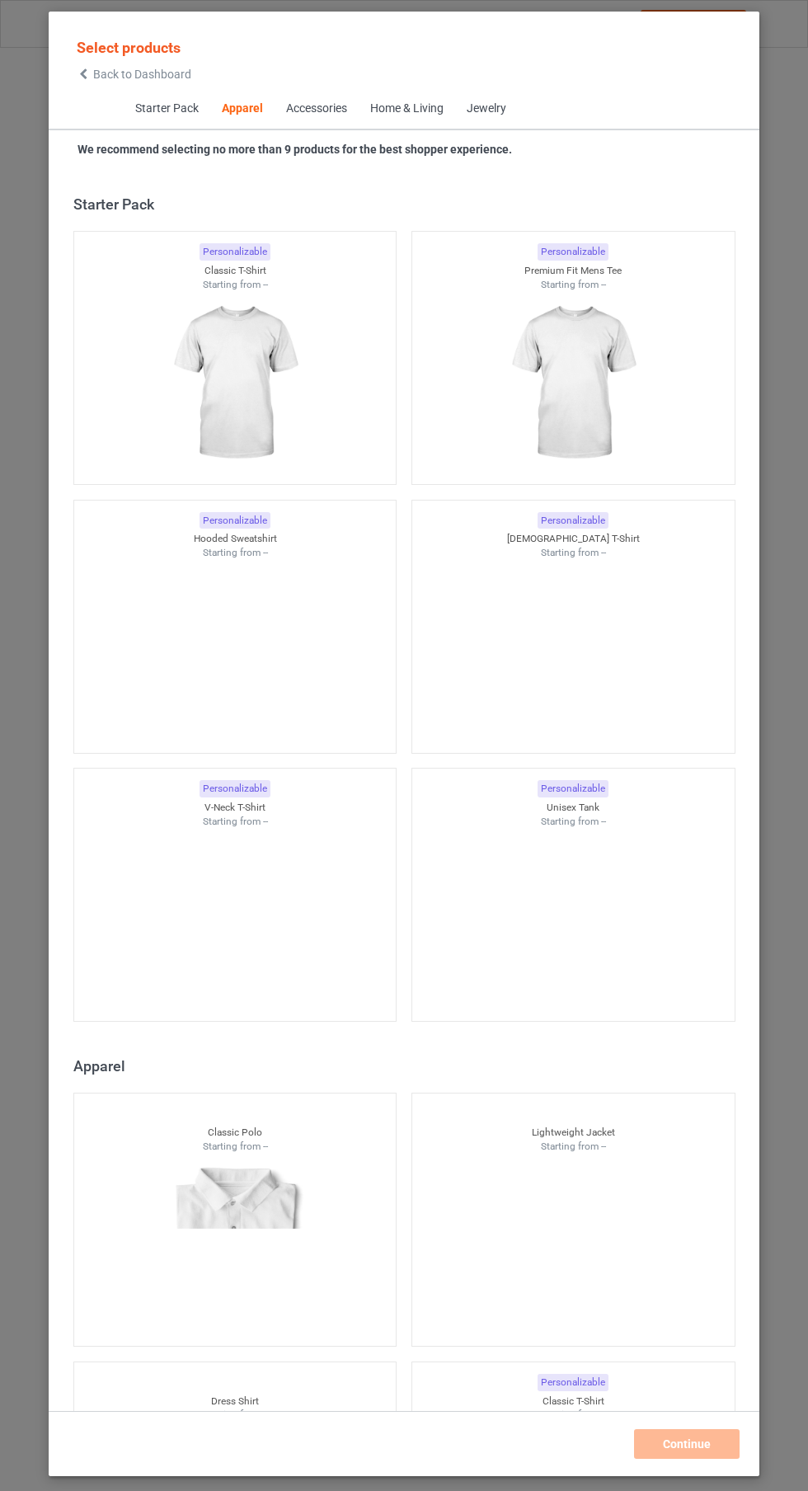
scroll to position [882, 0]
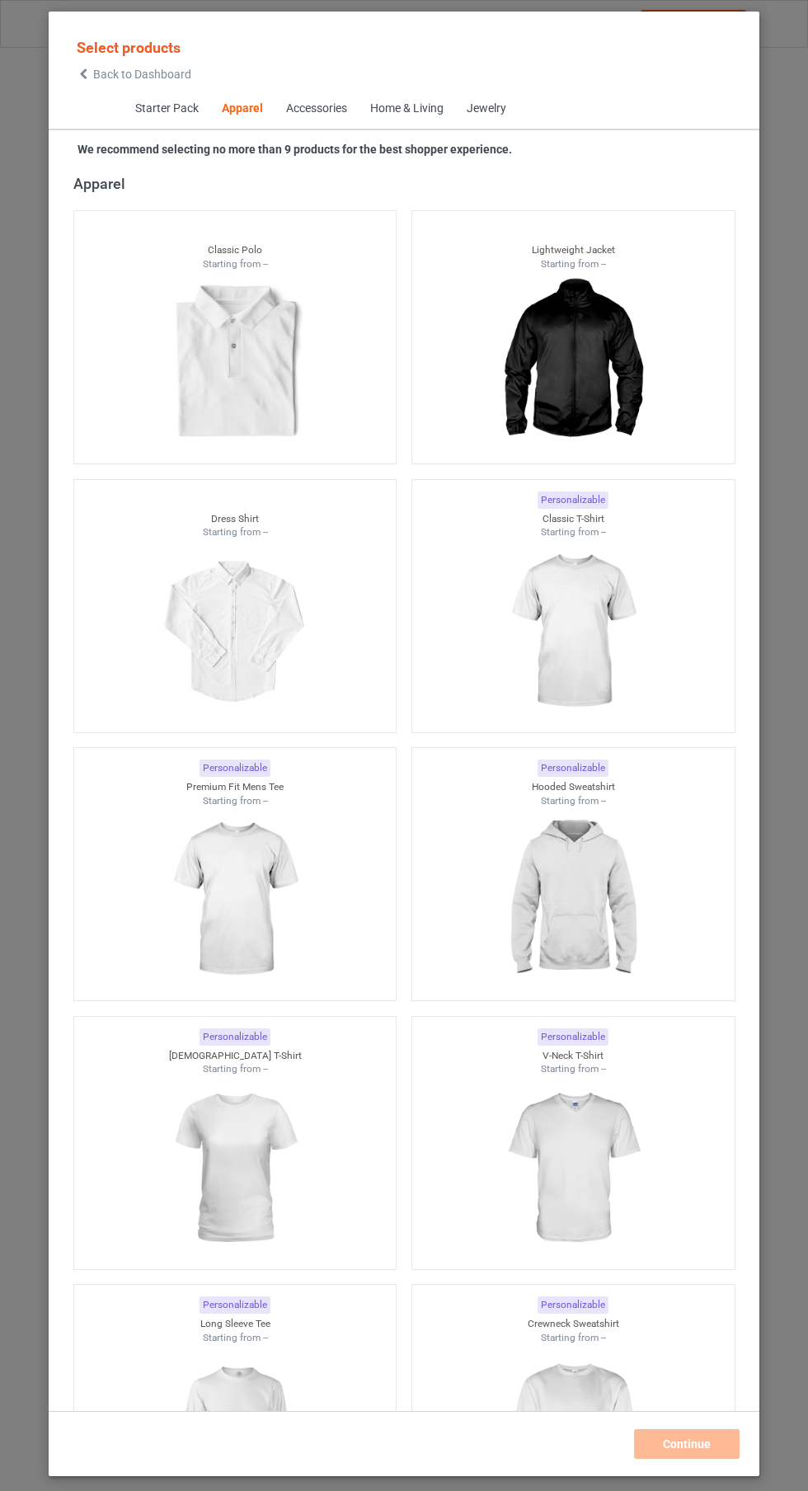
click at [594, 599] on img at bounding box center [573, 631] width 148 height 185
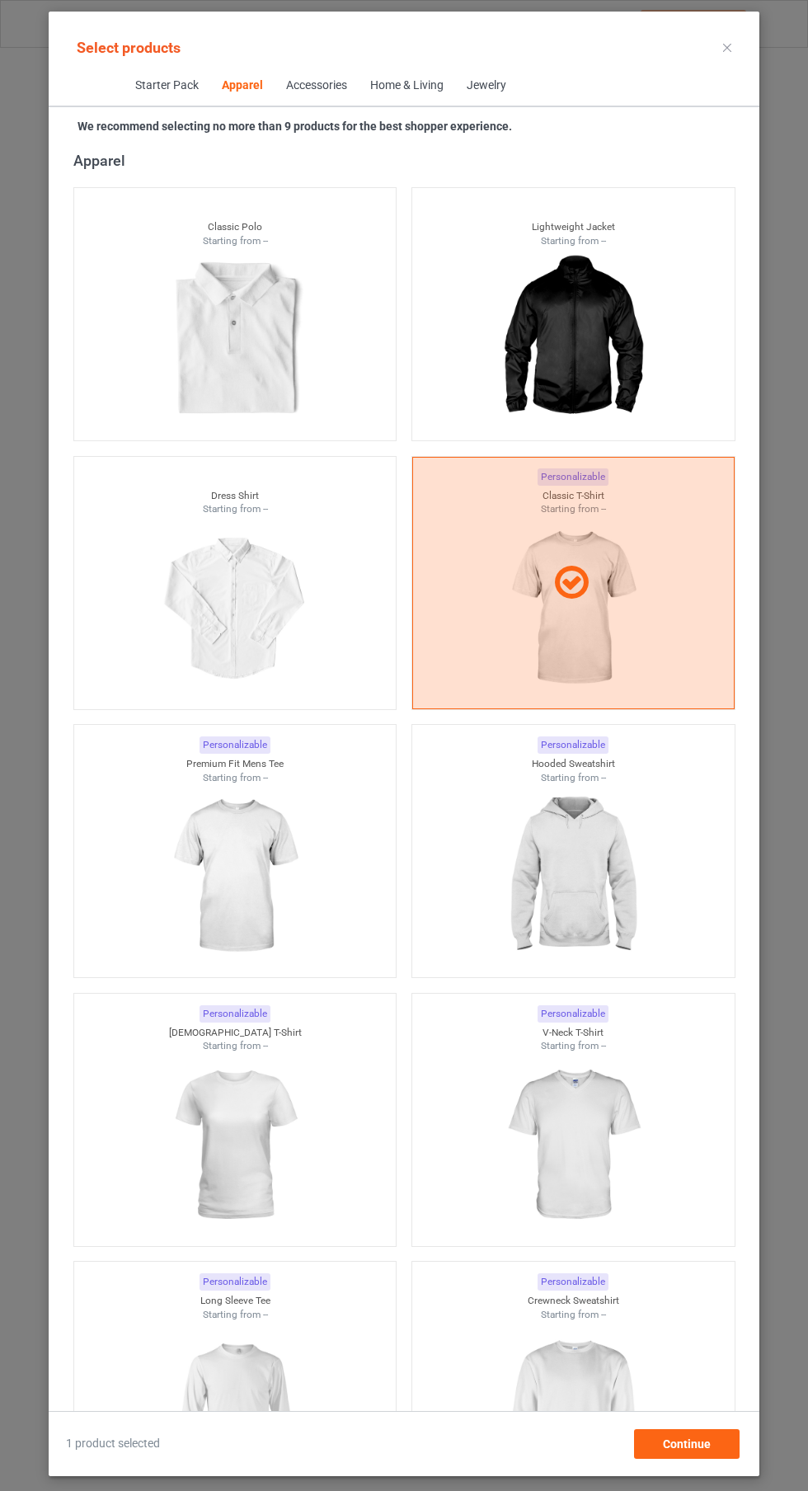
click at [293, 864] on img at bounding box center [235, 876] width 148 height 185
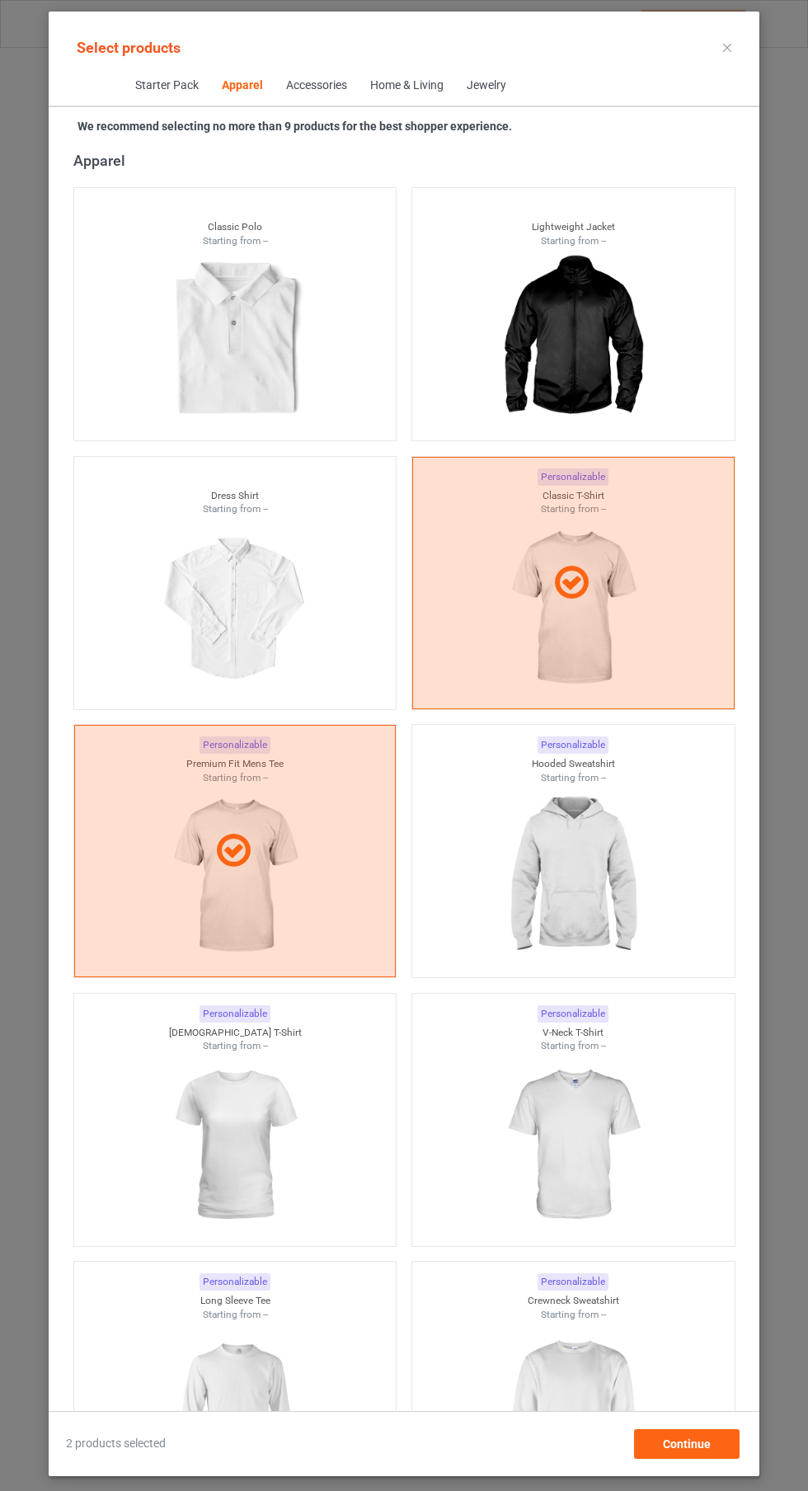
click at [577, 907] on img at bounding box center [573, 876] width 148 height 185
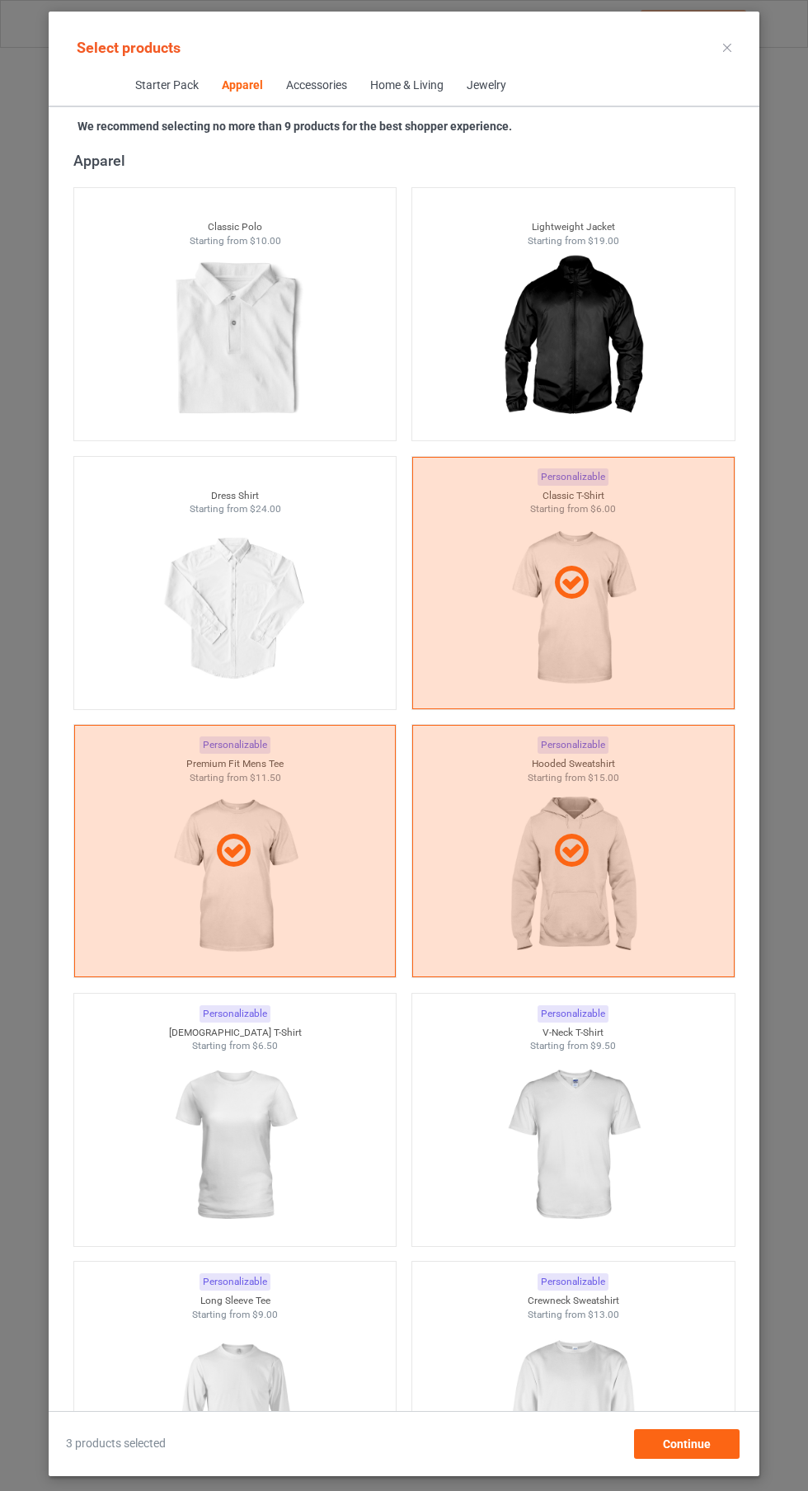
click at [282, 1068] on img at bounding box center [235, 1145] width 148 height 185
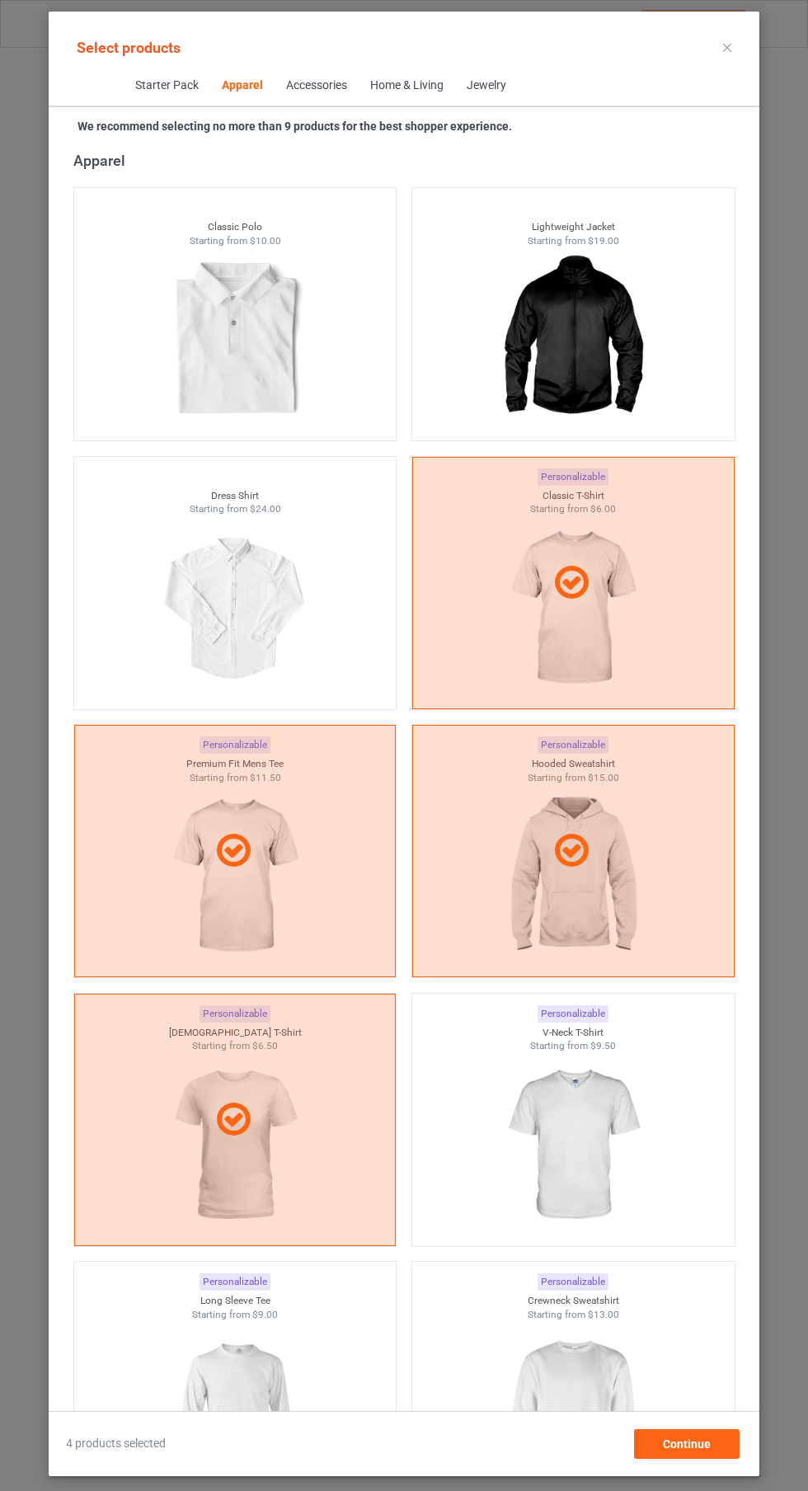
click at [546, 1185] on img at bounding box center [573, 1145] width 148 height 185
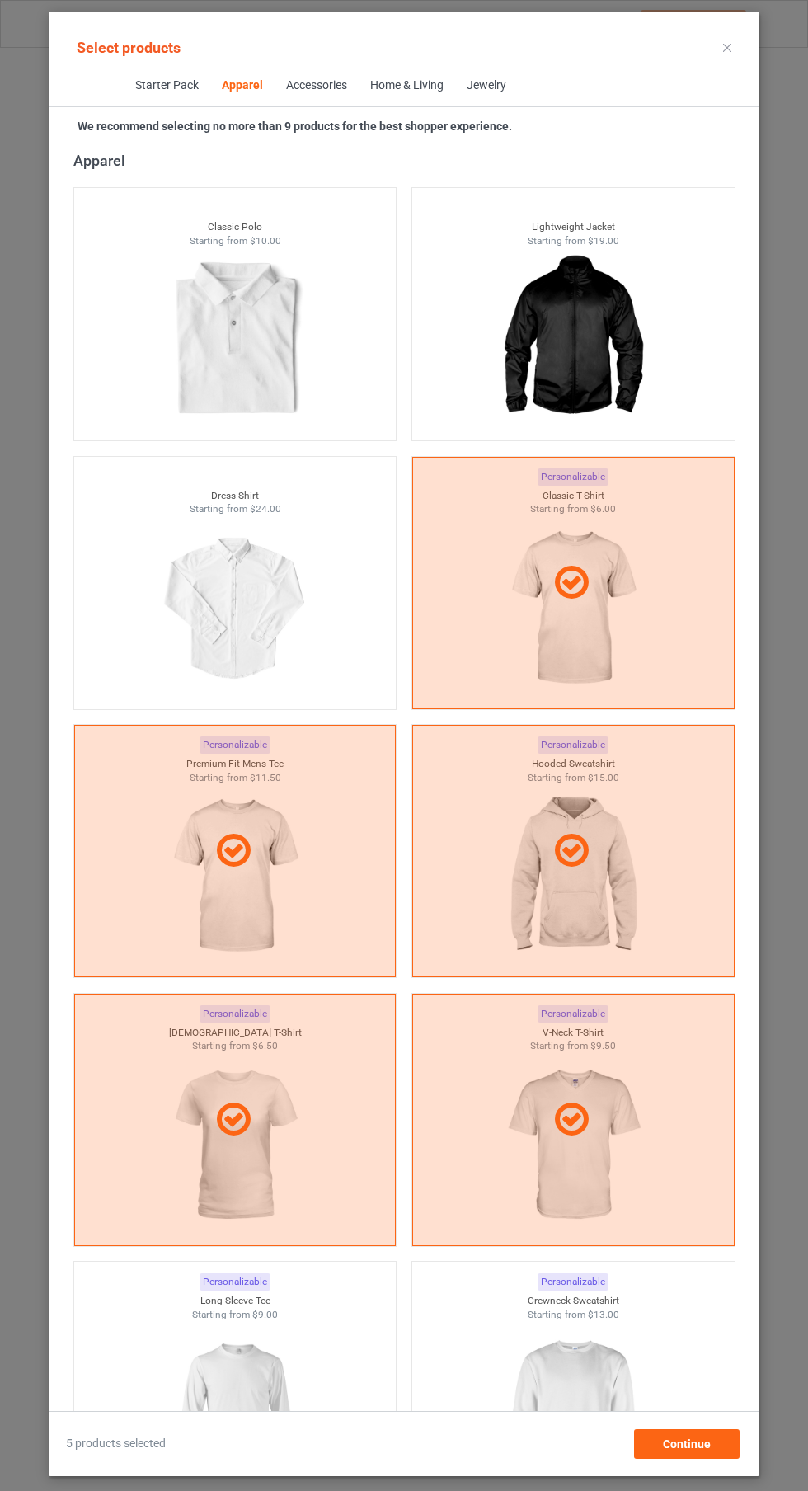
click at [256, 1355] on img at bounding box center [235, 1413] width 148 height 185
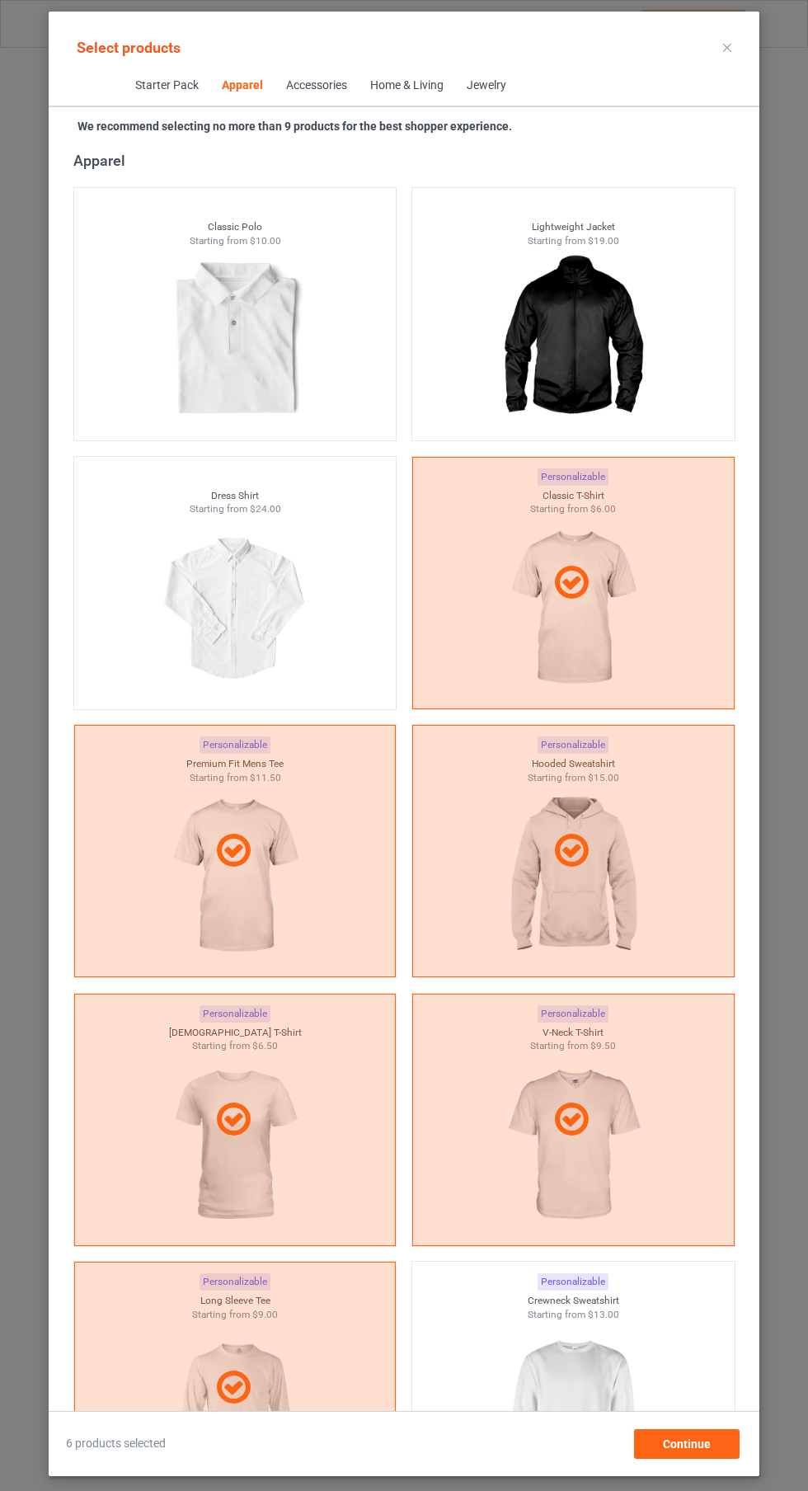
click at [515, 1375] on img at bounding box center [573, 1413] width 148 height 185
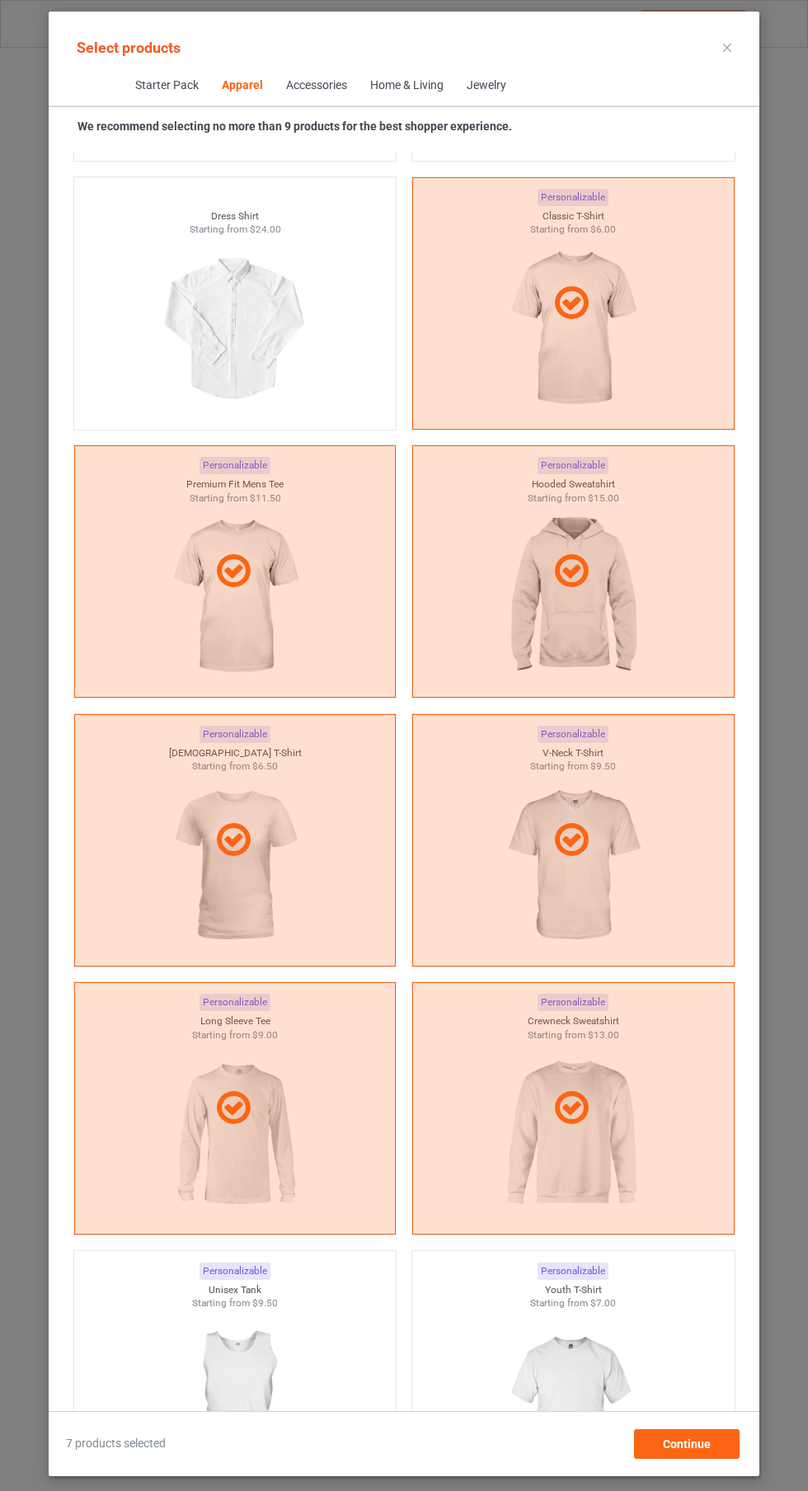
scroll to position [1201, 0]
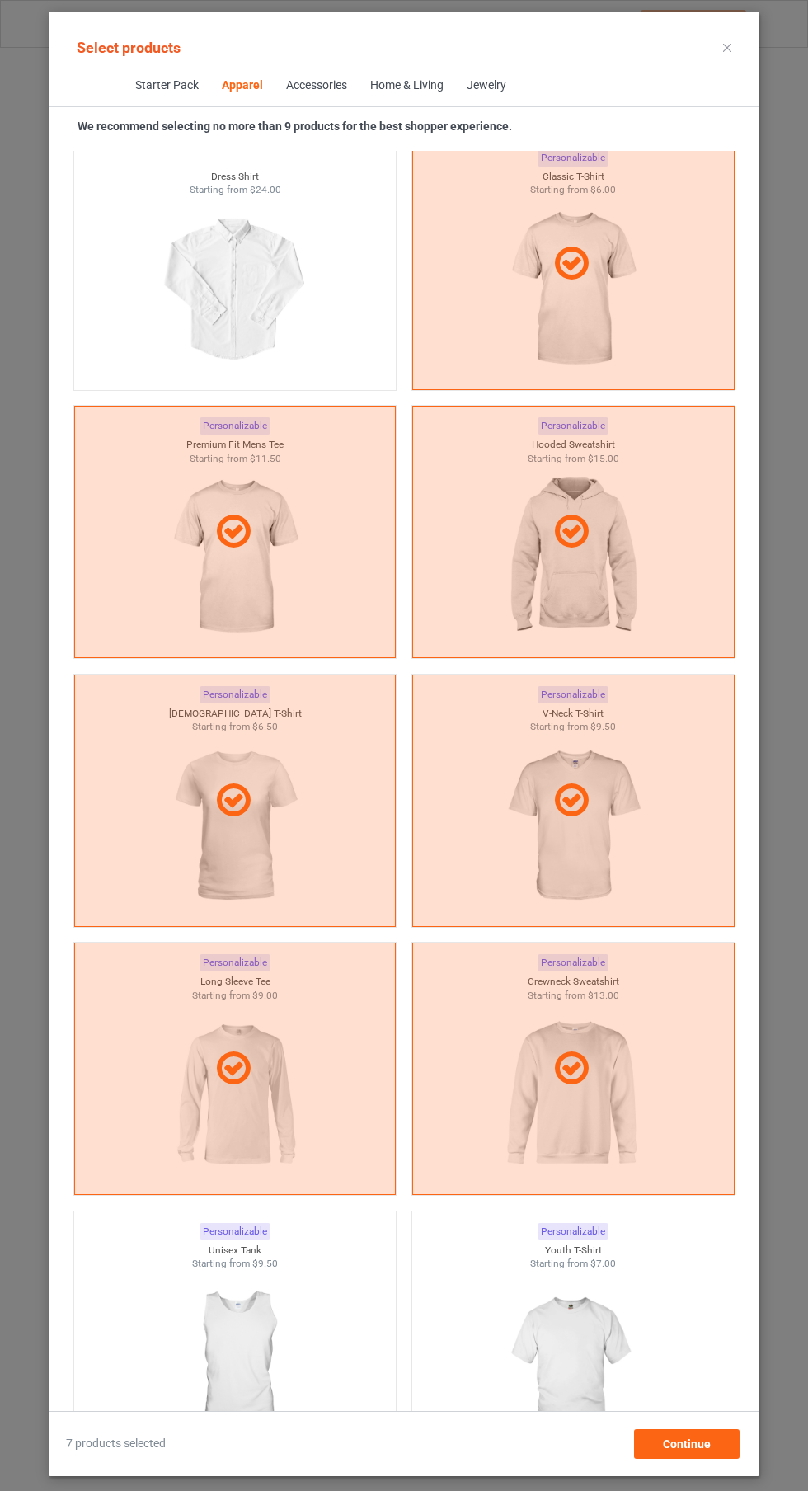
click at [236, 1308] on img at bounding box center [235, 1362] width 148 height 185
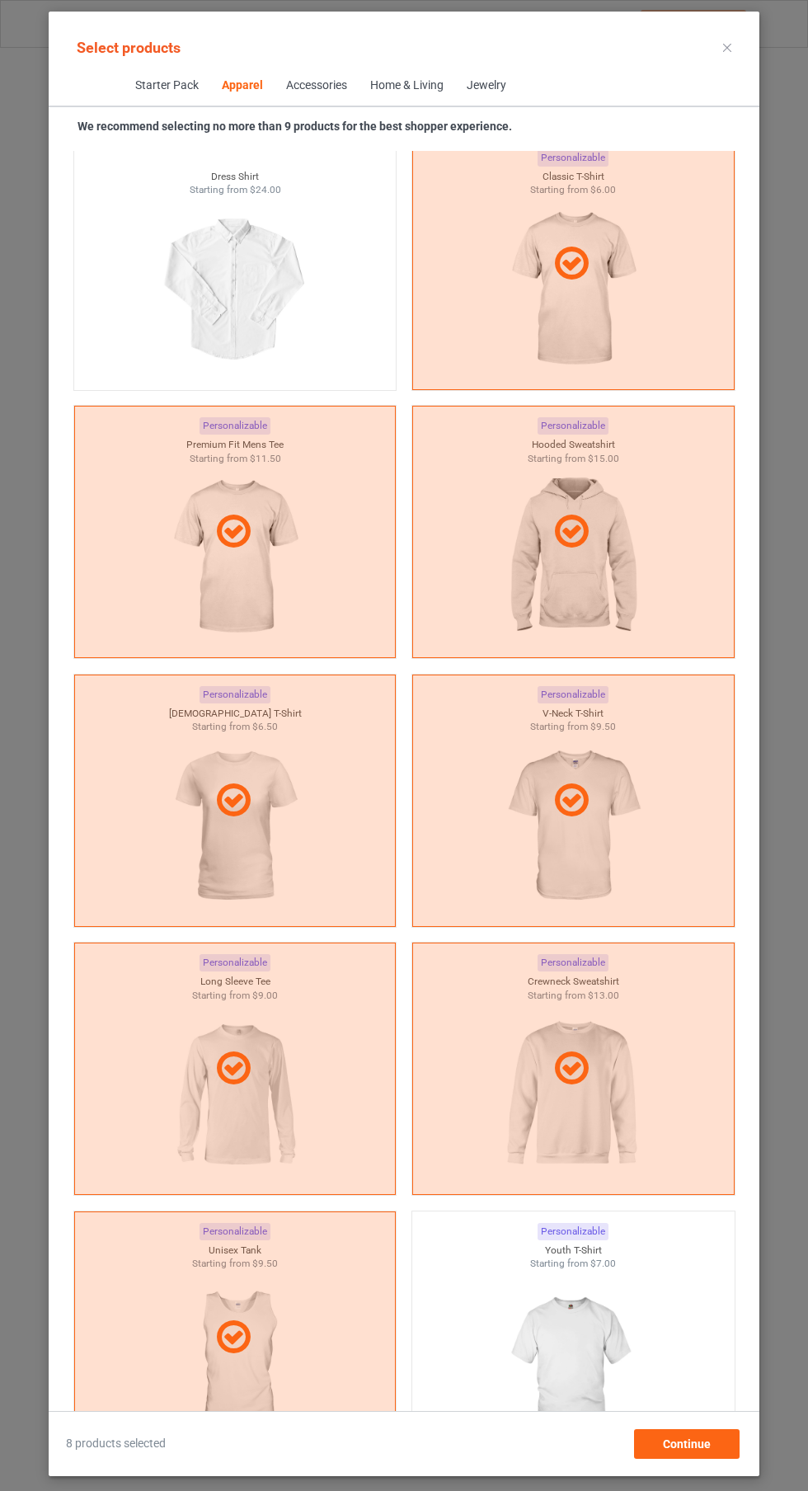
click at [727, 47] on icon at bounding box center [727, 48] width 8 height 8
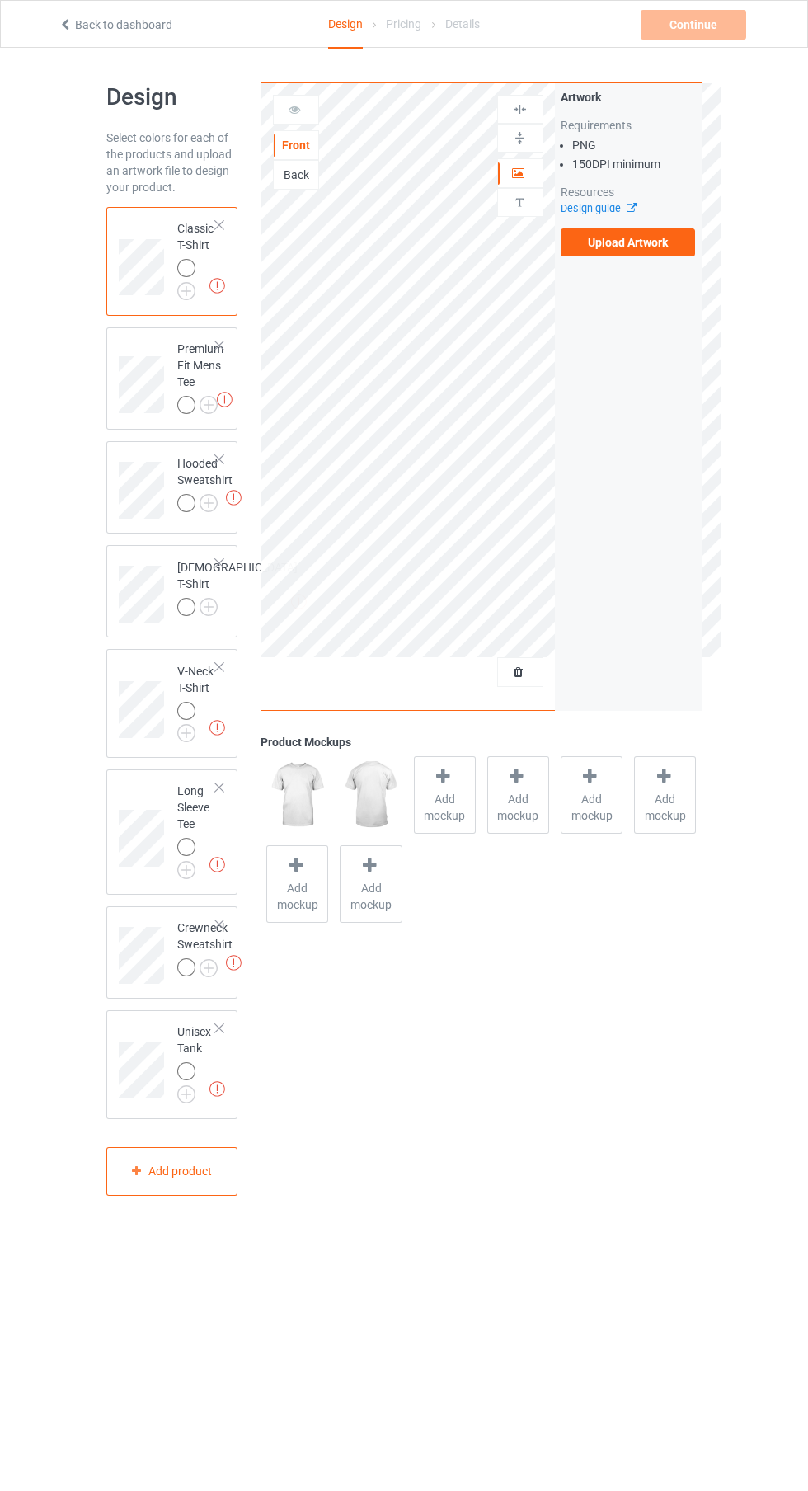
click at [673, 248] on label "Upload Artwork" at bounding box center [628, 242] width 135 height 28
click at [0, 0] on input "Upload Artwork" at bounding box center [0, 0] width 0 height 0
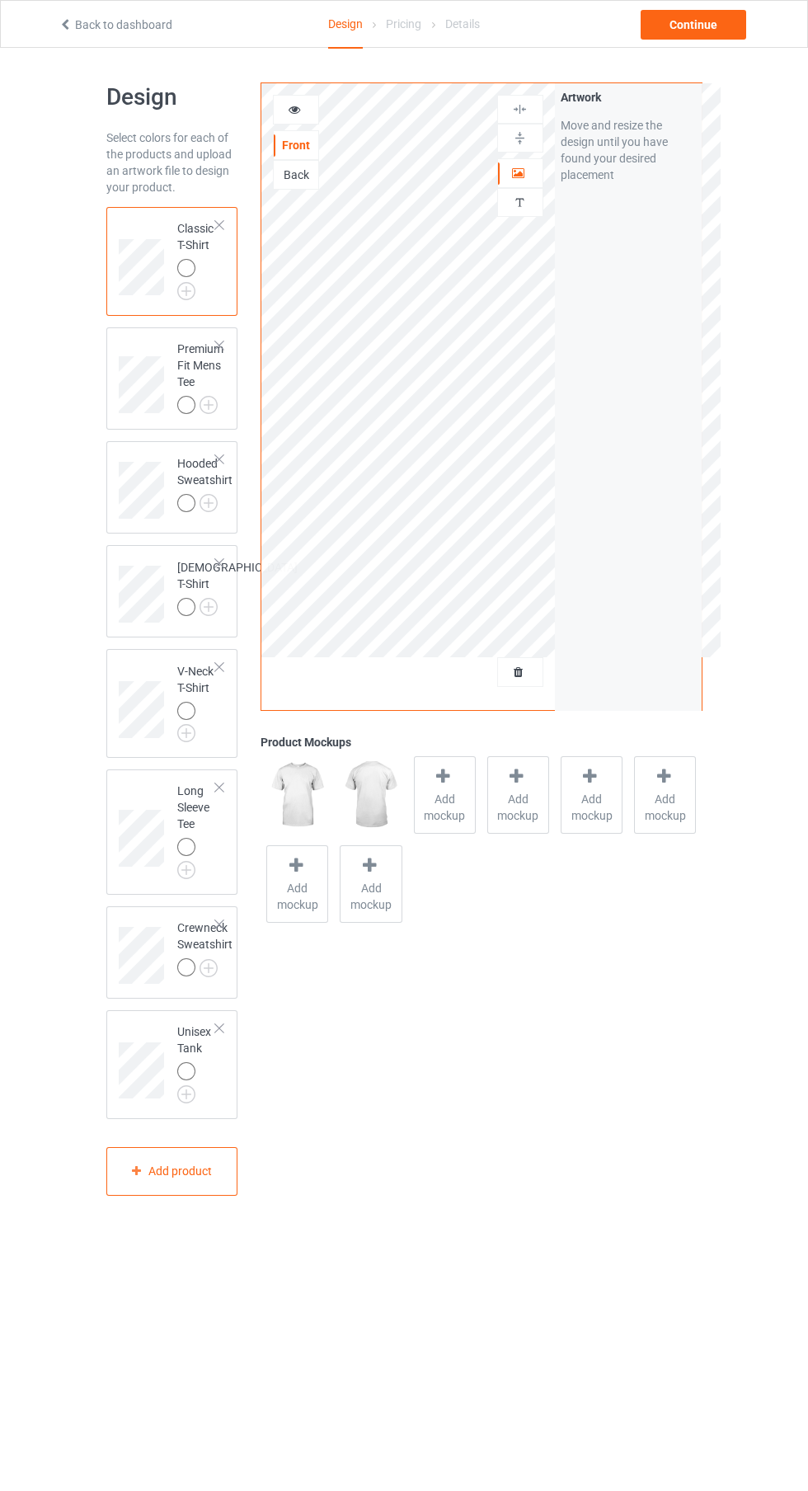
click at [0, 0] on img at bounding box center [0, 0] width 0 height 0
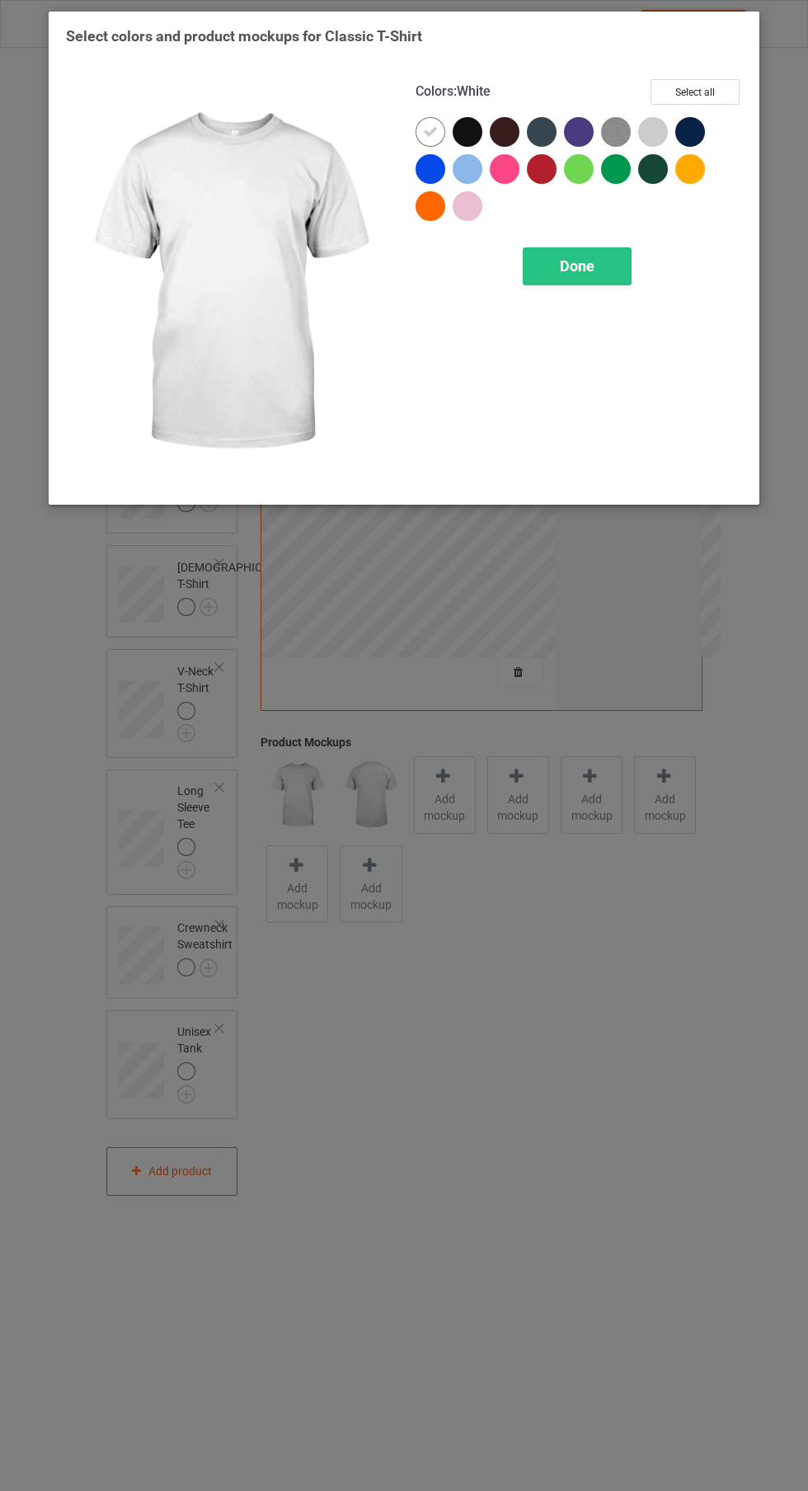
click at [734, 92] on button "Select all" at bounding box center [694, 92] width 89 height 26
click at [467, 131] on icon at bounding box center [467, 131] width 15 height 15
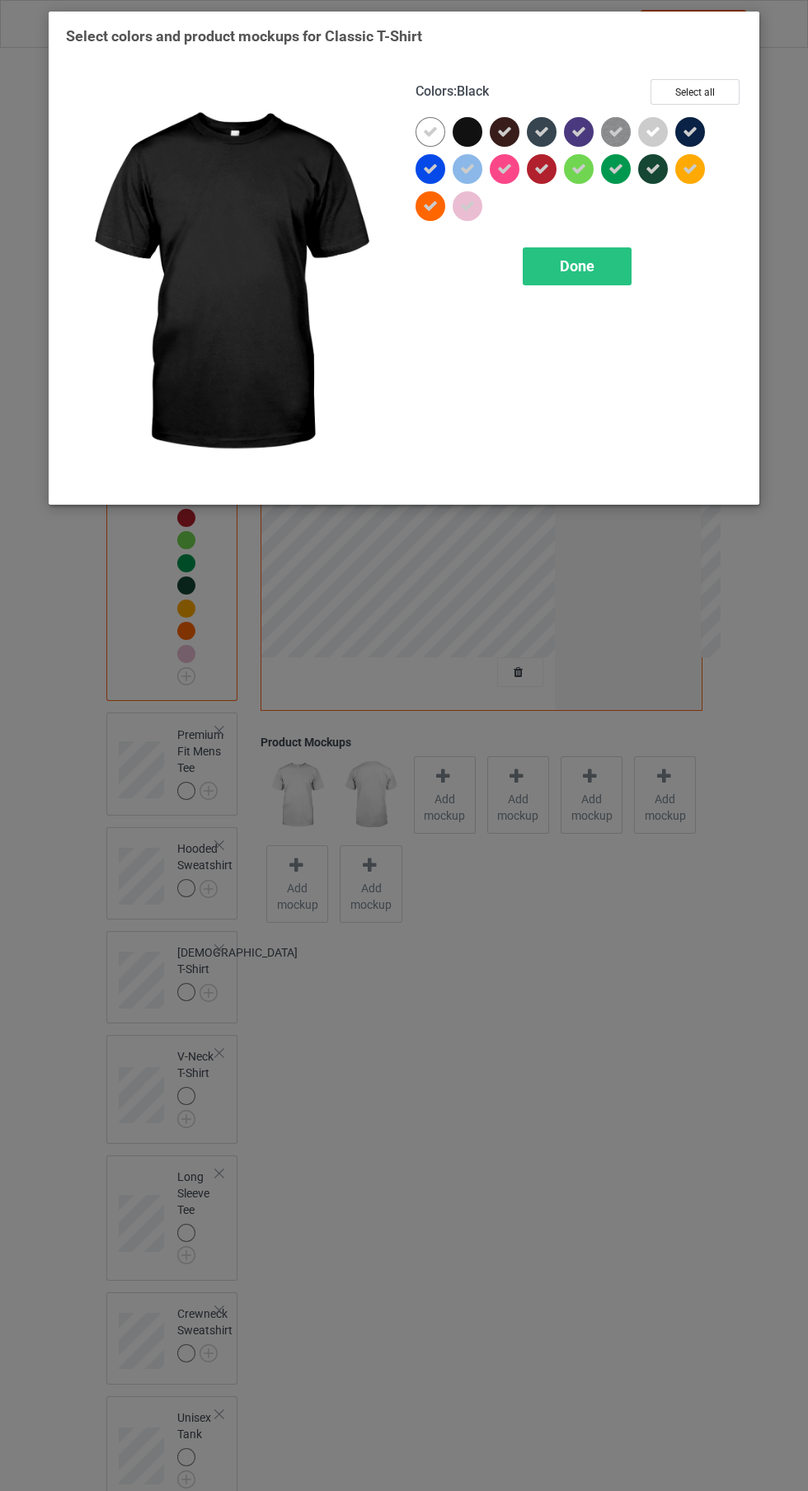
click at [505, 131] on icon at bounding box center [504, 131] width 15 height 15
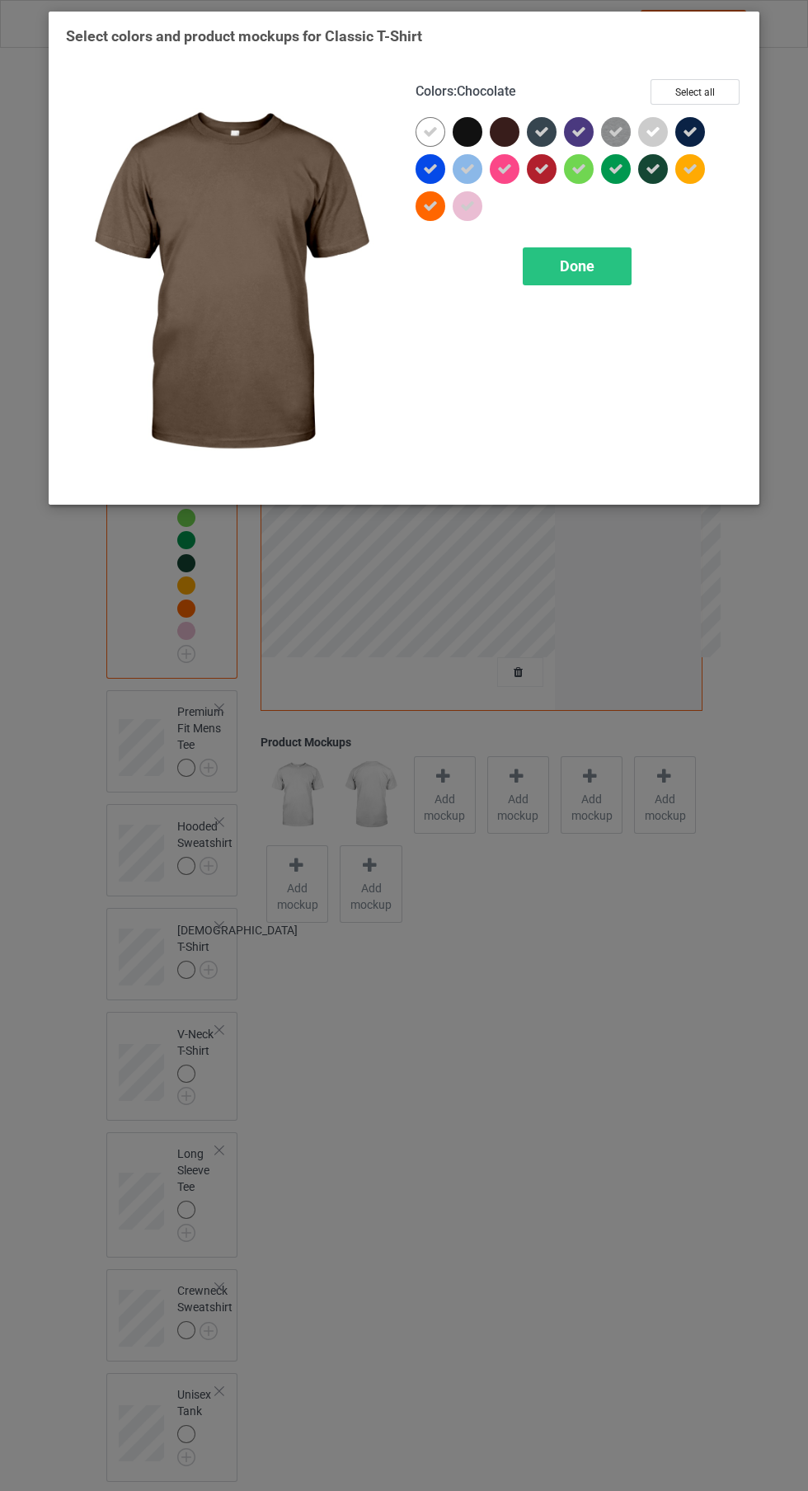
click at [542, 131] on icon at bounding box center [541, 131] width 15 height 15
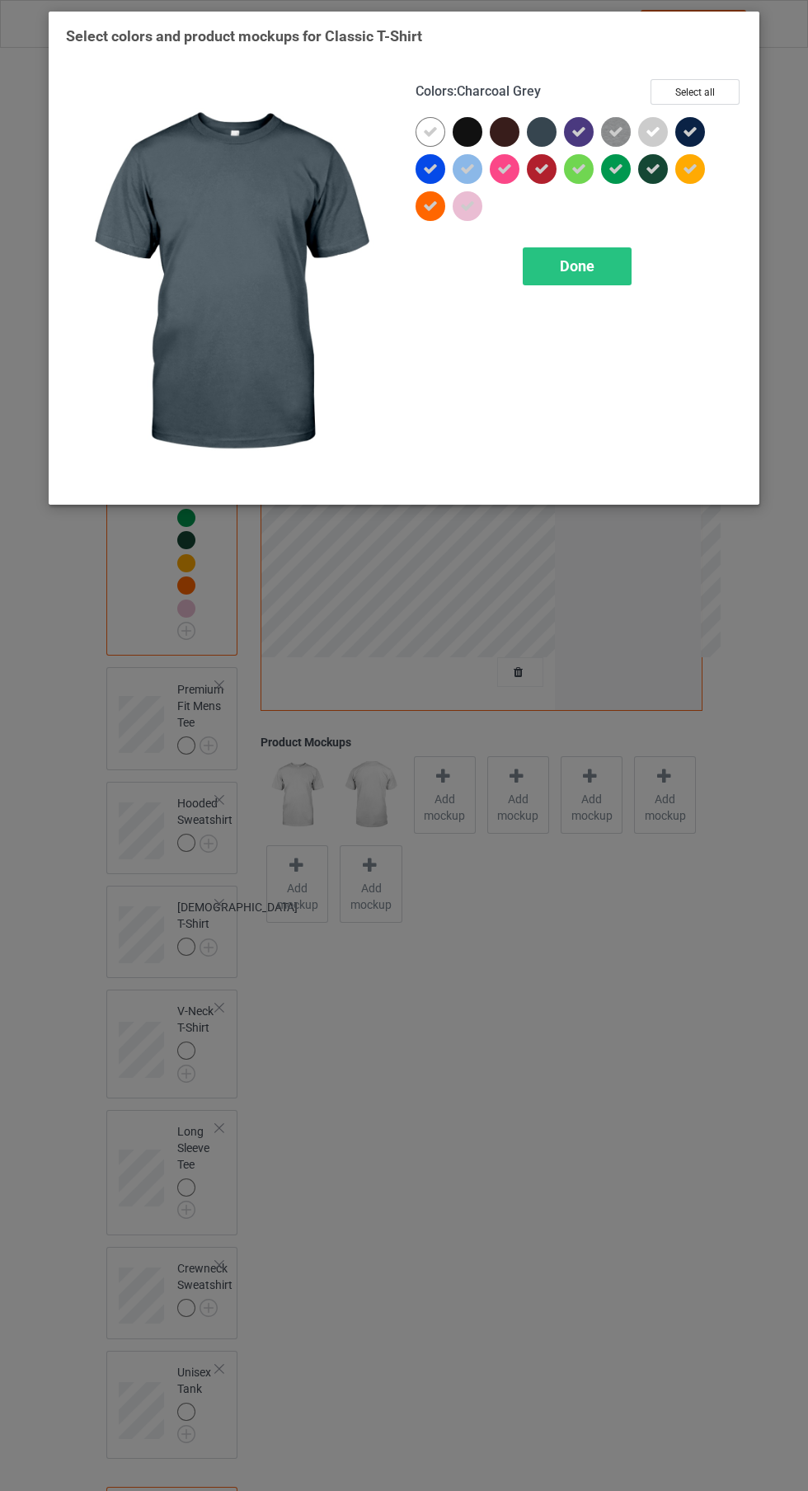
click at [618, 278] on div "Done" at bounding box center [577, 266] width 109 height 38
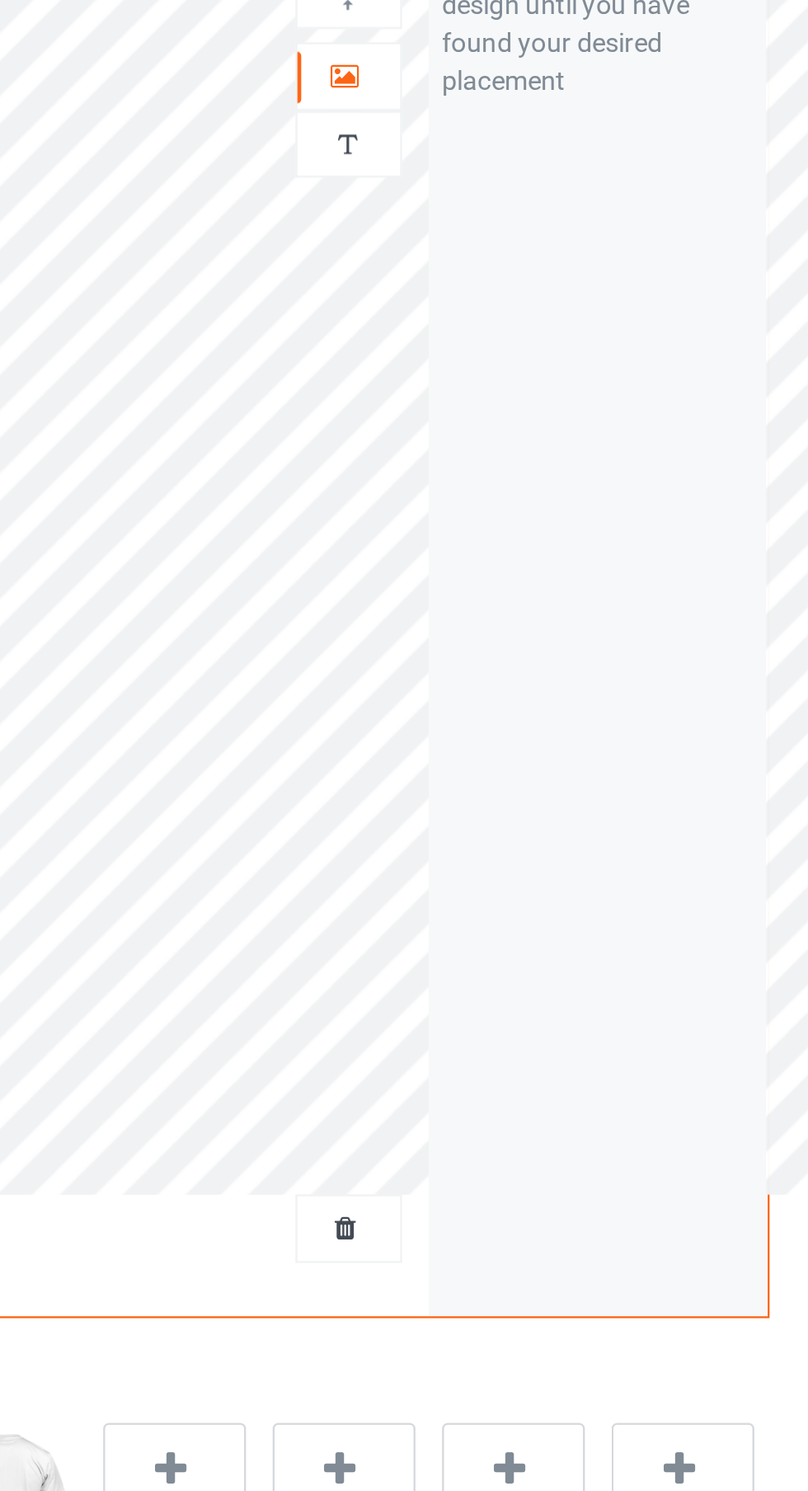
click at [533, 181] on div at bounding box center [520, 173] width 45 height 16
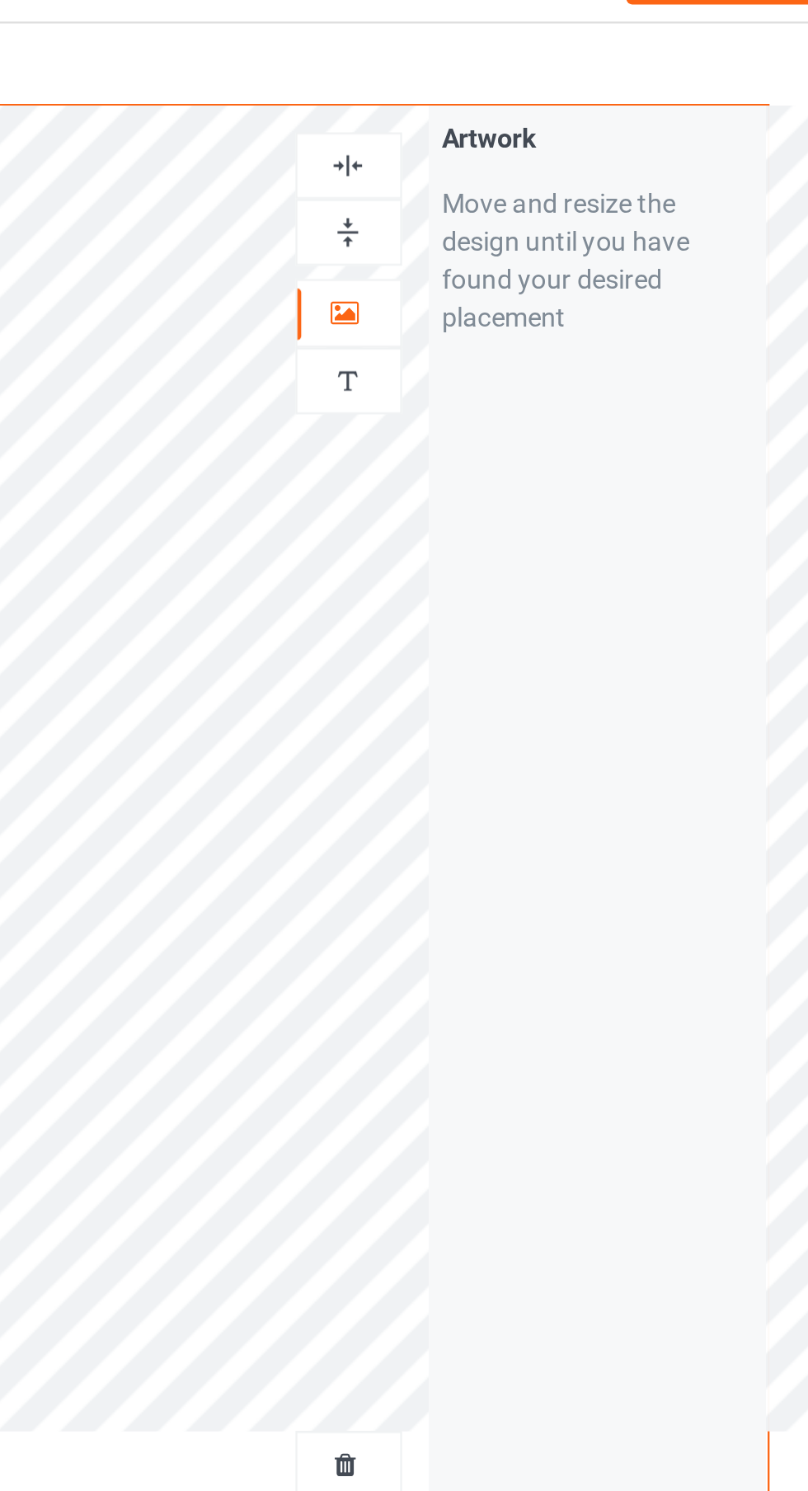
click at [531, 106] on div at bounding box center [520, 109] width 45 height 16
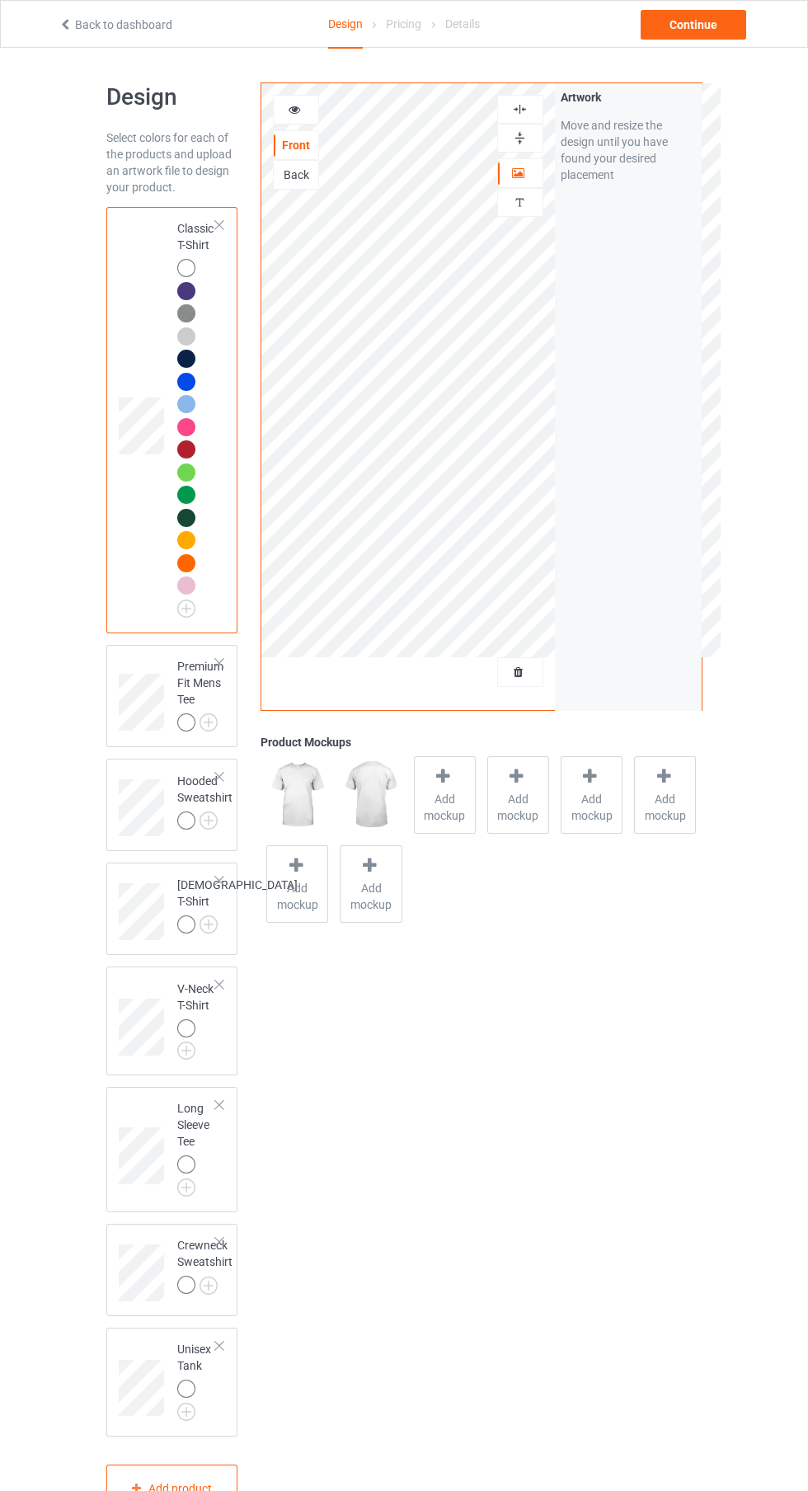
scroll to position [2, 0]
click at [0, 0] on img at bounding box center [0, 0] width 0 height 0
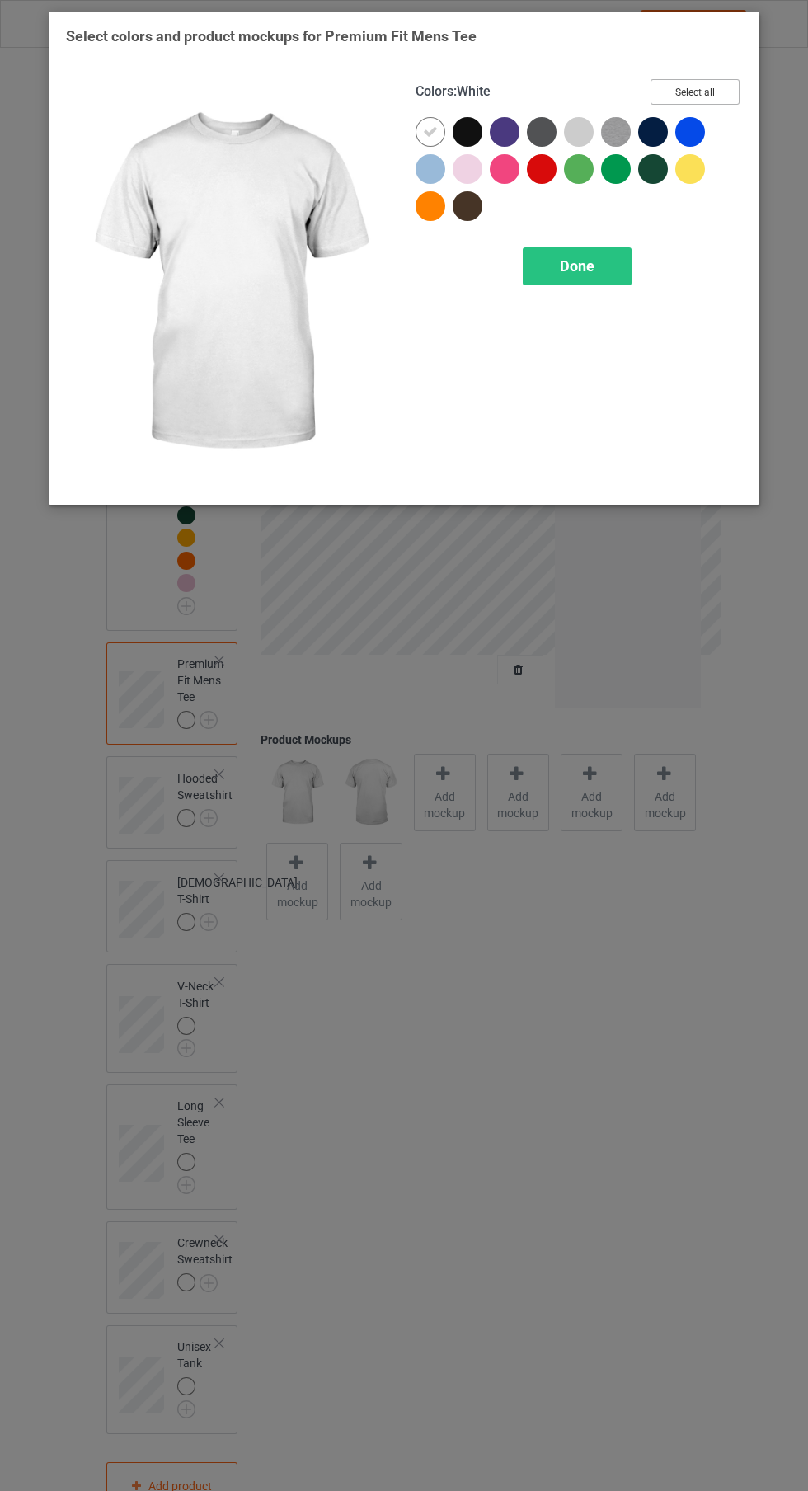
click at [724, 88] on button "Select all" at bounding box center [694, 92] width 89 height 26
click at [468, 131] on icon at bounding box center [467, 131] width 15 height 15
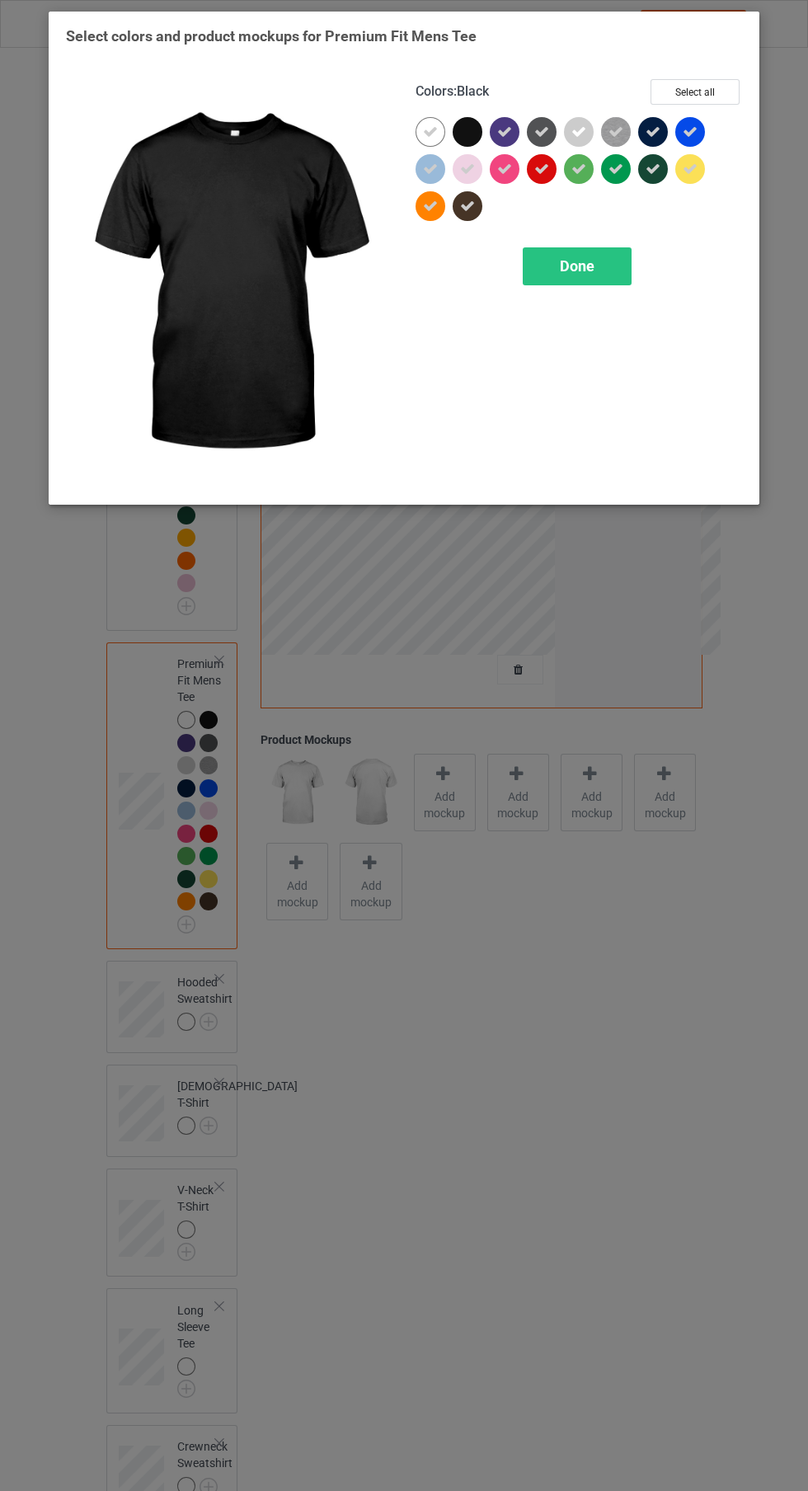
click at [653, 131] on icon at bounding box center [653, 131] width 15 height 15
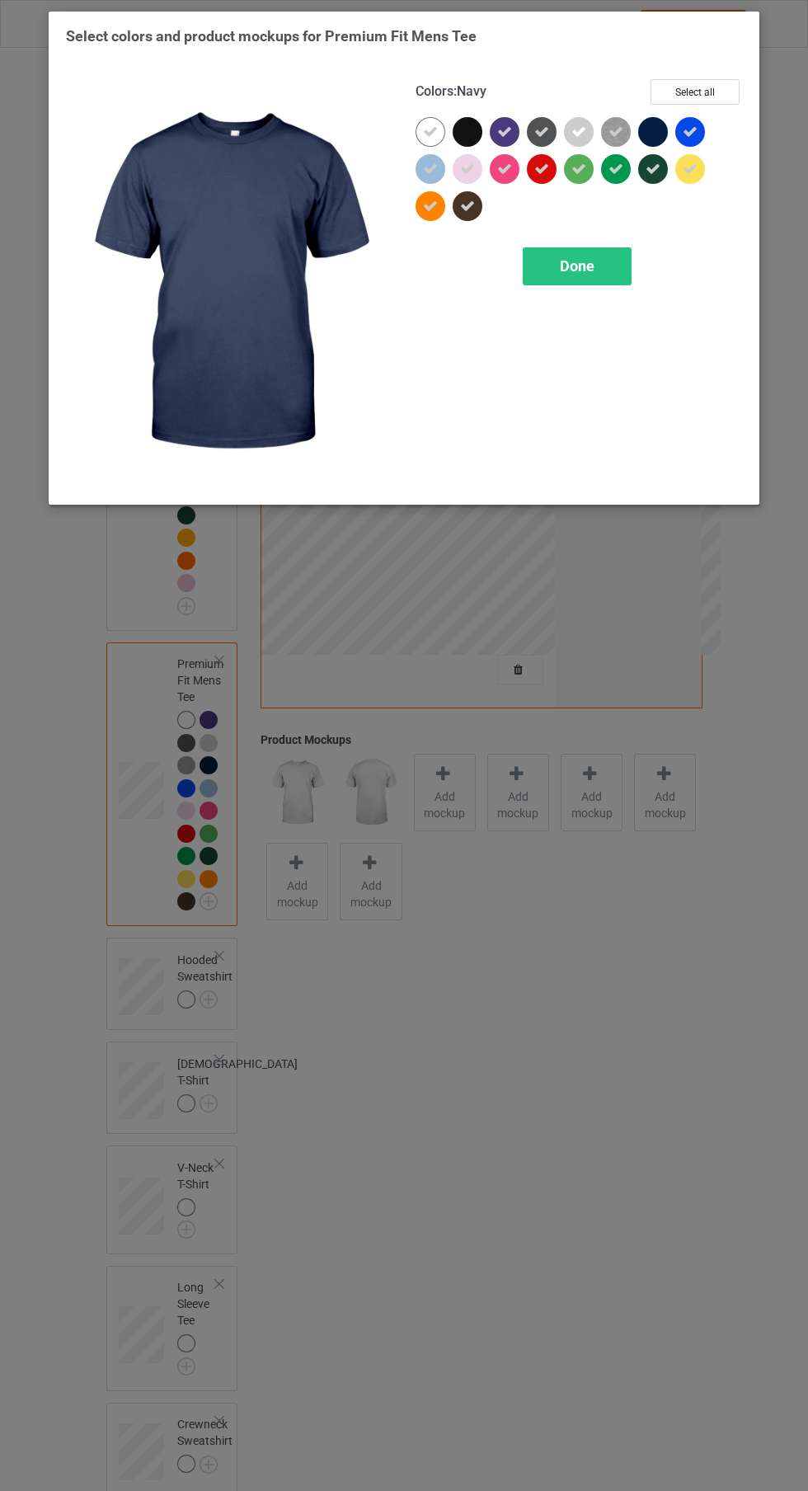
click at [467, 205] on icon at bounding box center [467, 206] width 15 height 15
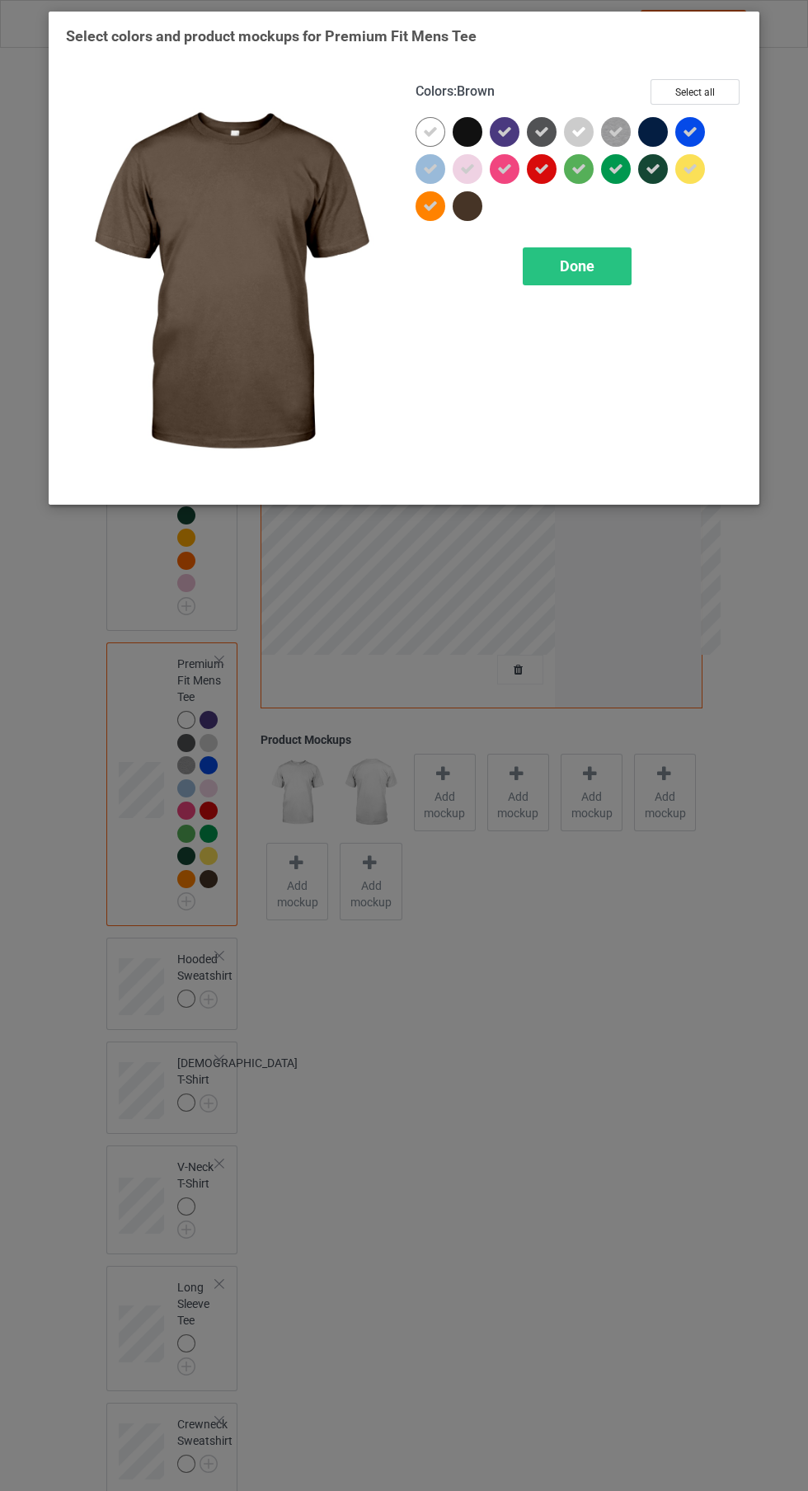
click at [574, 266] on span "Done" at bounding box center [577, 265] width 35 height 17
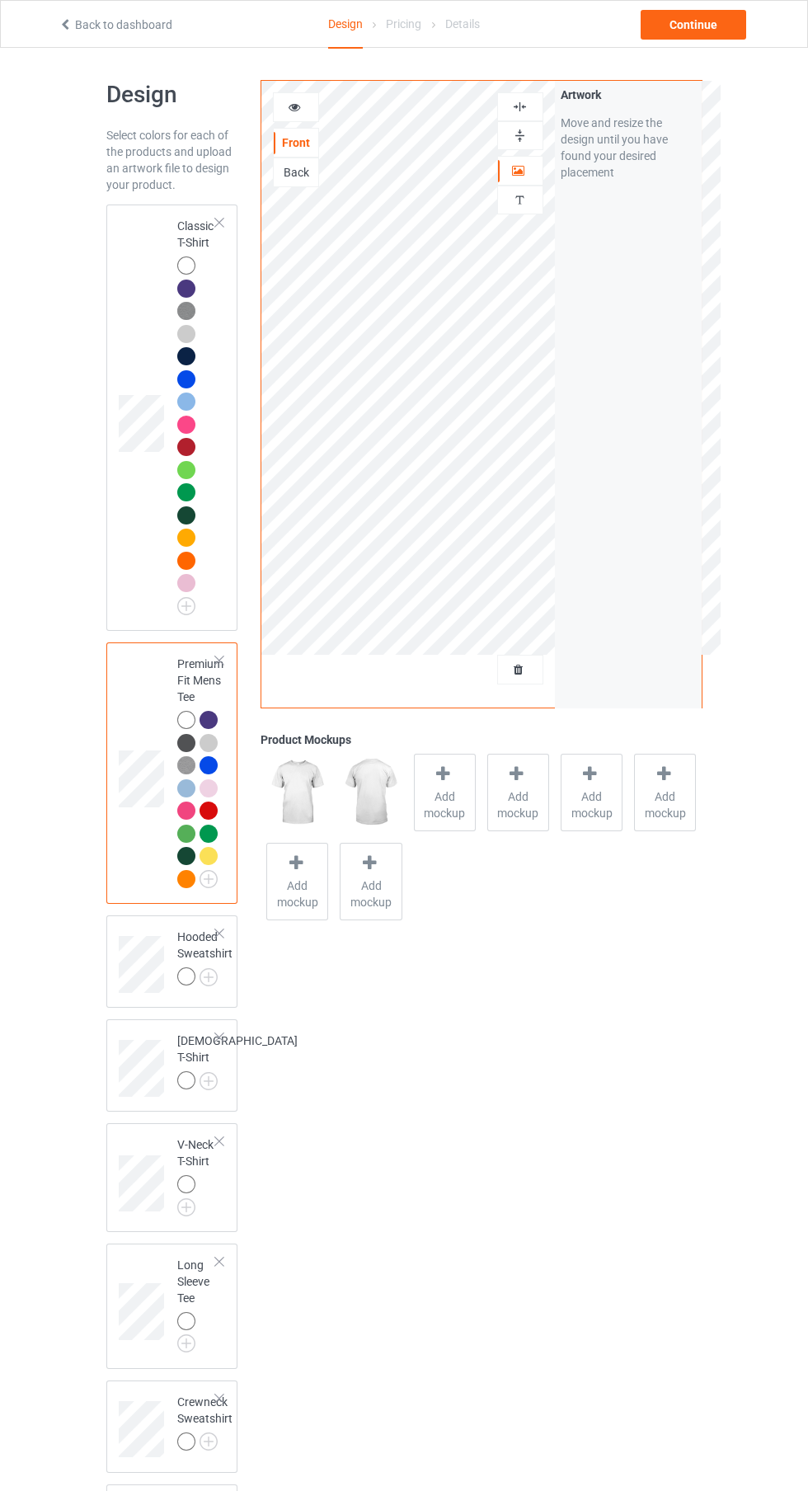
click at [0, 0] on img at bounding box center [0, 0] width 0 height 0
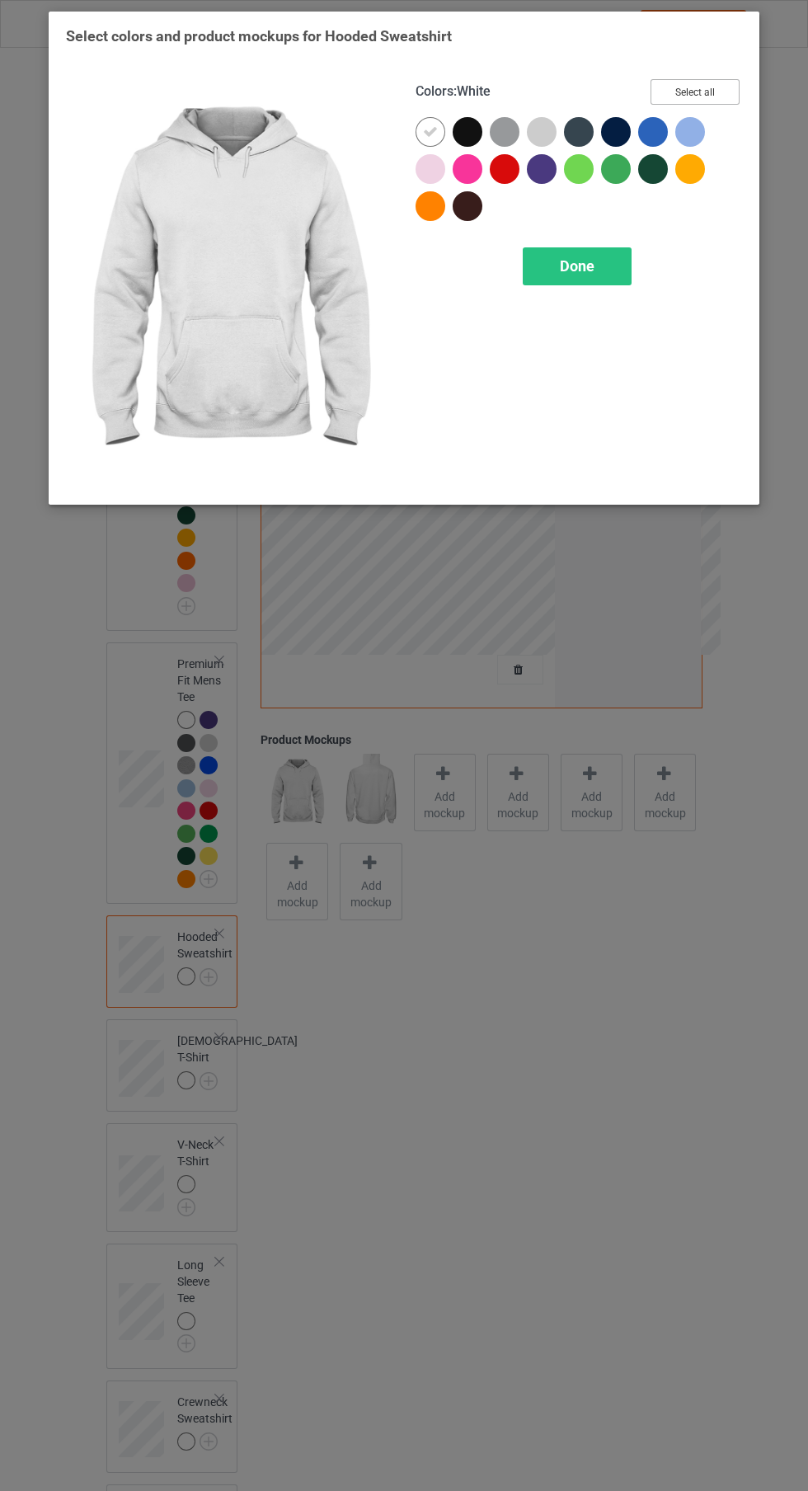
click at [720, 80] on button "Select all" at bounding box center [694, 92] width 89 height 26
click at [467, 131] on icon at bounding box center [467, 131] width 15 height 15
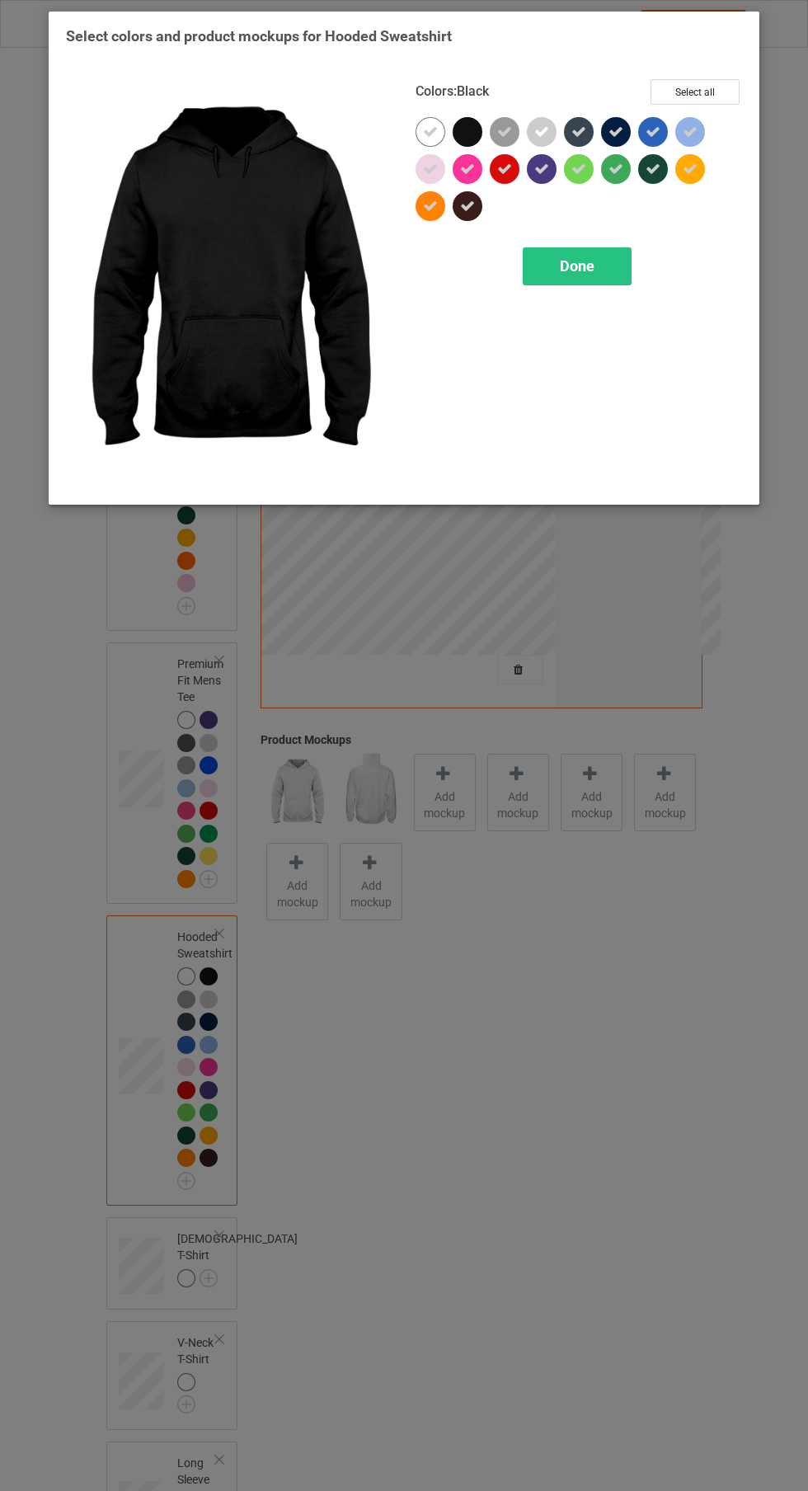
click at [585, 270] on span "Done" at bounding box center [577, 265] width 35 height 17
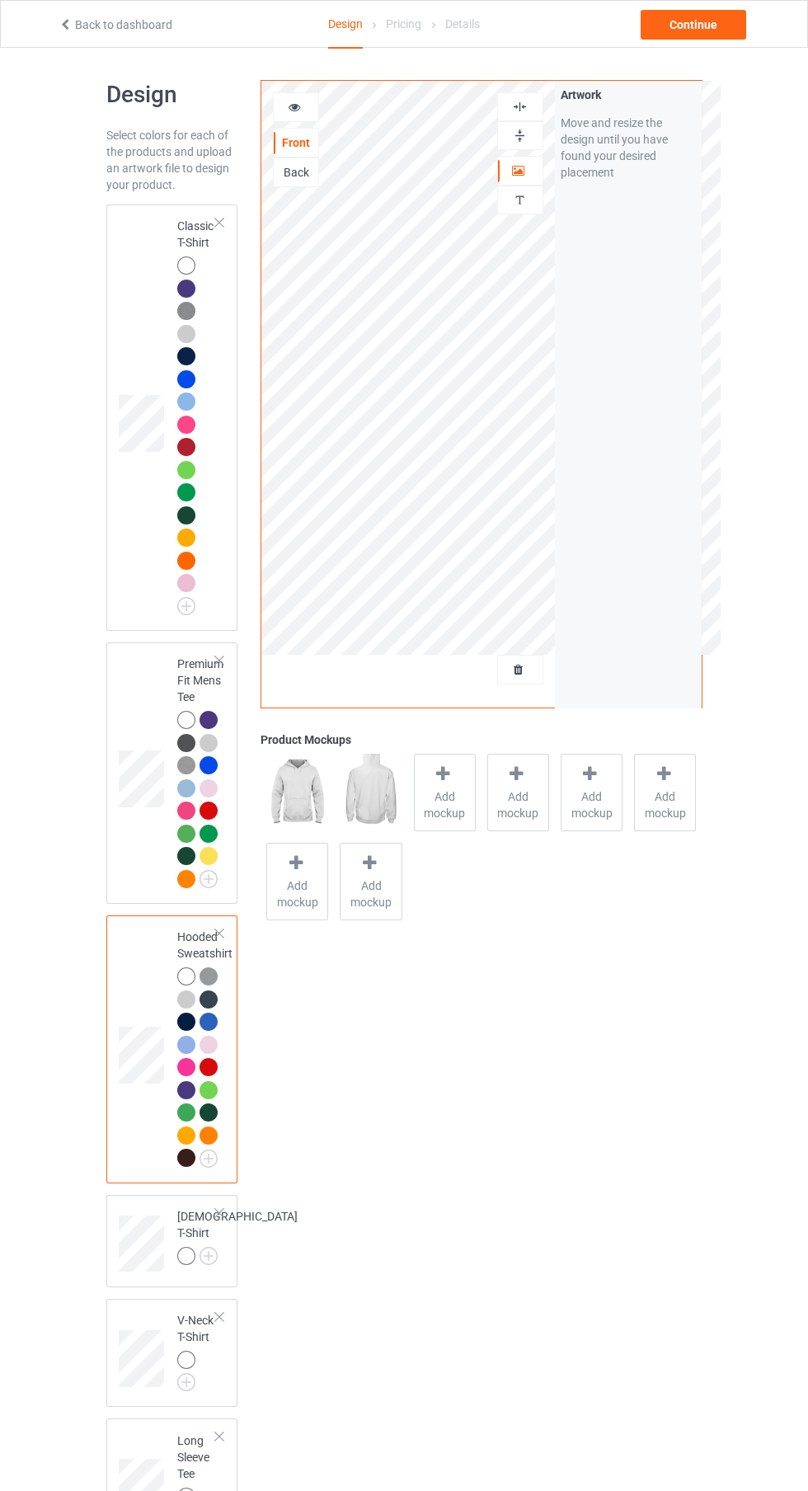
click at [0, 0] on img at bounding box center [0, 0] width 0 height 0
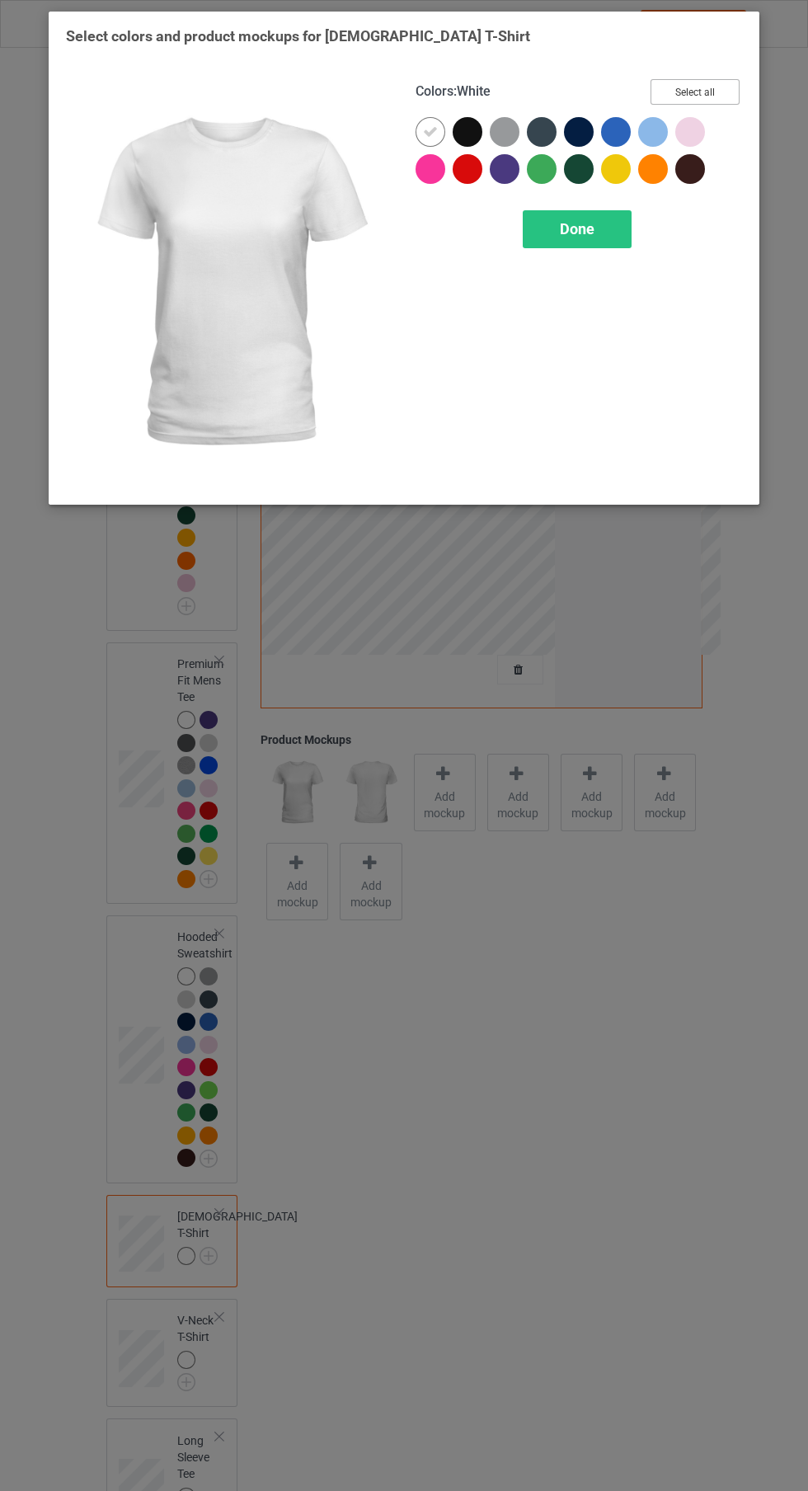
click at [735, 85] on button "Select all" at bounding box center [694, 92] width 89 height 26
click at [467, 131] on icon at bounding box center [467, 131] width 15 height 15
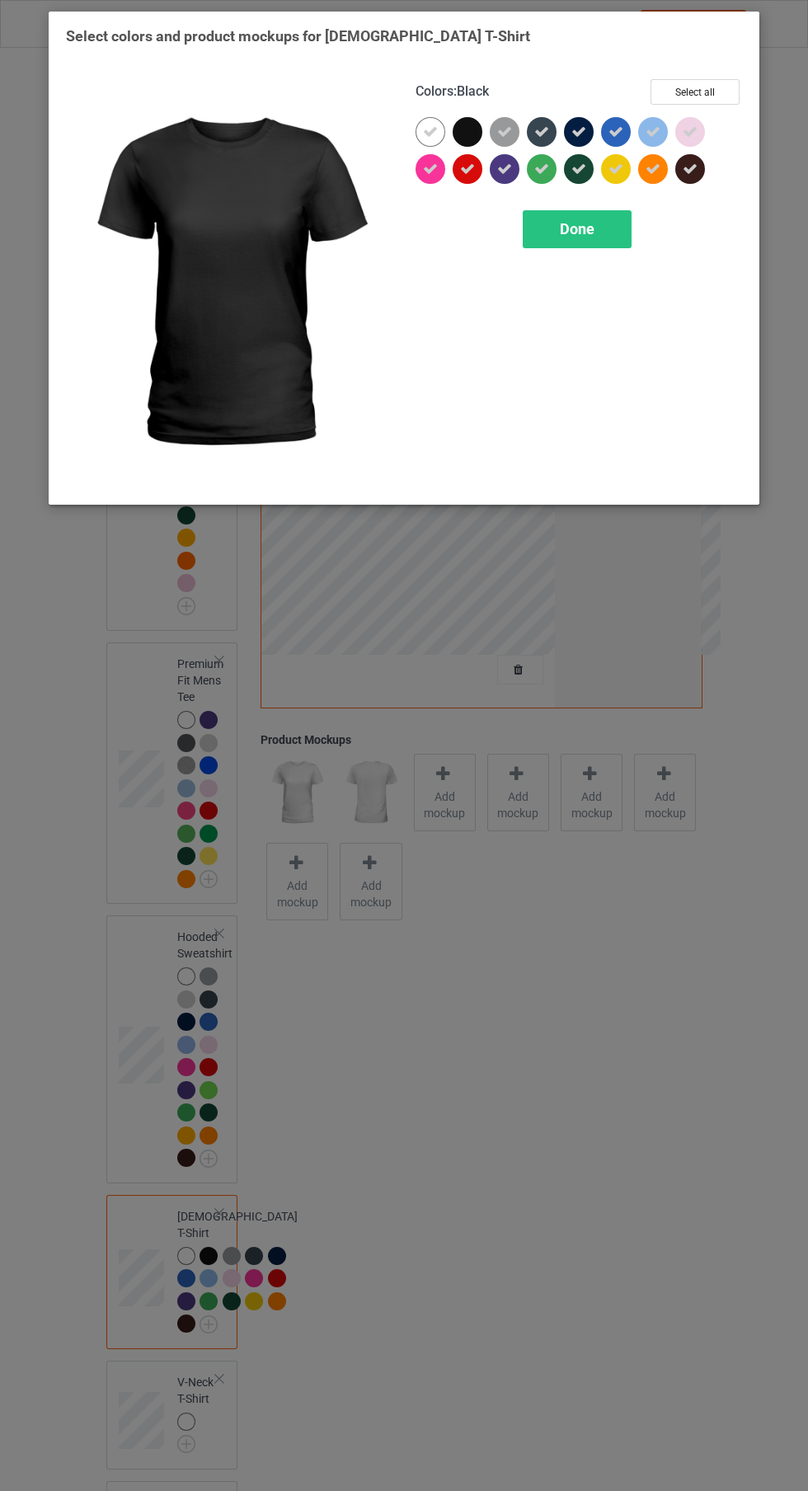
click at [542, 131] on icon at bounding box center [541, 131] width 15 height 15
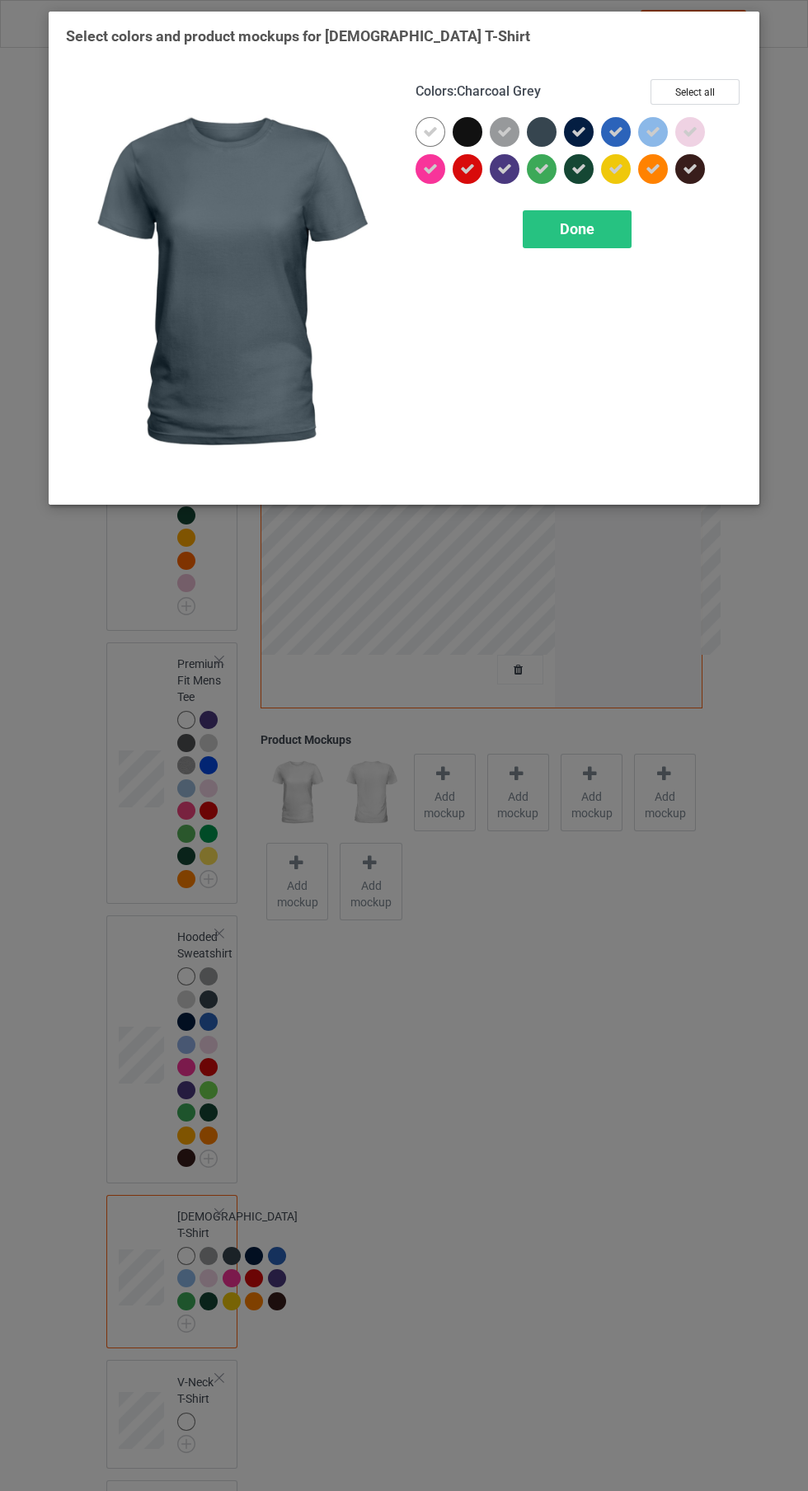
click at [579, 131] on icon at bounding box center [578, 131] width 15 height 15
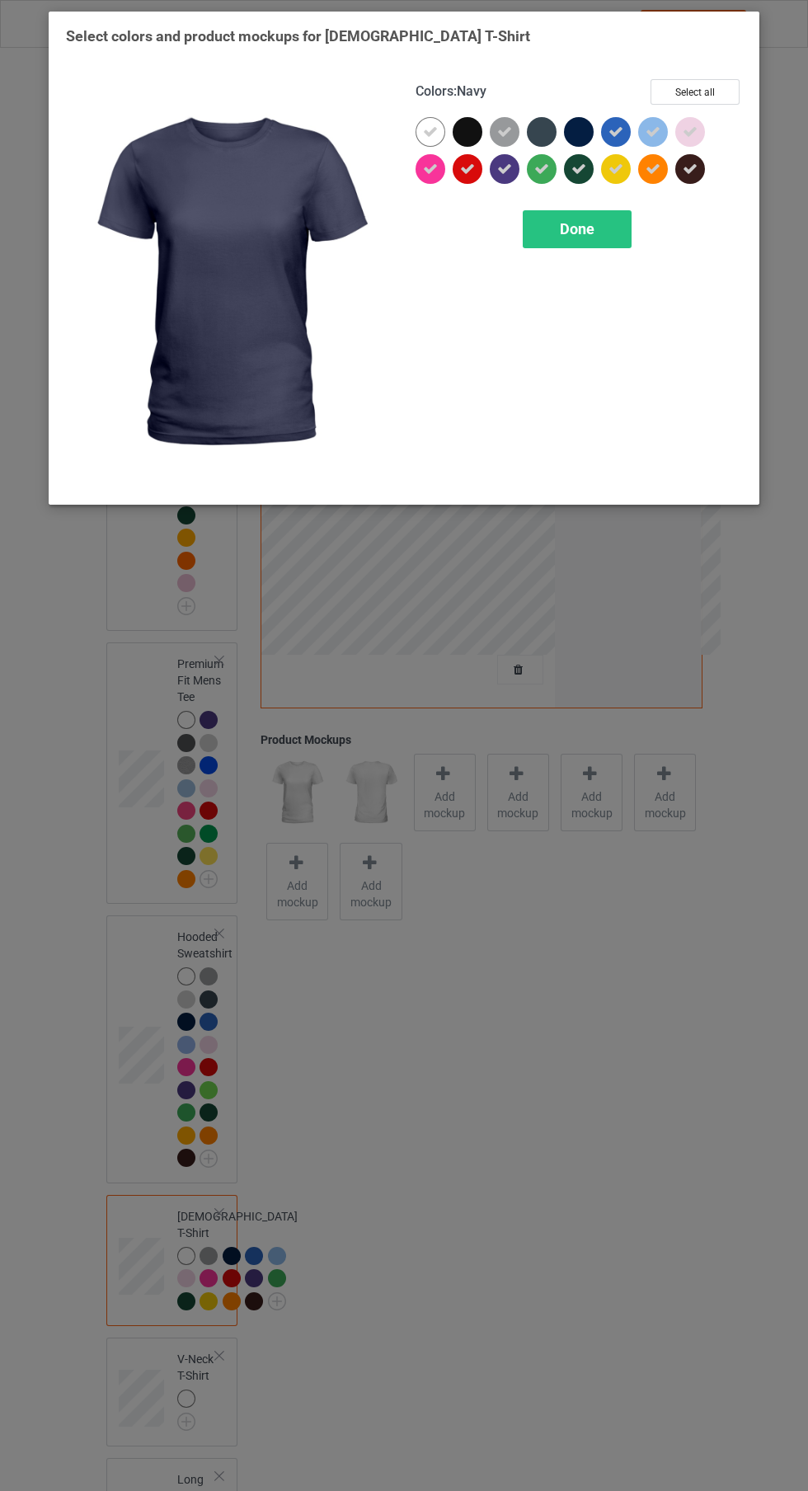
click at [617, 240] on div "Done" at bounding box center [577, 229] width 109 height 38
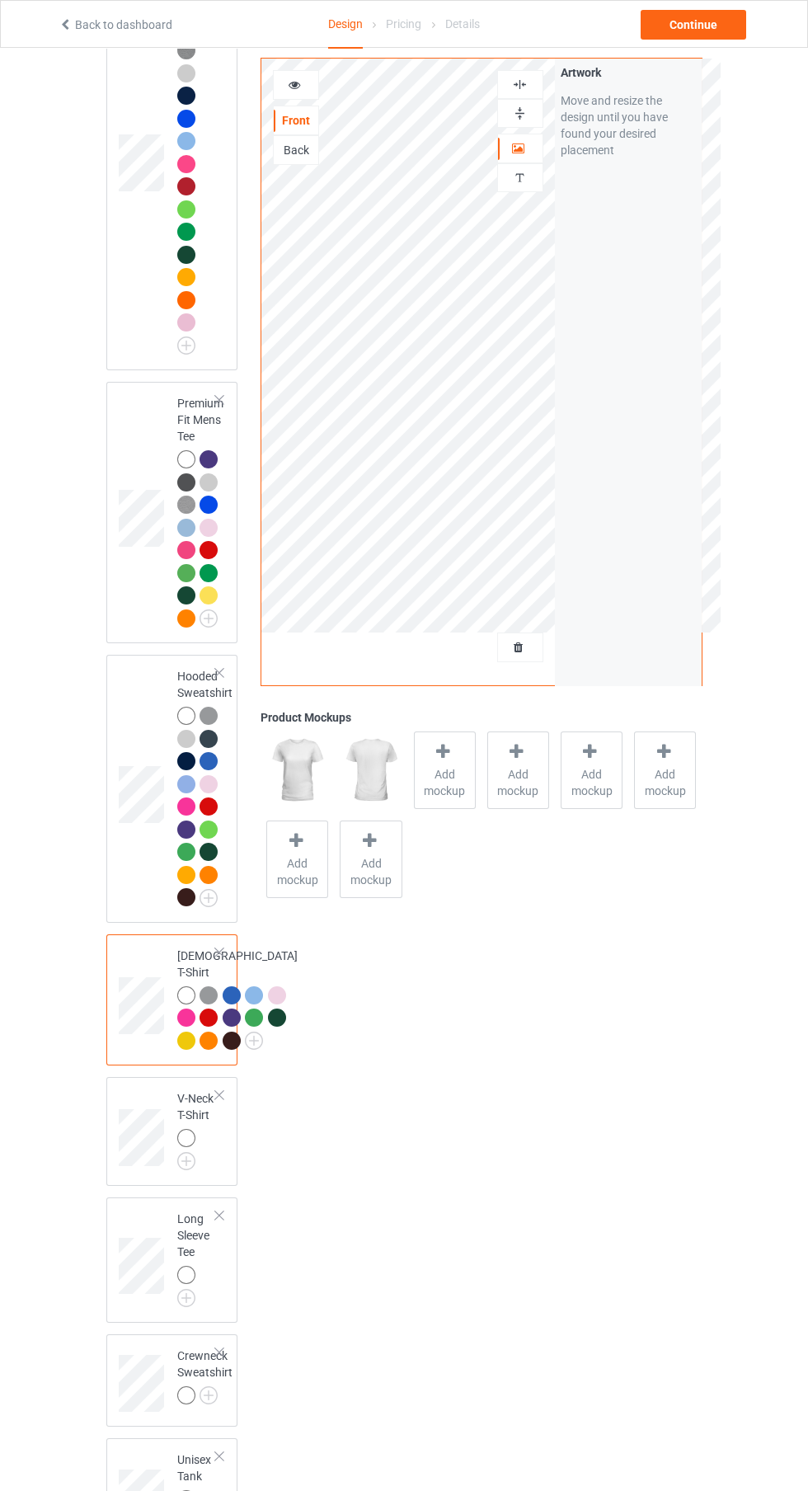
scroll to position [265, 0]
click at [0, 0] on img at bounding box center [0, 0] width 0 height 0
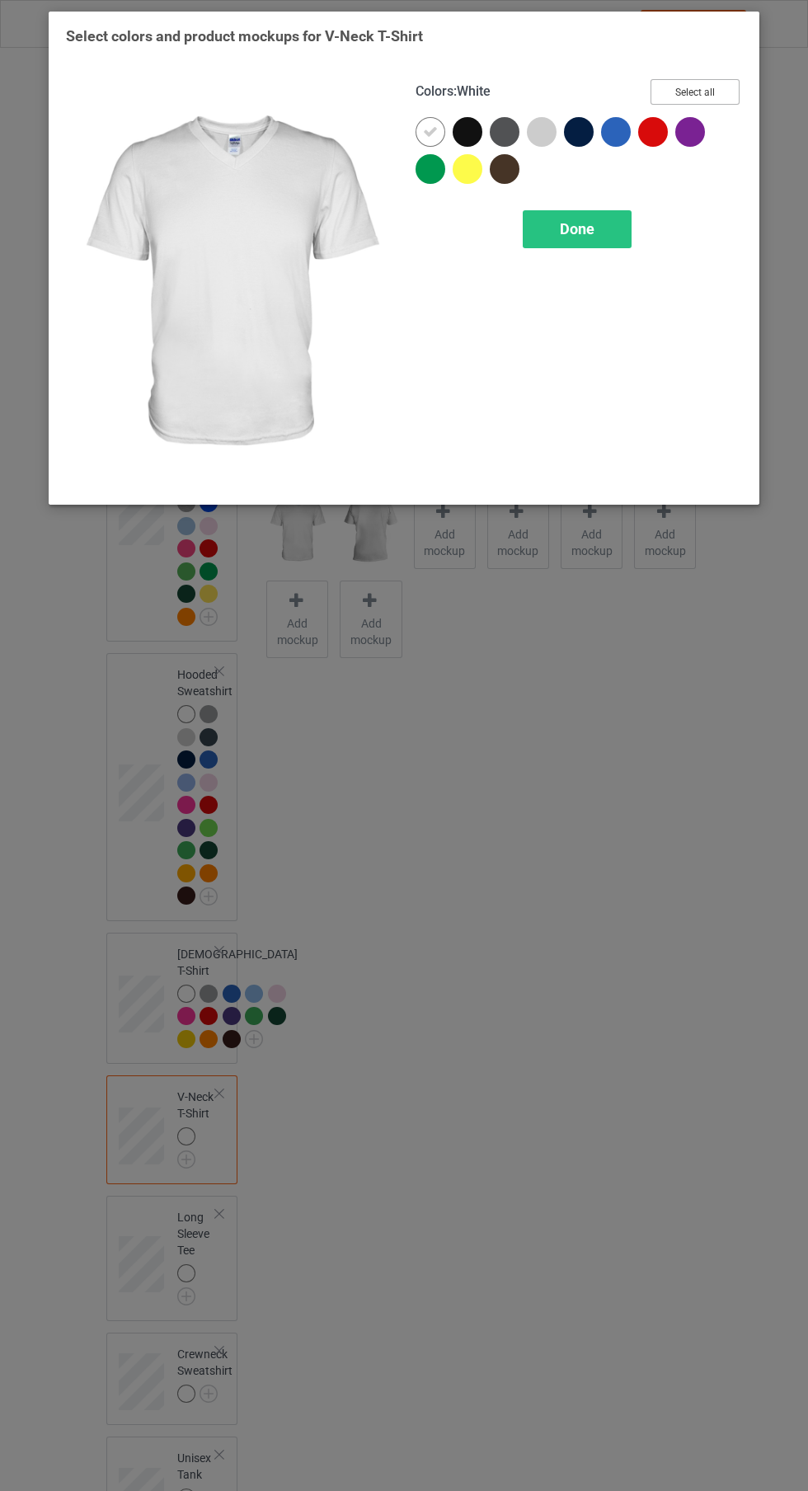
click at [730, 88] on button "Select all" at bounding box center [694, 92] width 89 height 26
click at [468, 124] on icon at bounding box center [467, 131] width 15 height 15
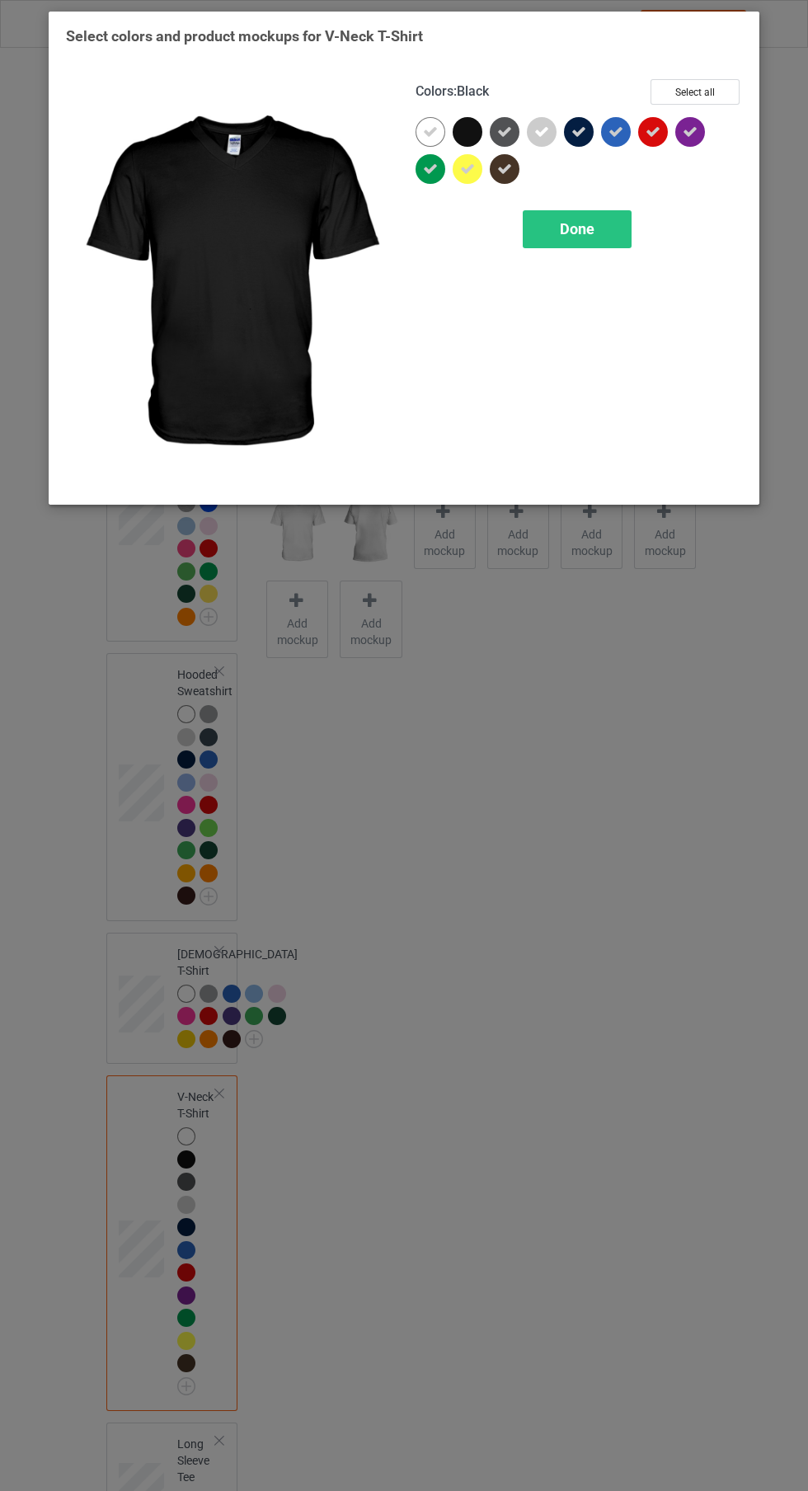
click at [579, 131] on icon at bounding box center [578, 131] width 15 height 15
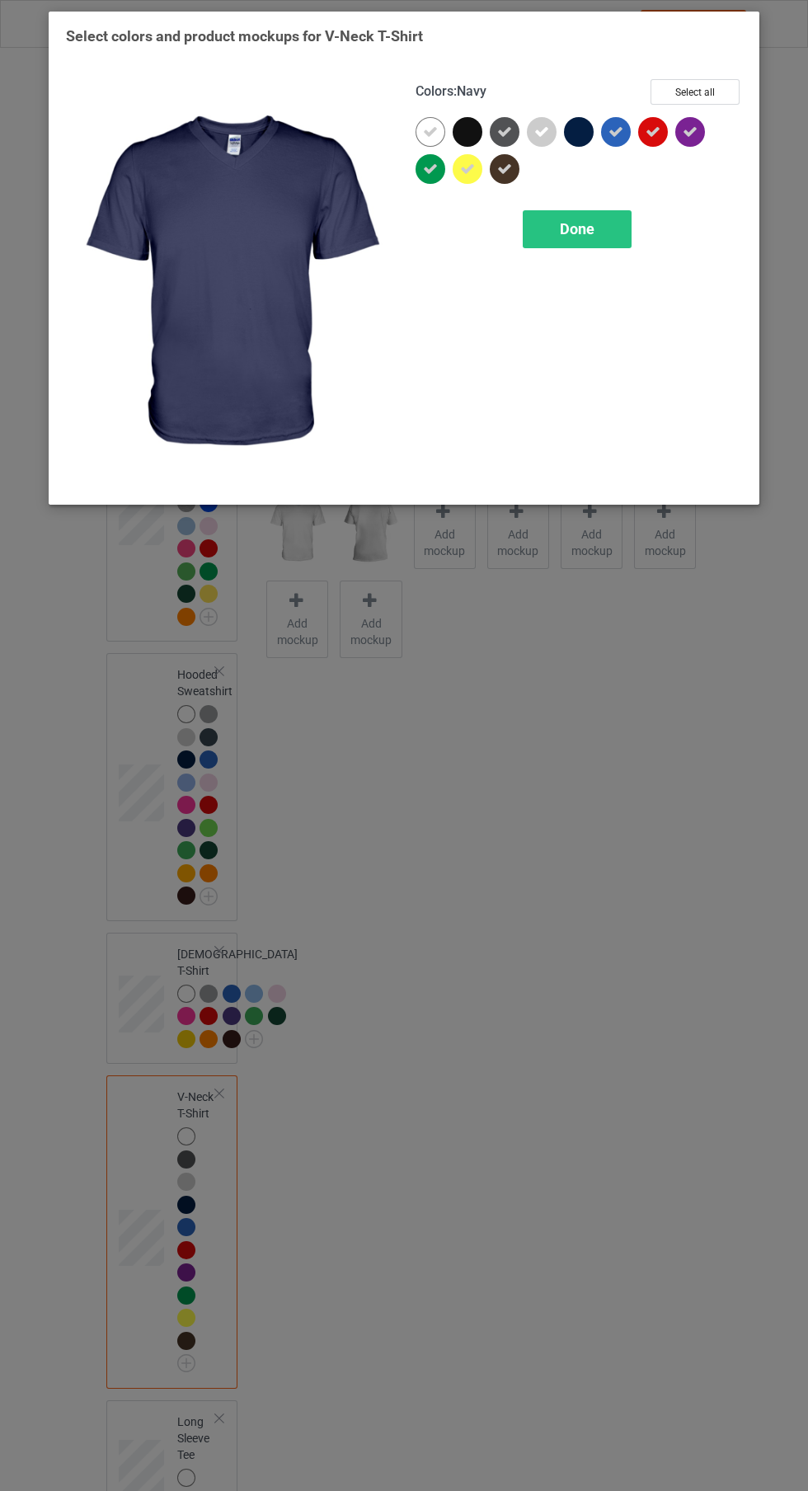
click at [590, 232] on span "Done" at bounding box center [577, 228] width 35 height 17
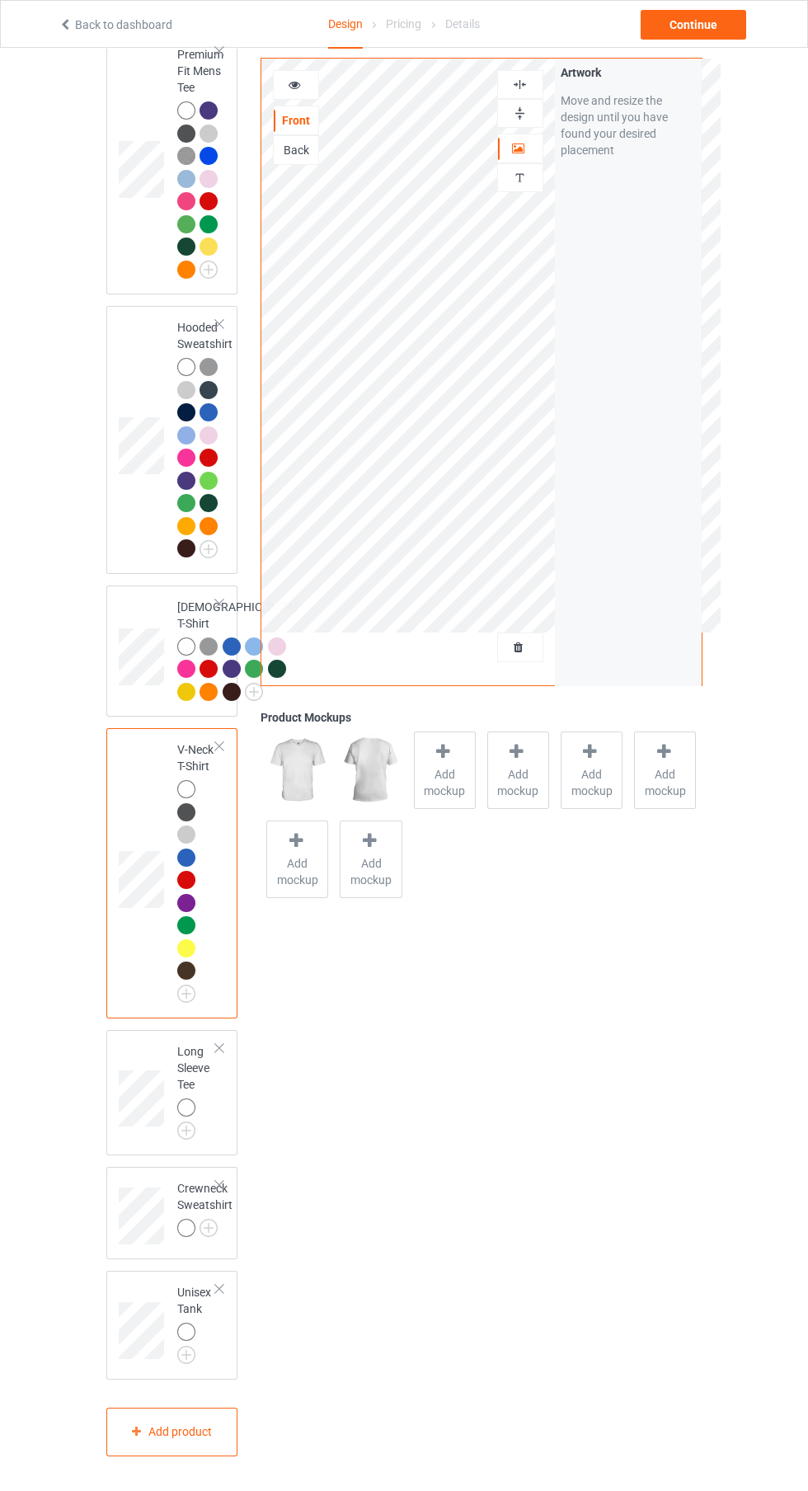
scroll to position [644, 0]
click at [0, 0] on img at bounding box center [0, 0] width 0 height 0
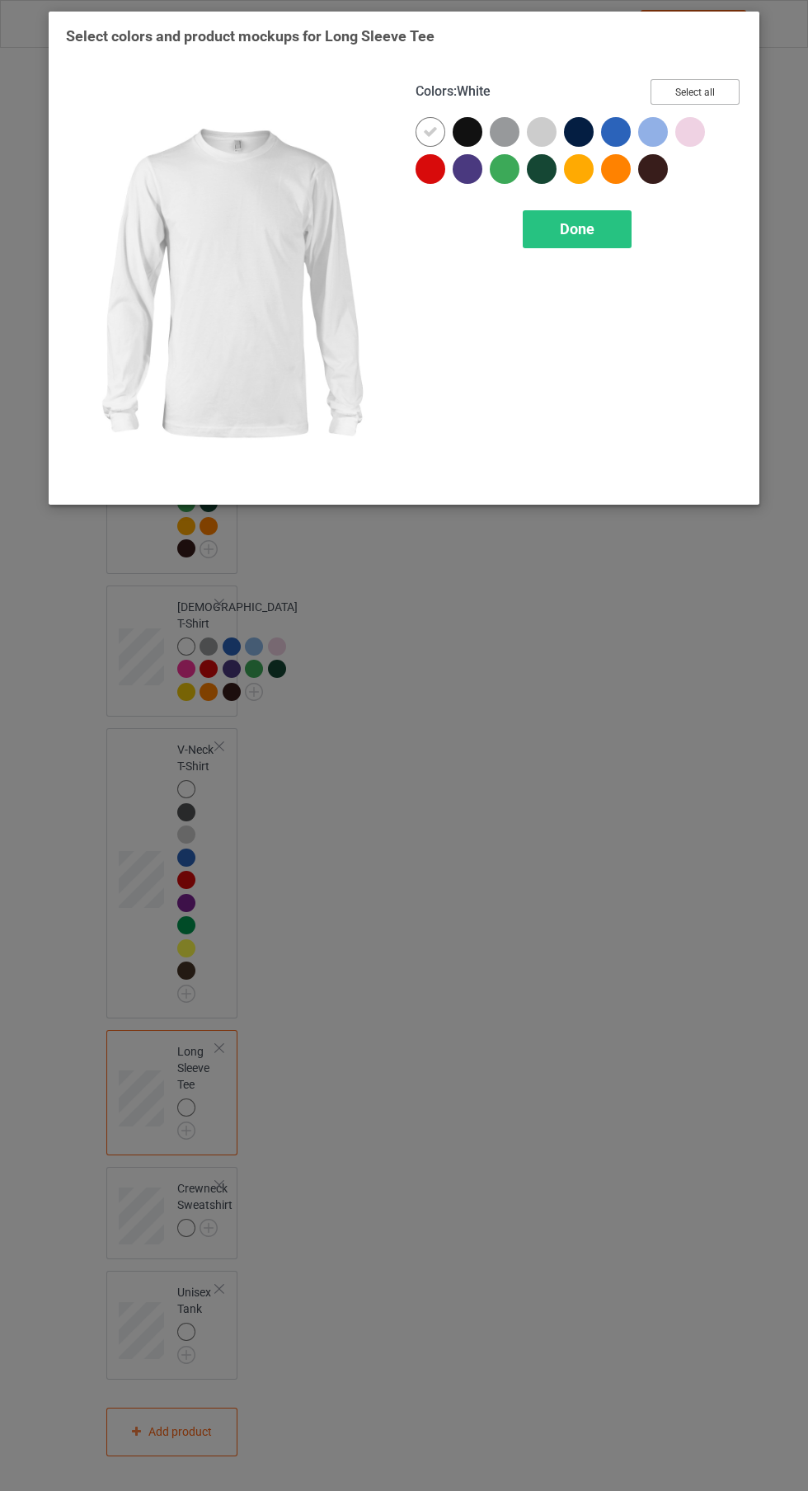
click at [693, 88] on button "Select all" at bounding box center [694, 92] width 89 height 26
click at [467, 131] on icon at bounding box center [467, 131] width 15 height 15
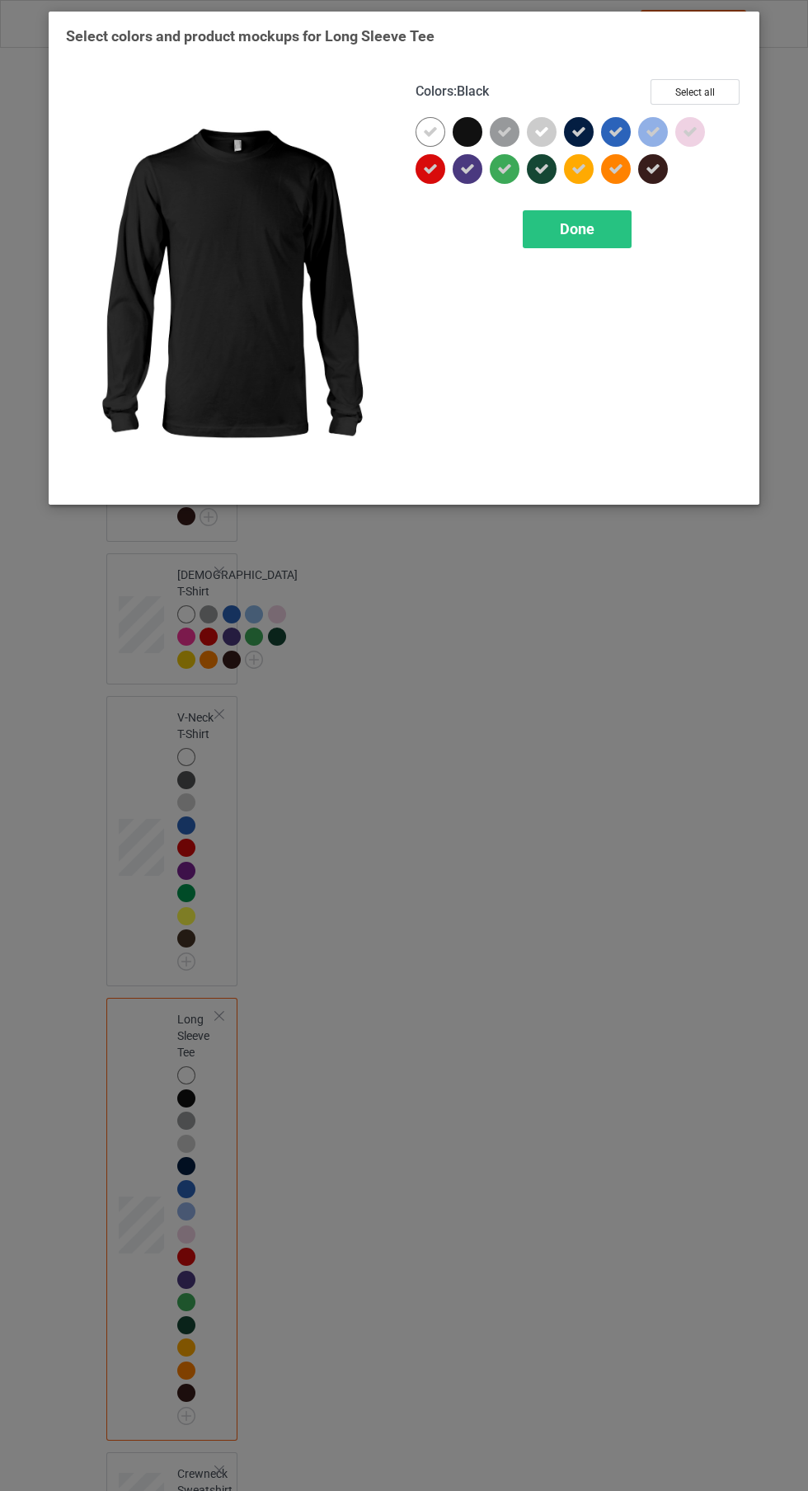
click at [580, 127] on icon at bounding box center [578, 131] width 15 height 15
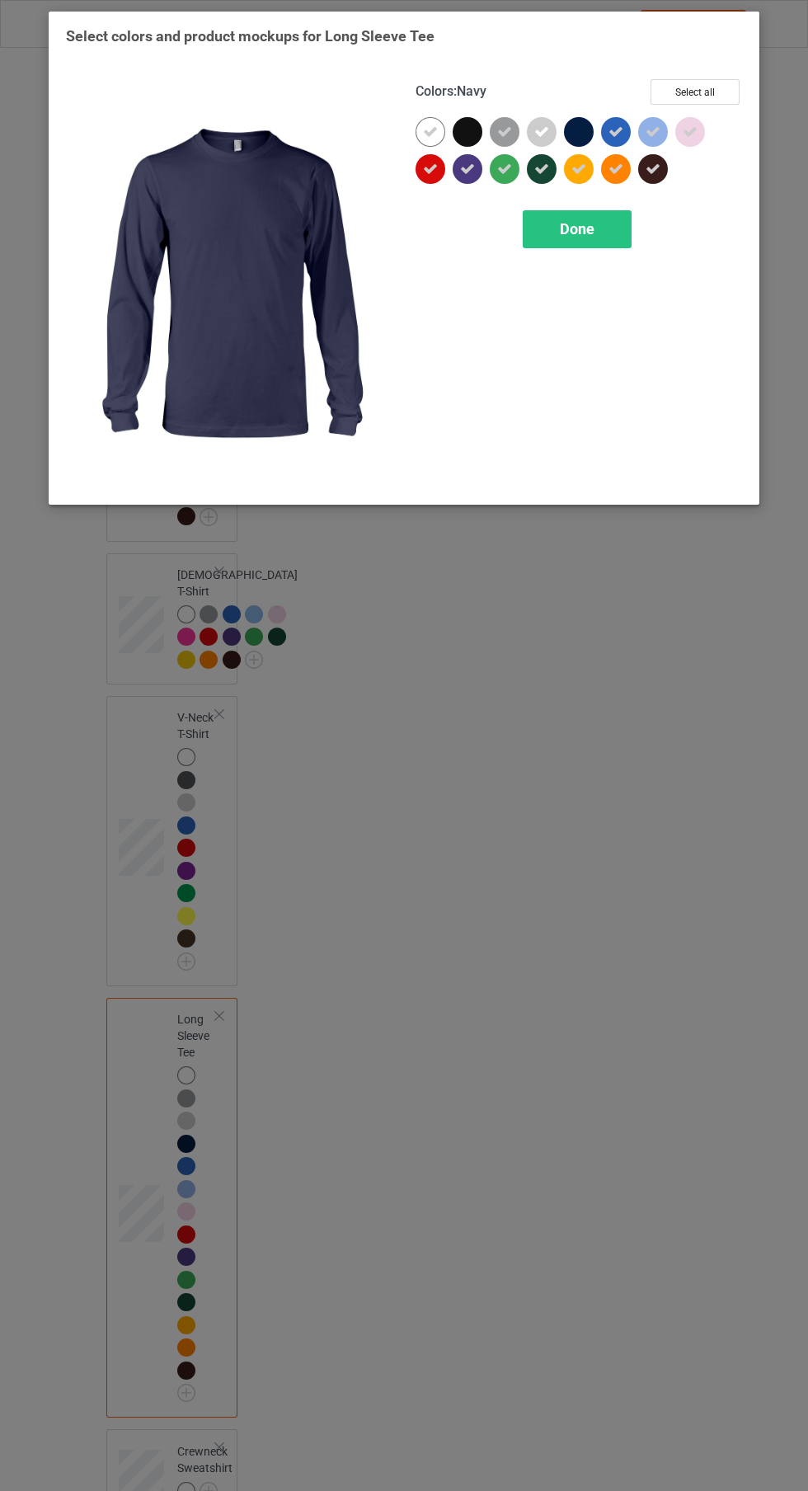
click at [659, 181] on div at bounding box center [653, 169] width 30 height 30
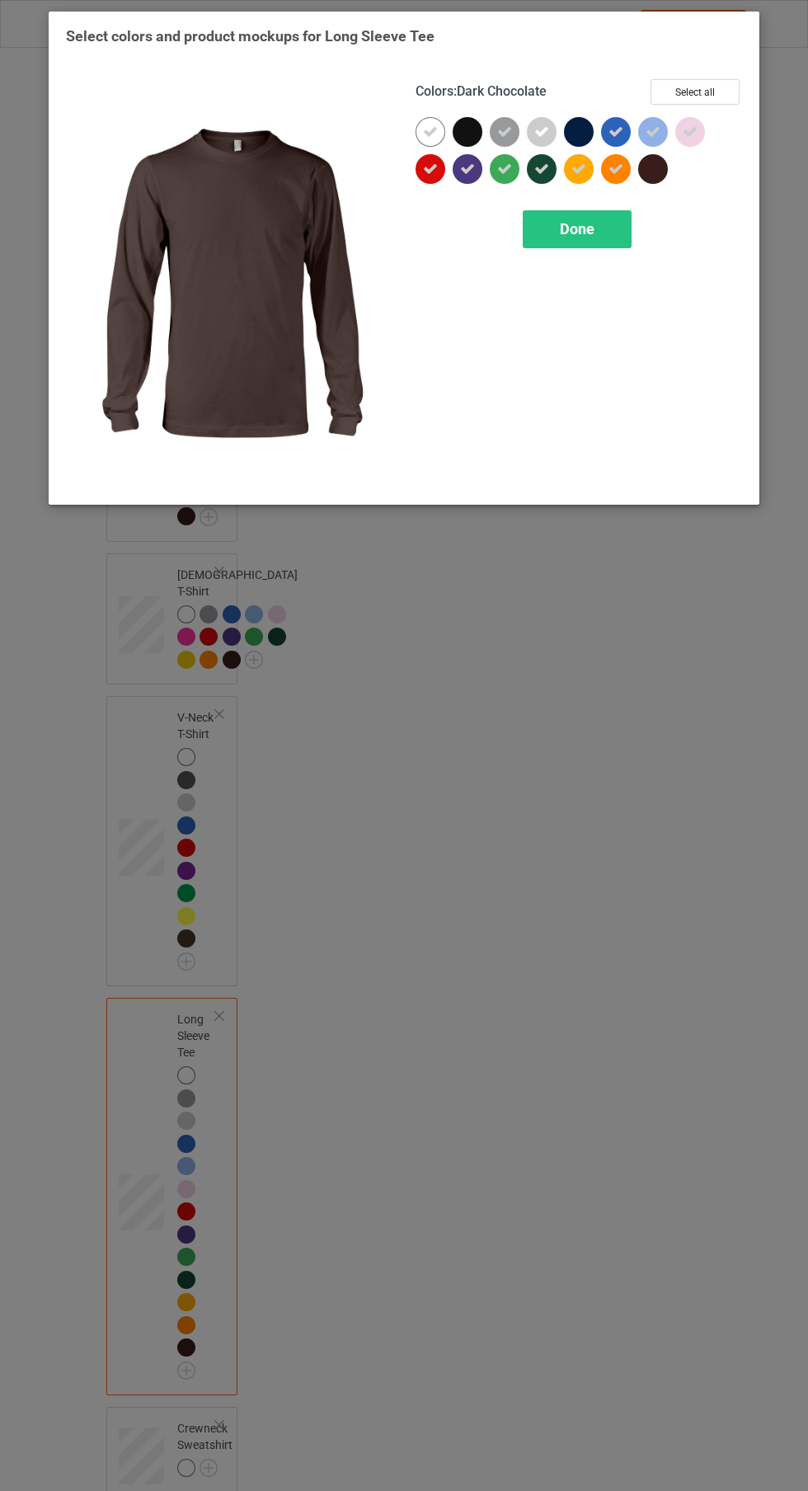
click at [592, 243] on div "Done" at bounding box center [577, 229] width 109 height 38
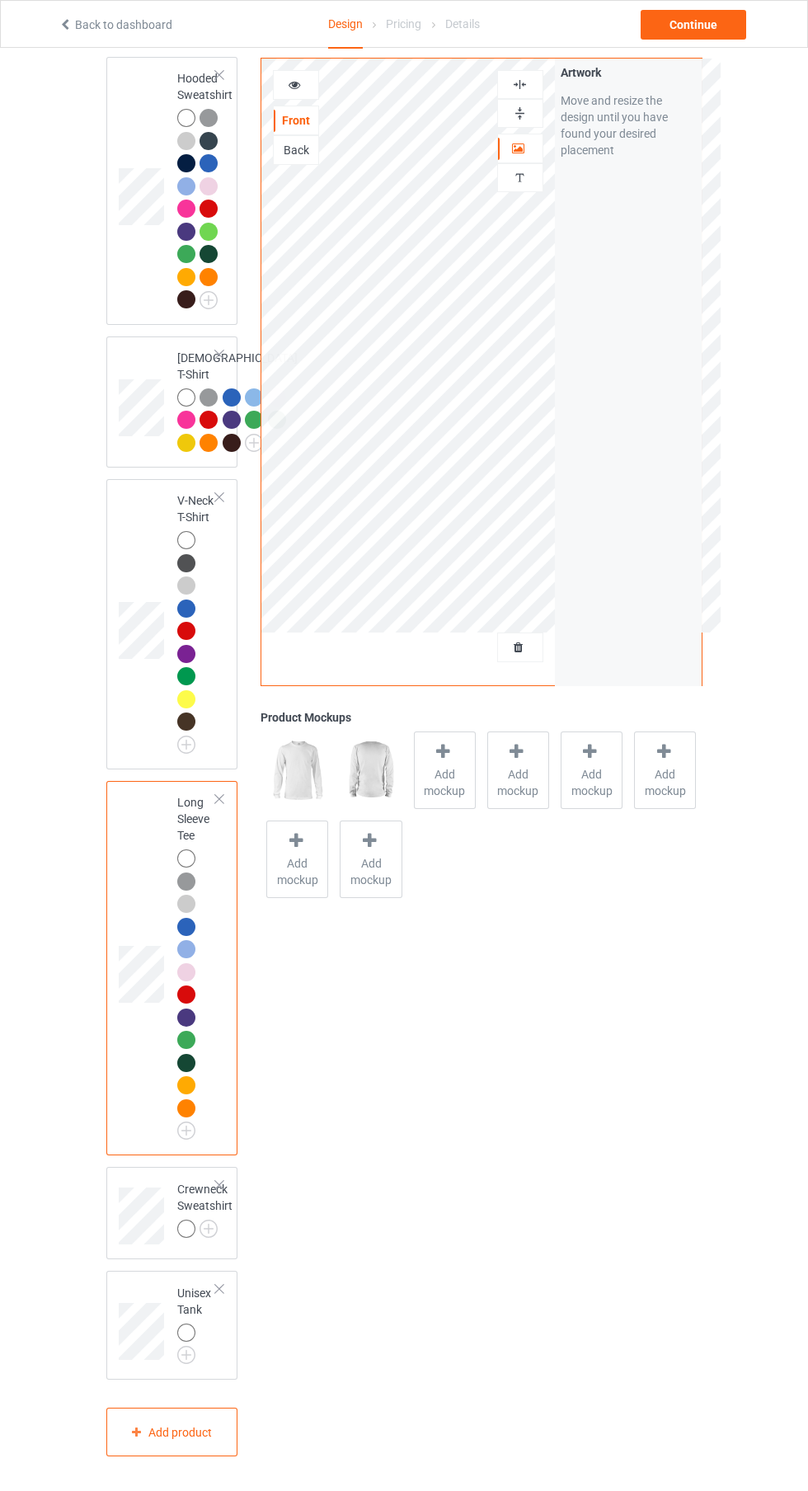
scroll to position [988, 0]
click at [0, 0] on img at bounding box center [0, 0] width 0 height 0
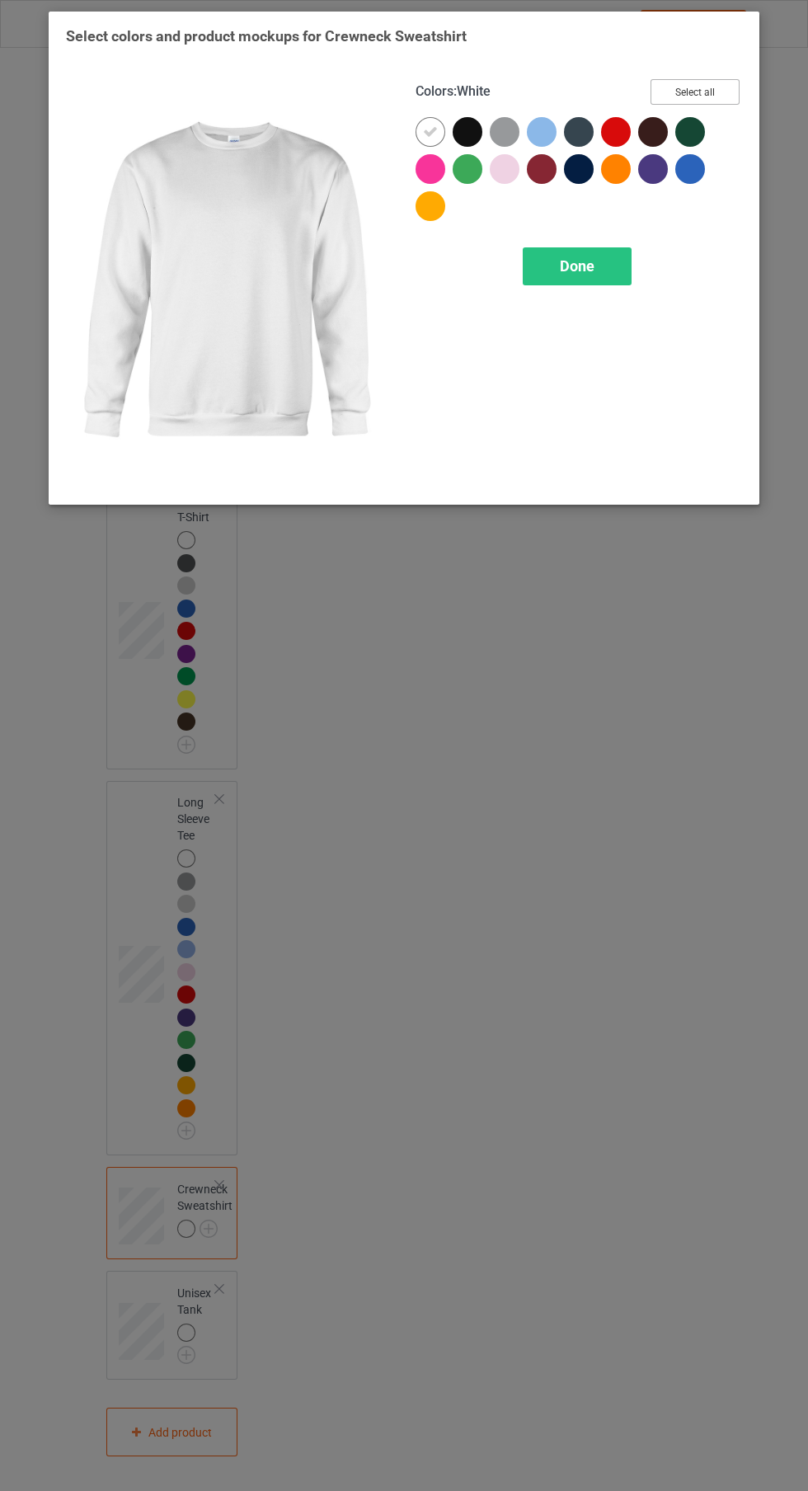
click at [721, 87] on button "Select all" at bounding box center [694, 92] width 89 height 26
click at [654, 137] on icon at bounding box center [653, 131] width 15 height 15
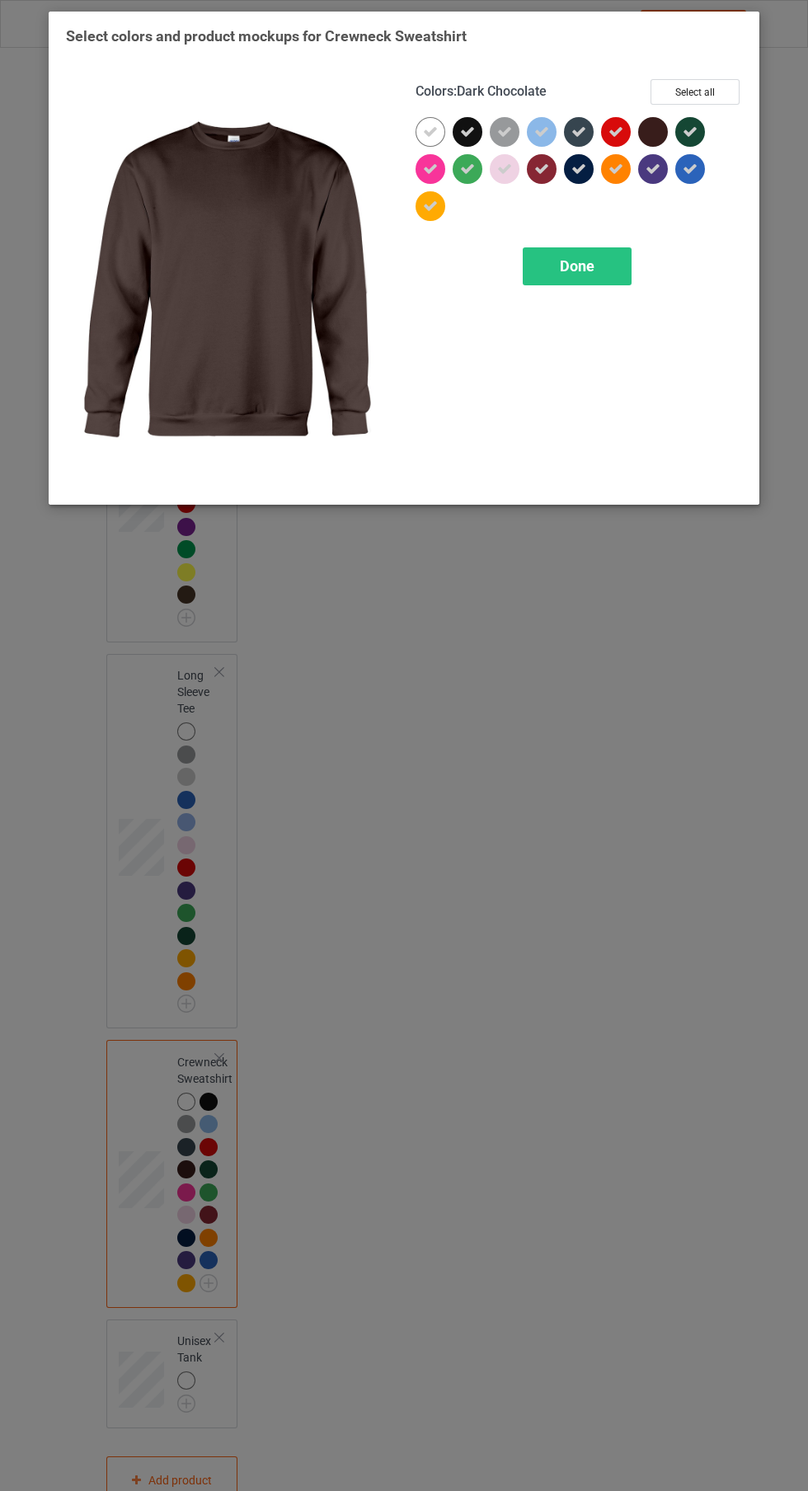
click at [463, 125] on icon at bounding box center [467, 131] width 15 height 15
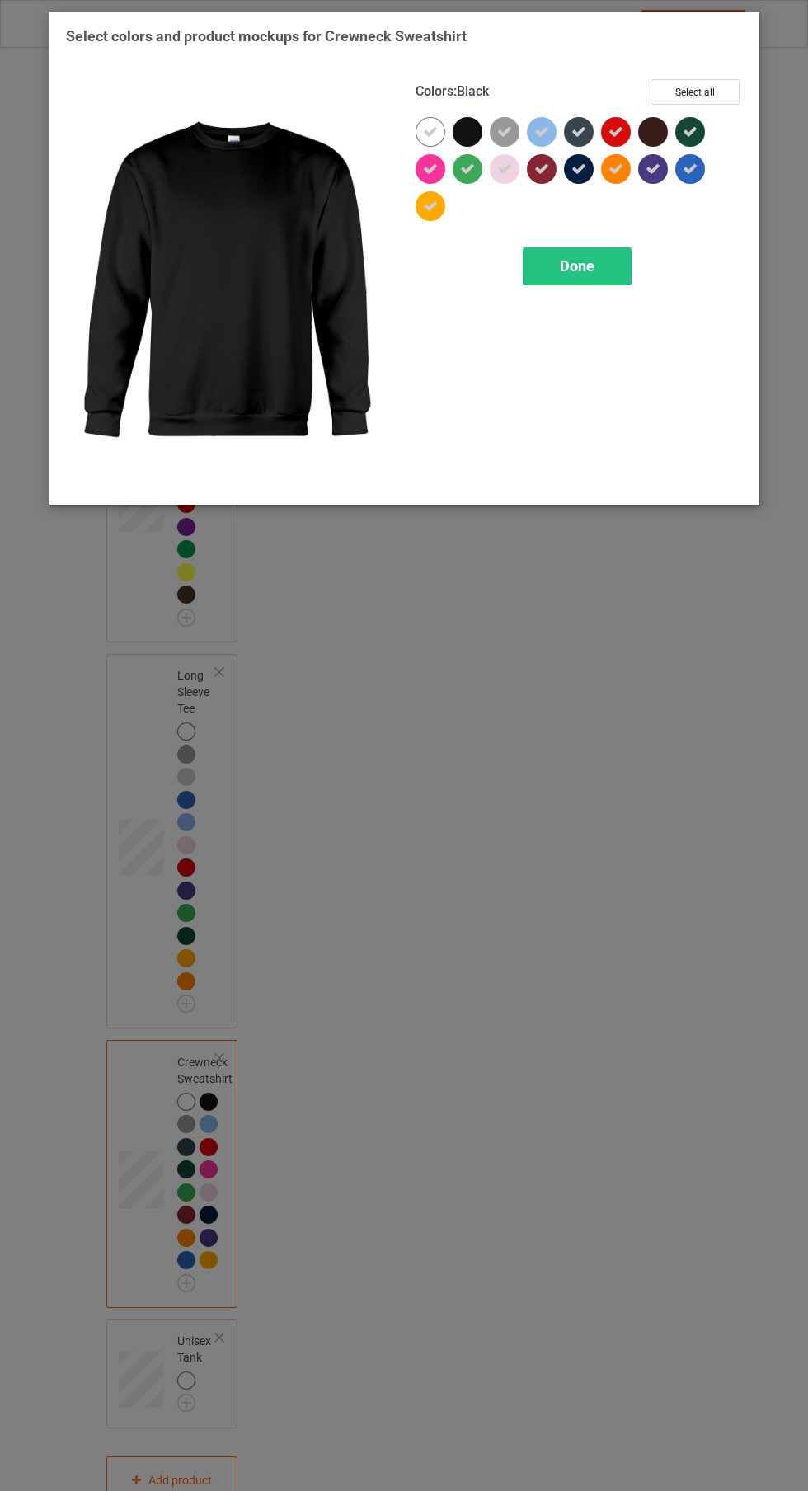
click at [618, 278] on div "Done" at bounding box center [577, 266] width 109 height 38
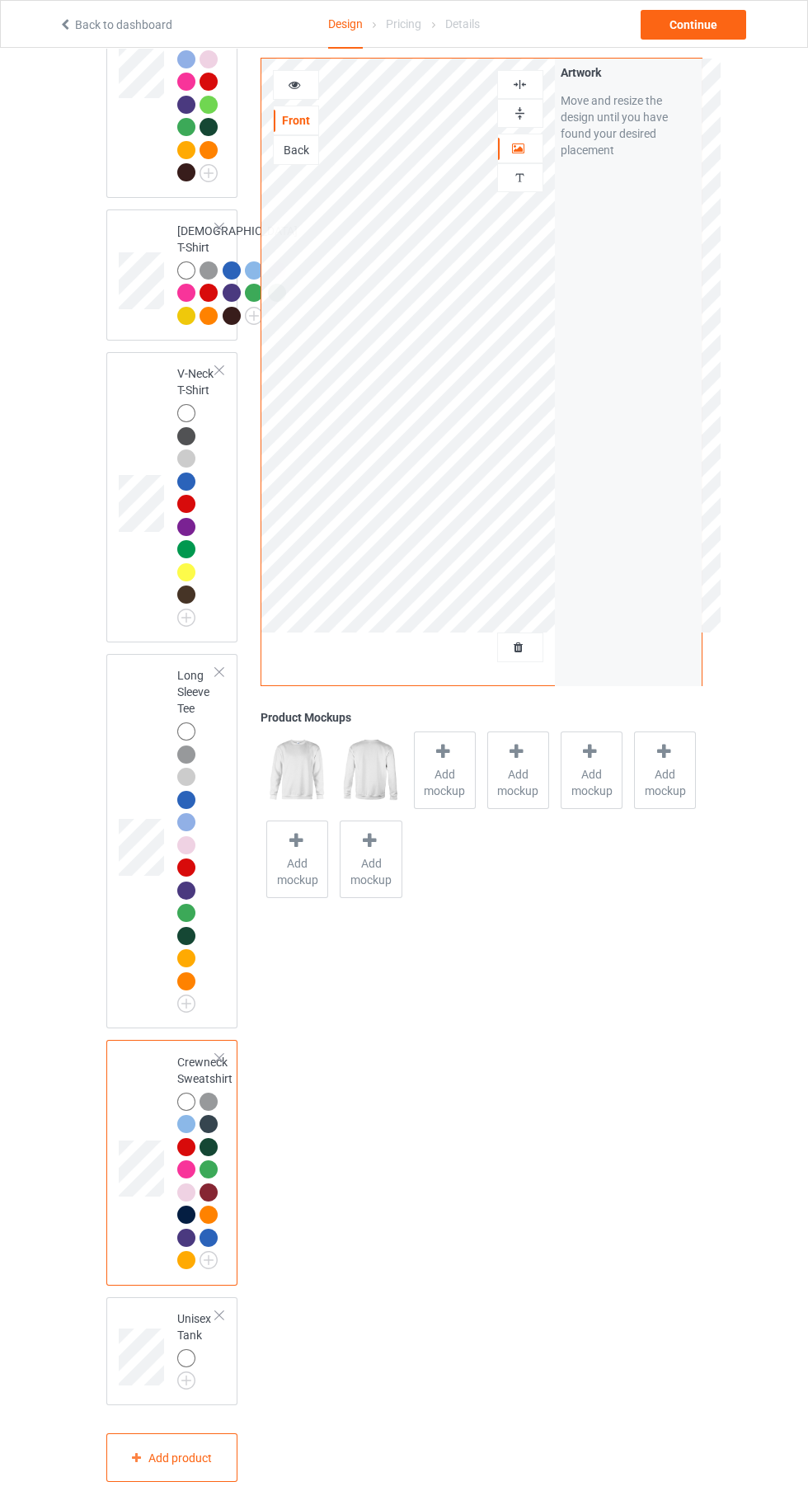
scroll to position [1141, 0]
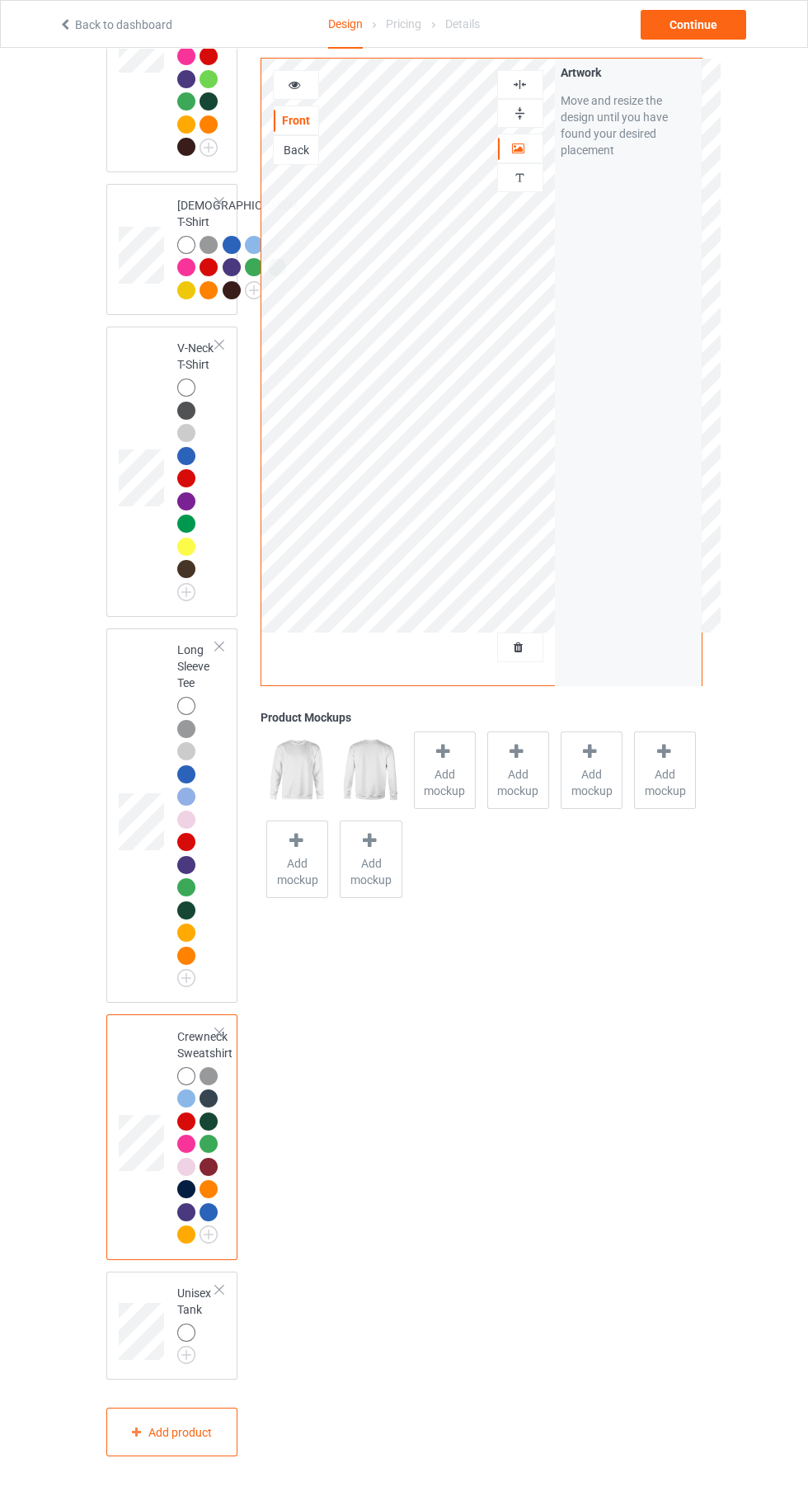
click at [0, 0] on img at bounding box center [0, 0] width 0 height 0
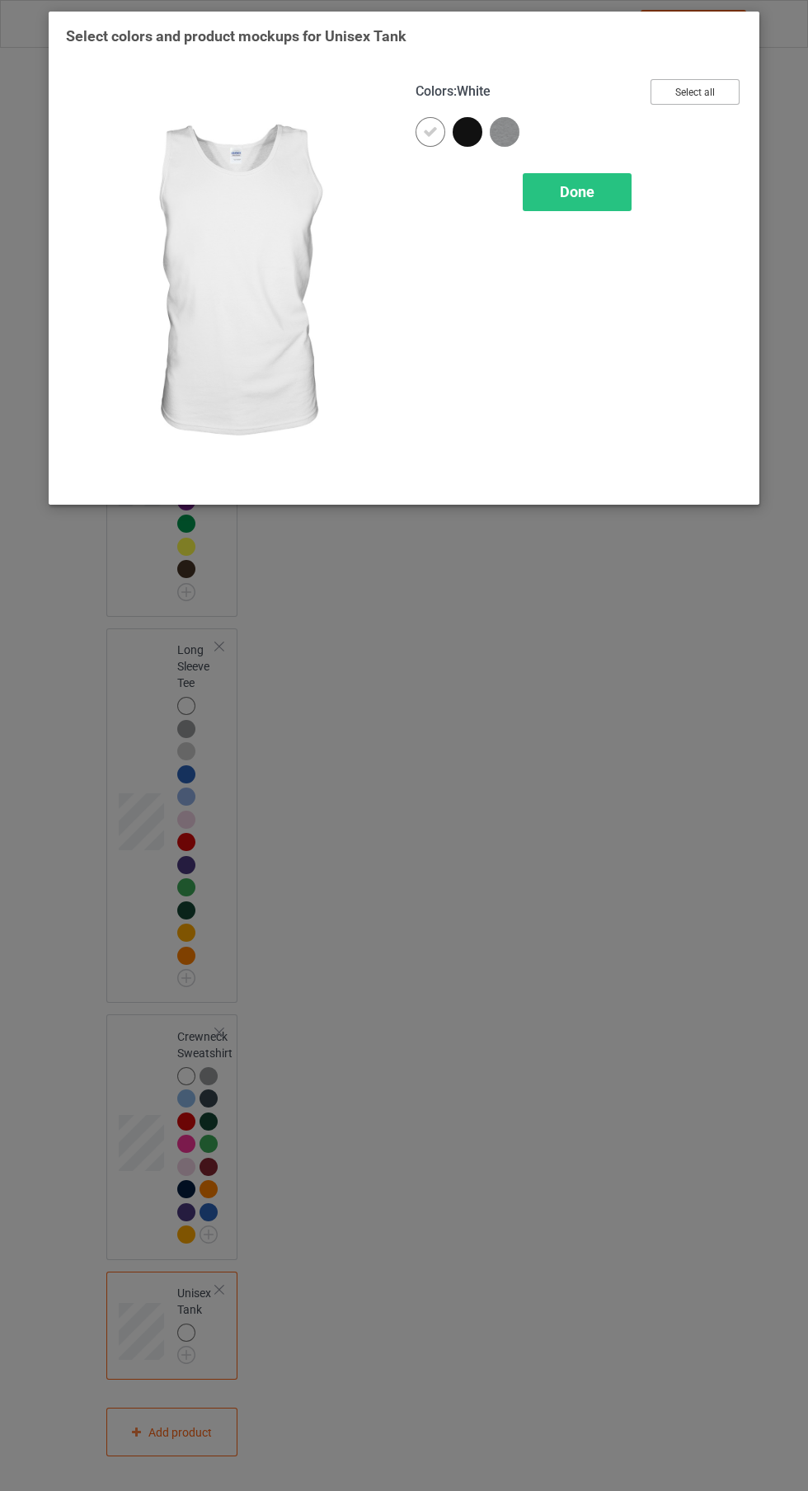
click at [730, 103] on button "Select all" at bounding box center [694, 92] width 89 height 26
click at [474, 125] on icon at bounding box center [467, 131] width 15 height 15
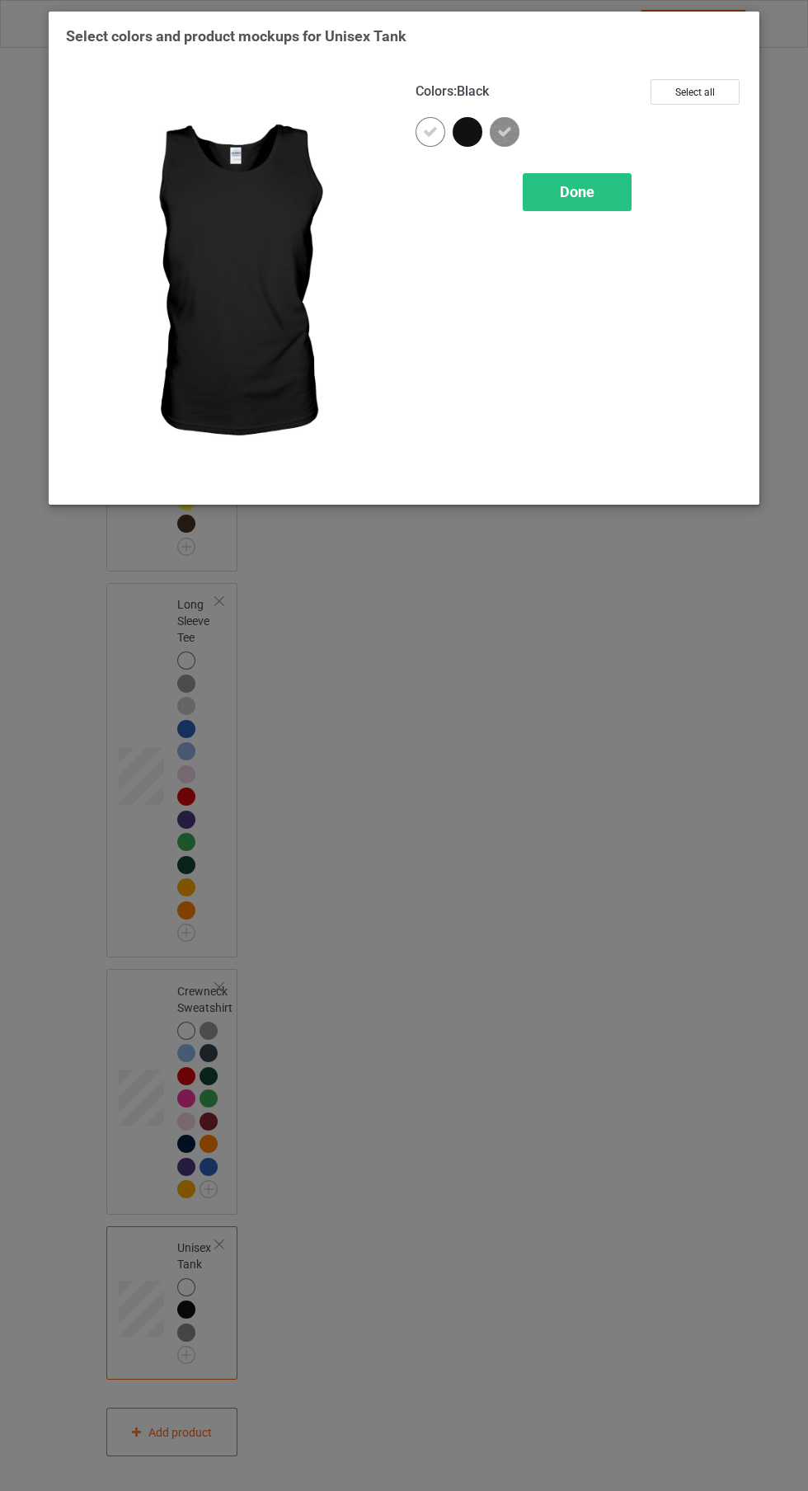
click at [587, 188] on span "Done" at bounding box center [577, 191] width 35 height 17
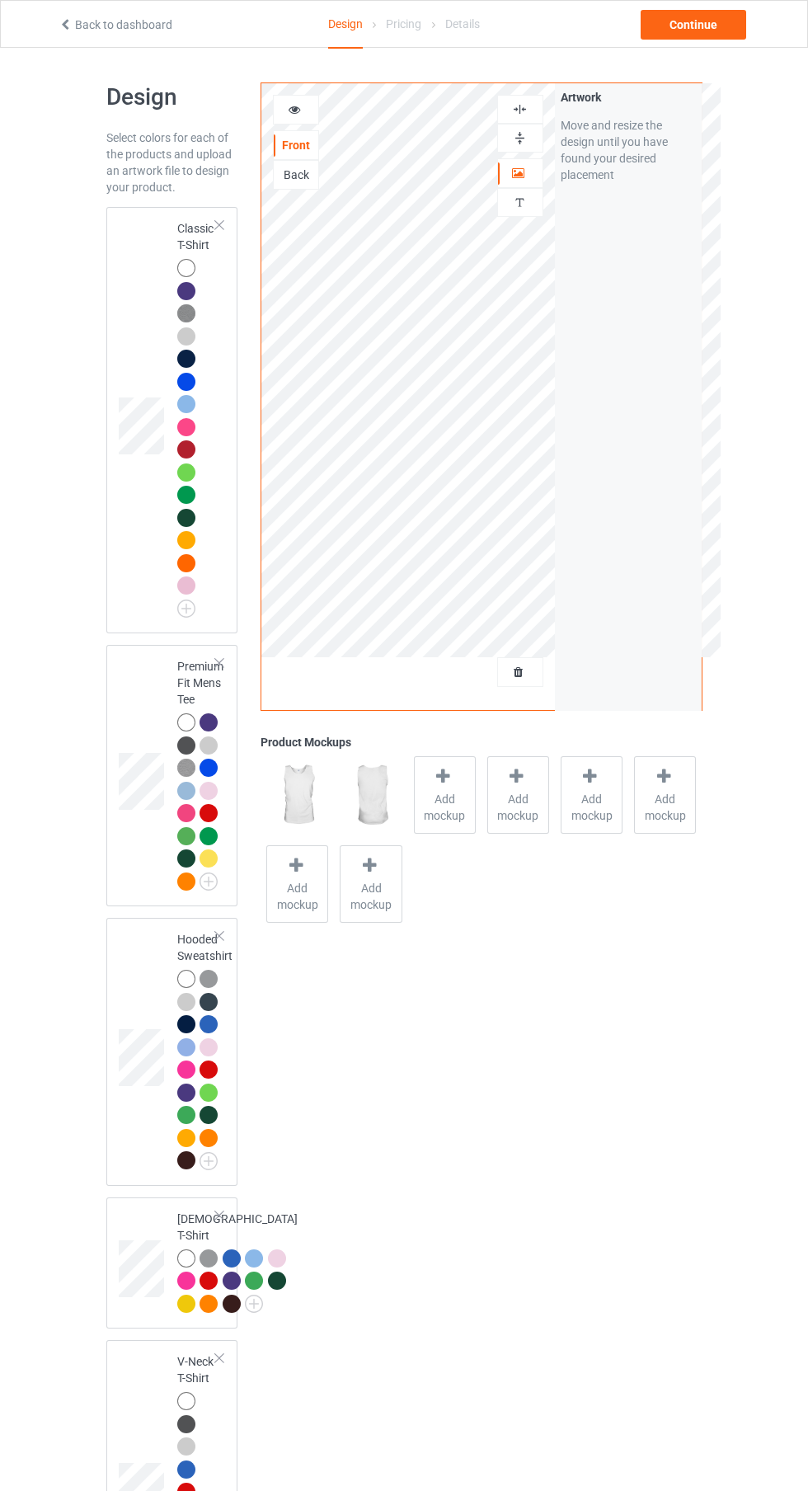
click at [185, 268] on div at bounding box center [186, 268] width 18 height 18
click at [443, 805] on span "Add mockup" at bounding box center [445, 807] width 60 height 33
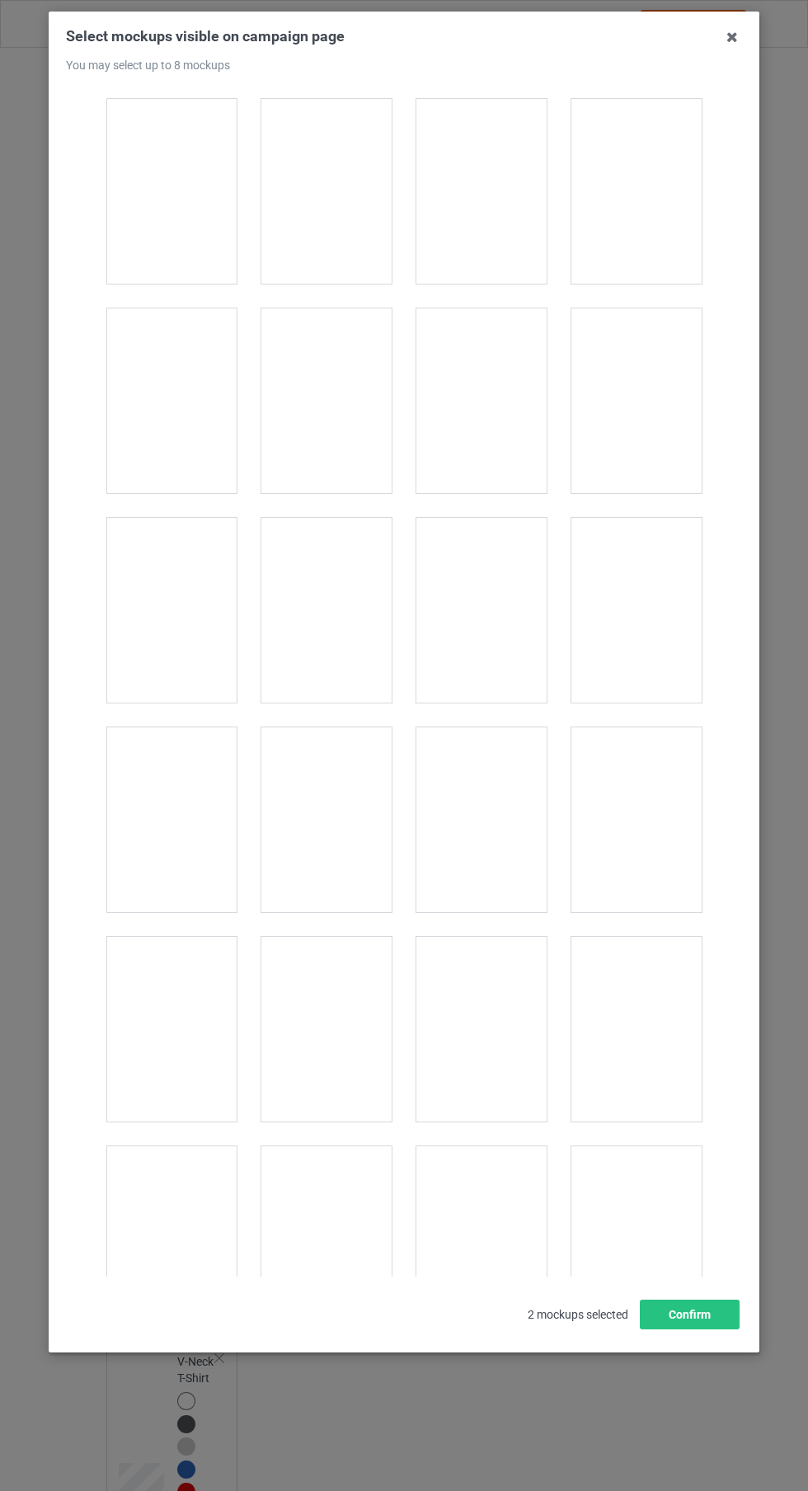
scroll to position [22788, 0]
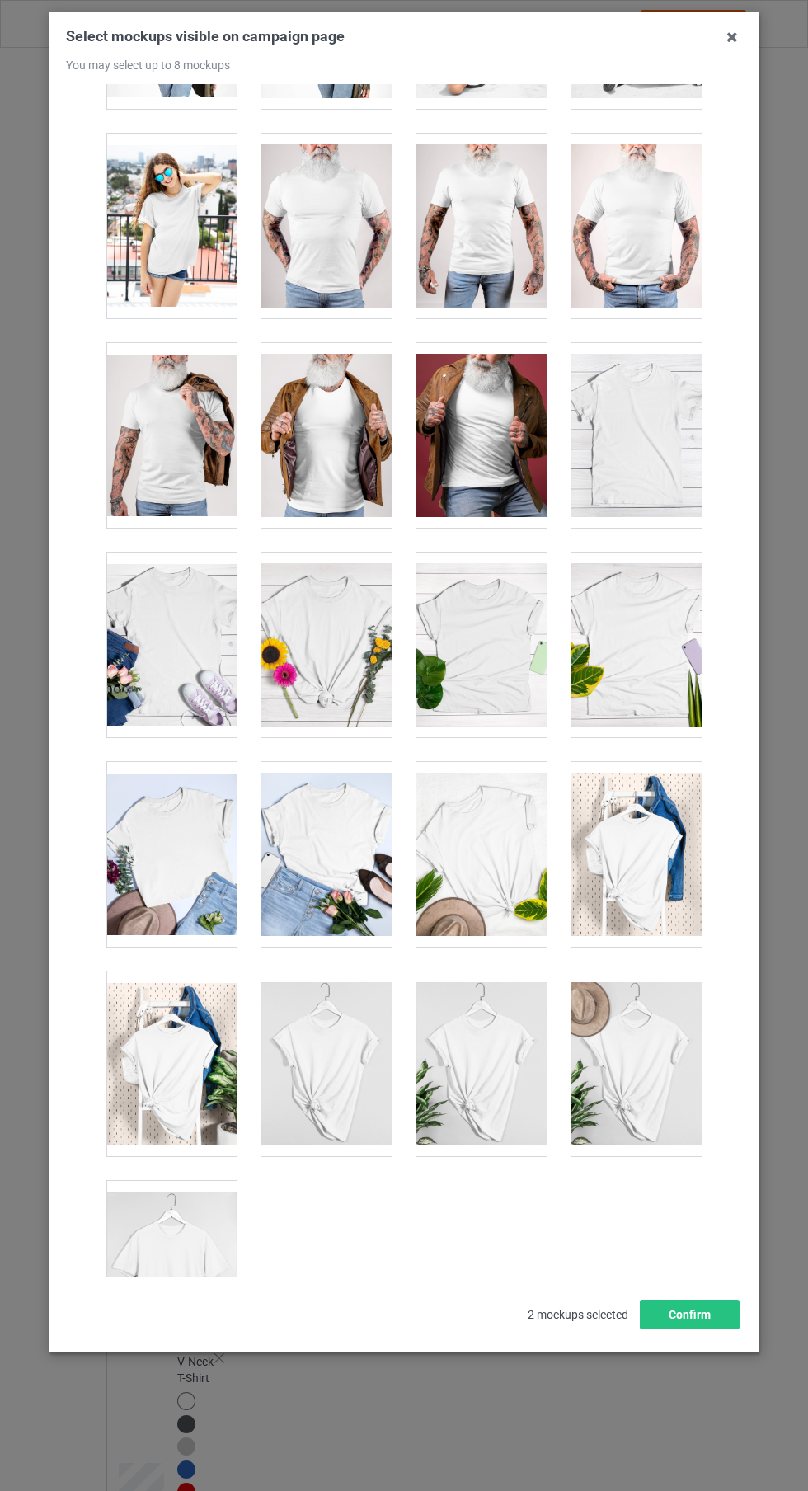
click at [193, 1276] on div at bounding box center [171, 1273] width 130 height 185
click at [180, 1077] on div at bounding box center [171, 1063] width 130 height 185
click at [655, 850] on div at bounding box center [636, 854] width 130 height 185
click at [657, 603] on div at bounding box center [636, 644] width 130 height 185
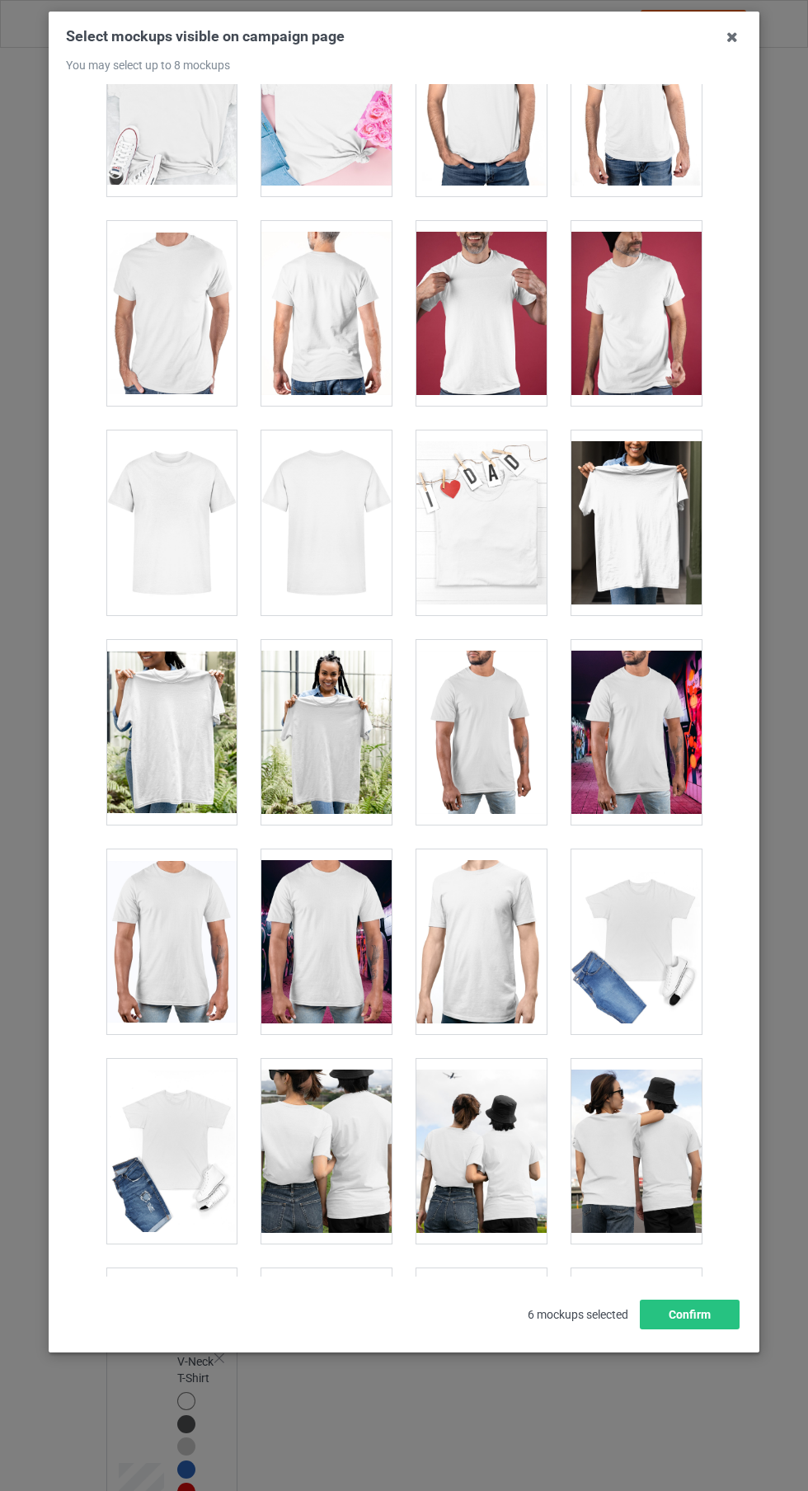
scroll to position [6996, 0]
click at [189, 517] on div at bounding box center [171, 522] width 130 height 185
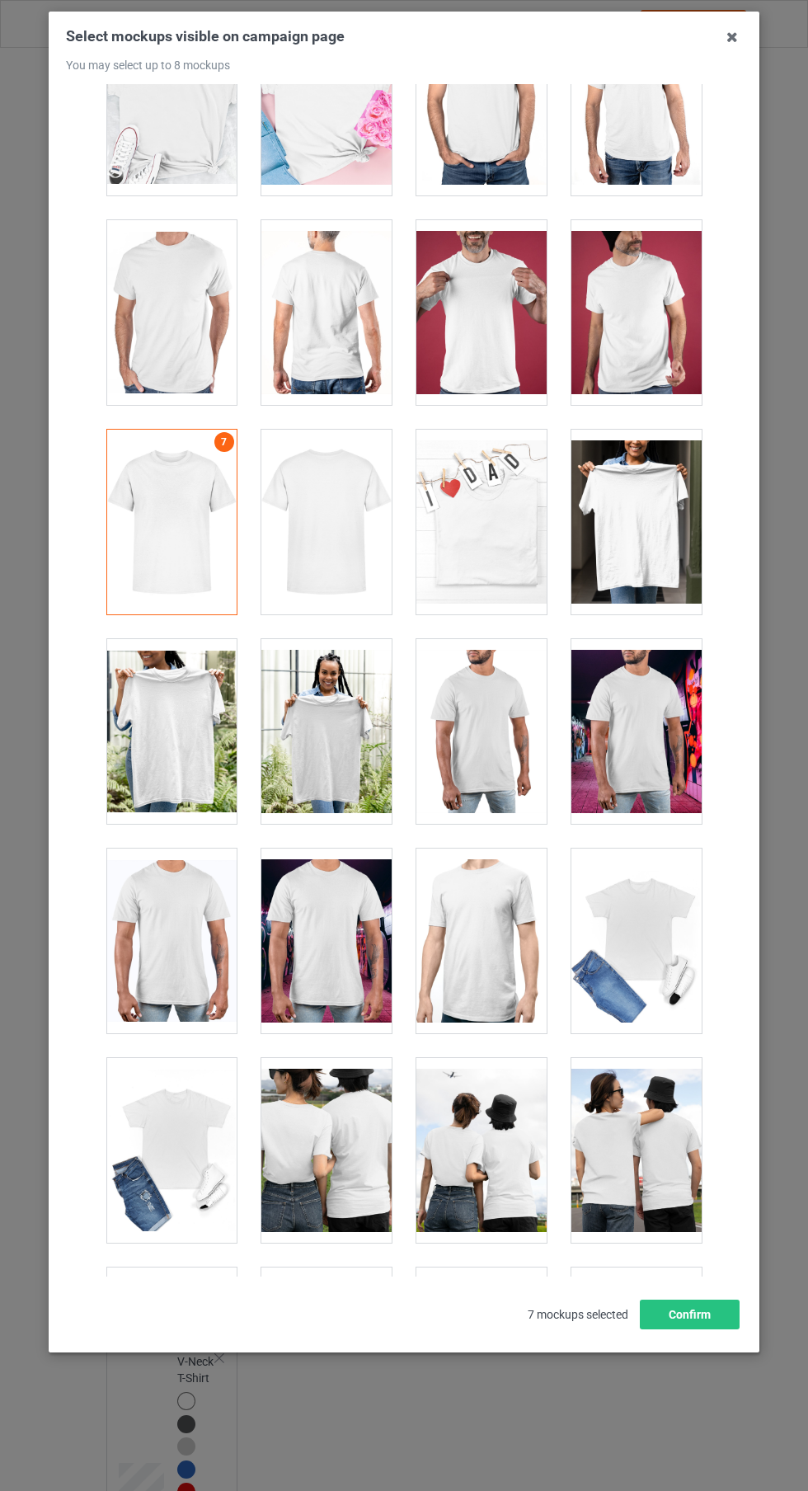
click at [739, 36] on icon at bounding box center [732, 37] width 26 height 26
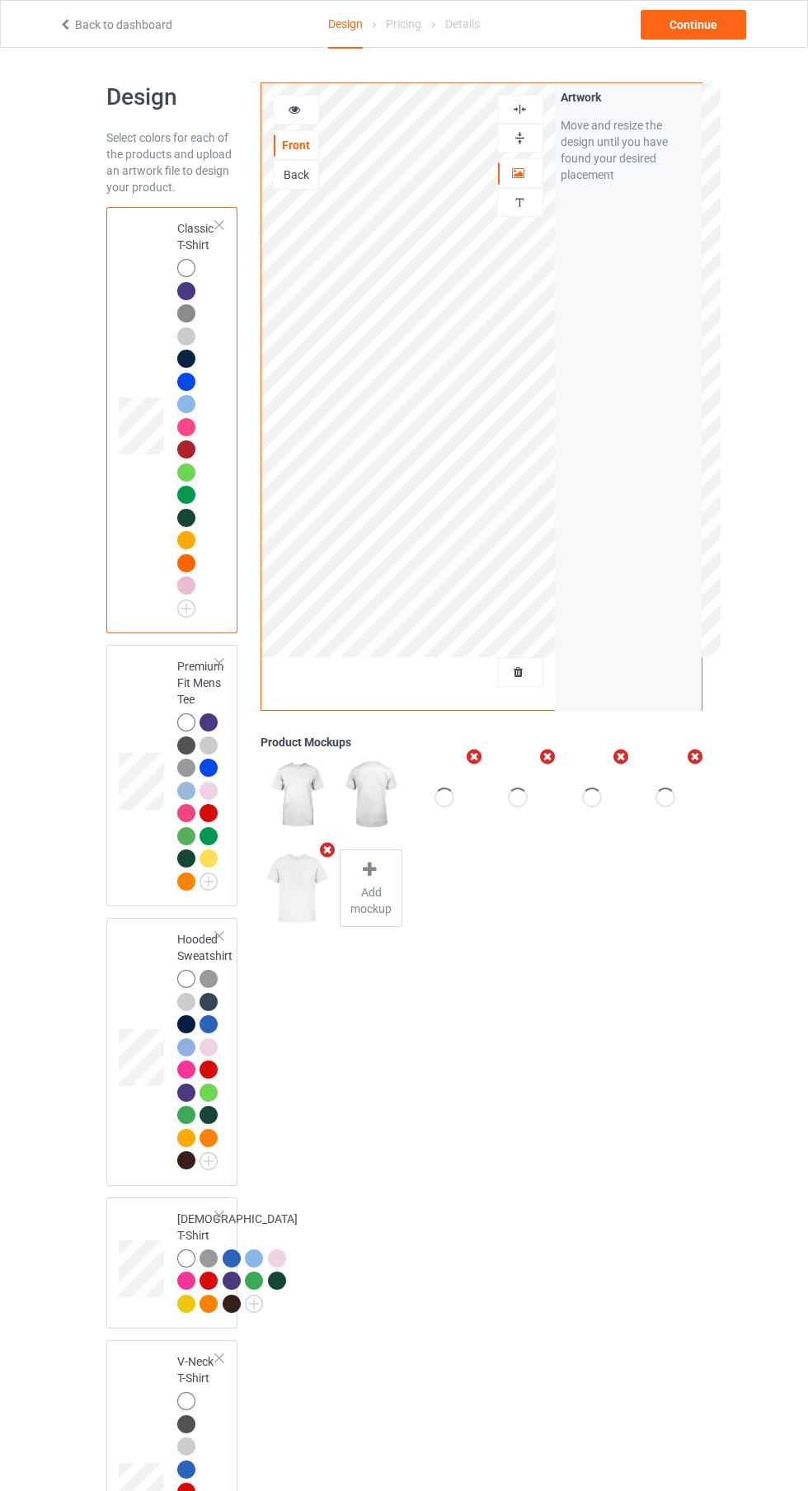
click at [708, 28] on div "Continue" at bounding box center [694, 25] width 106 height 30
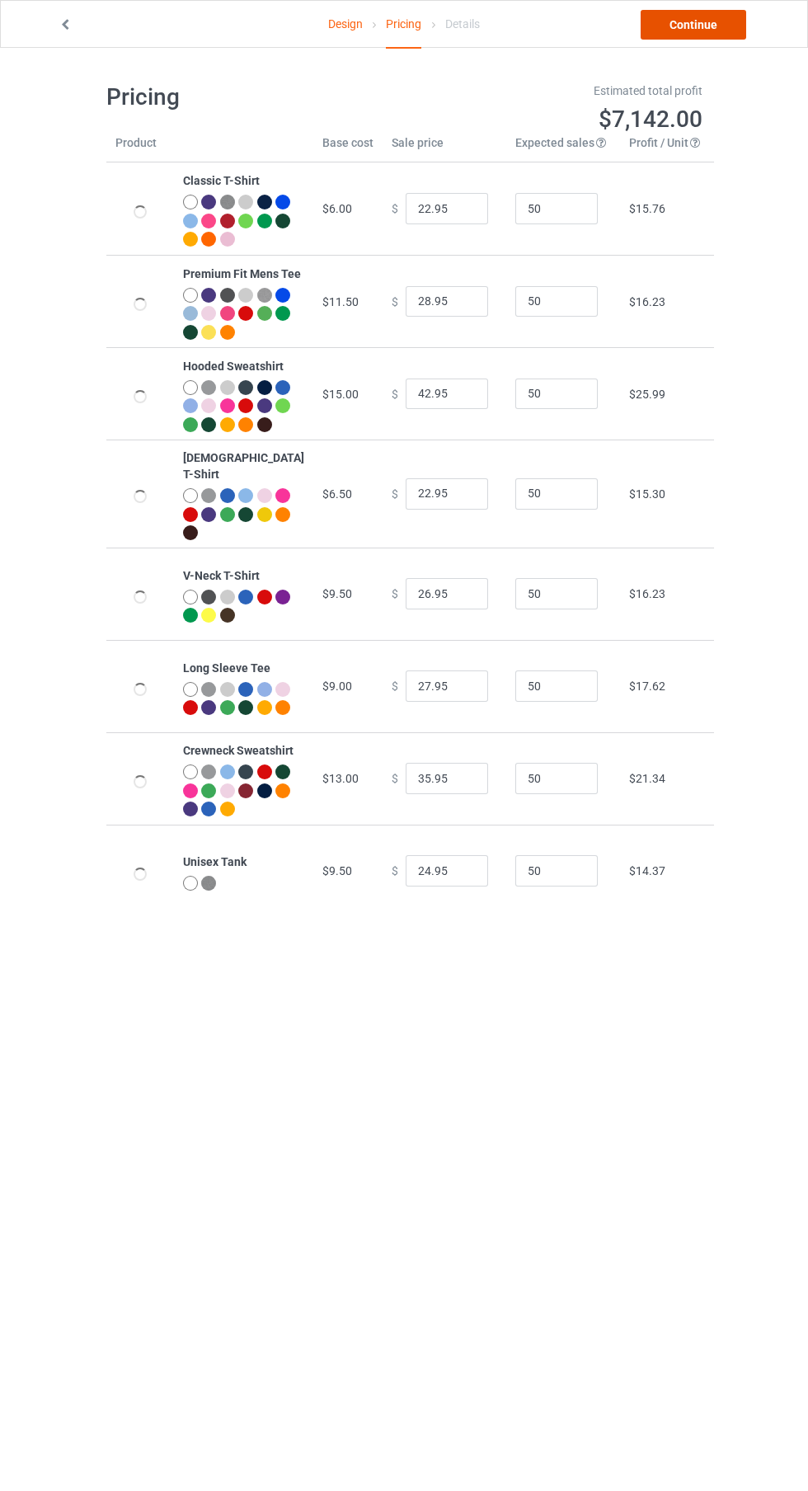
click at [712, 17] on link "Continue" at bounding box center [694, 25] width 106 height 30
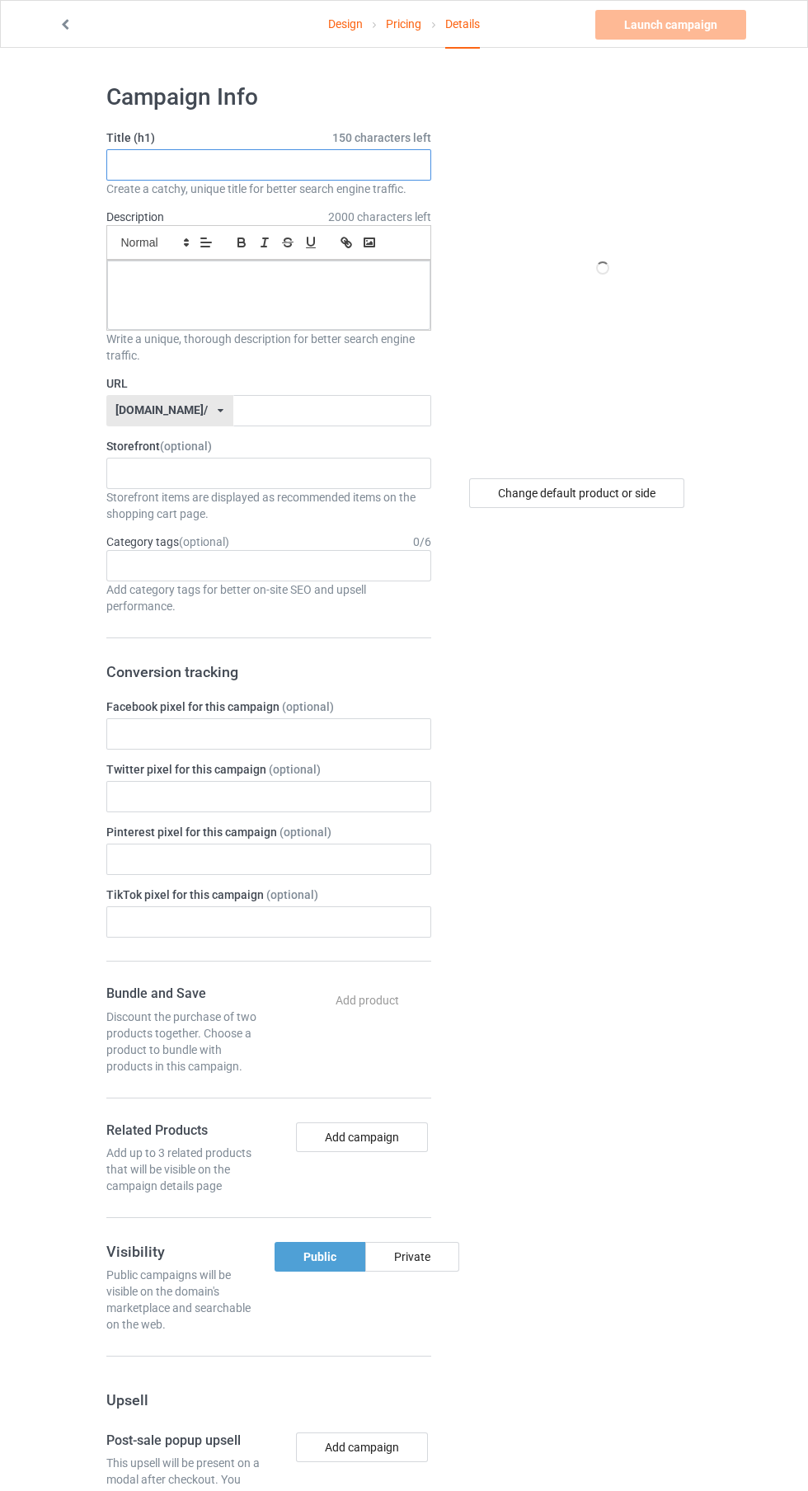
click at [359, 161] on input "text" at bounding box center [268, 164] width 325 height 31
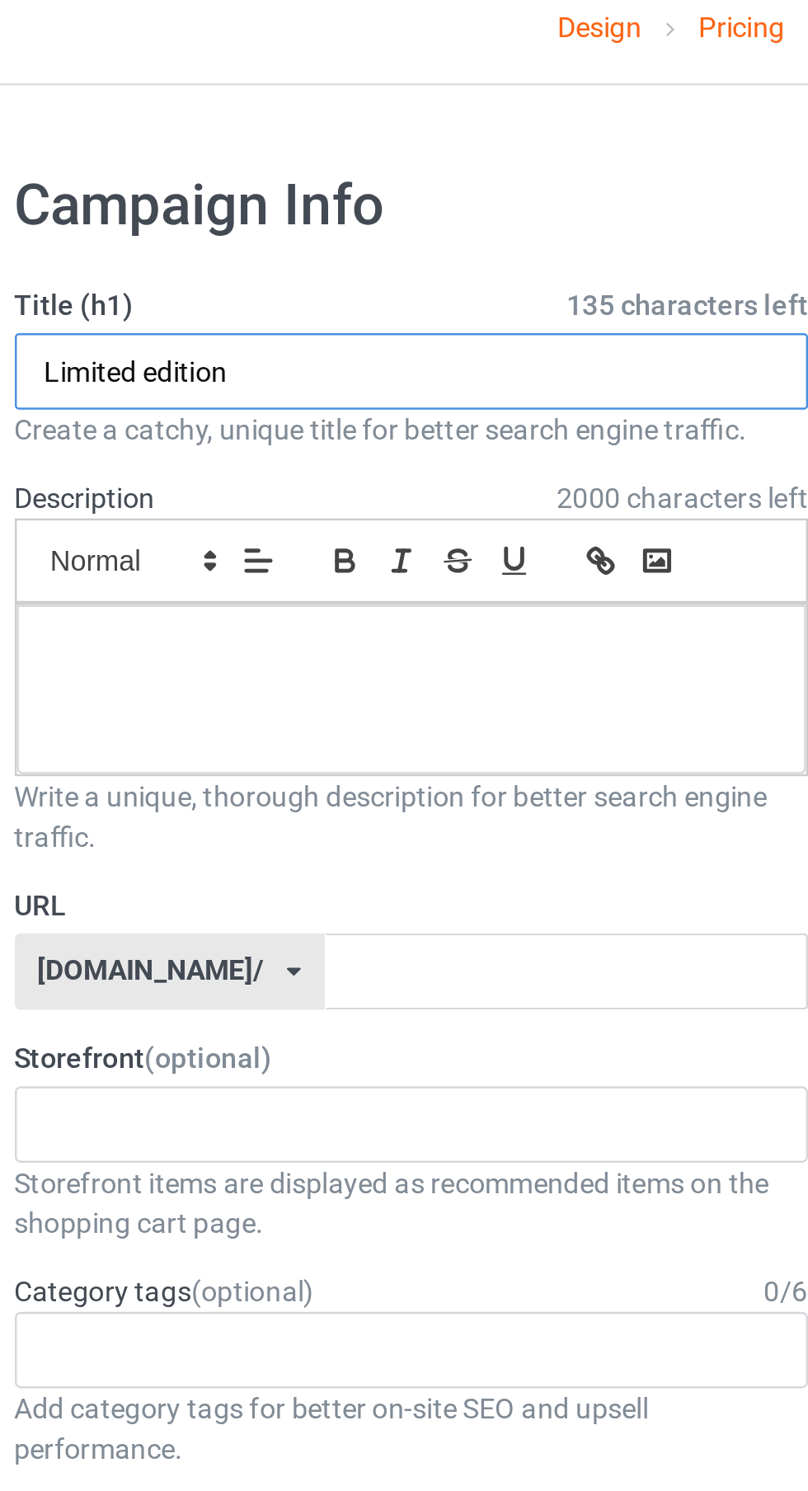
type input "Limited edition"
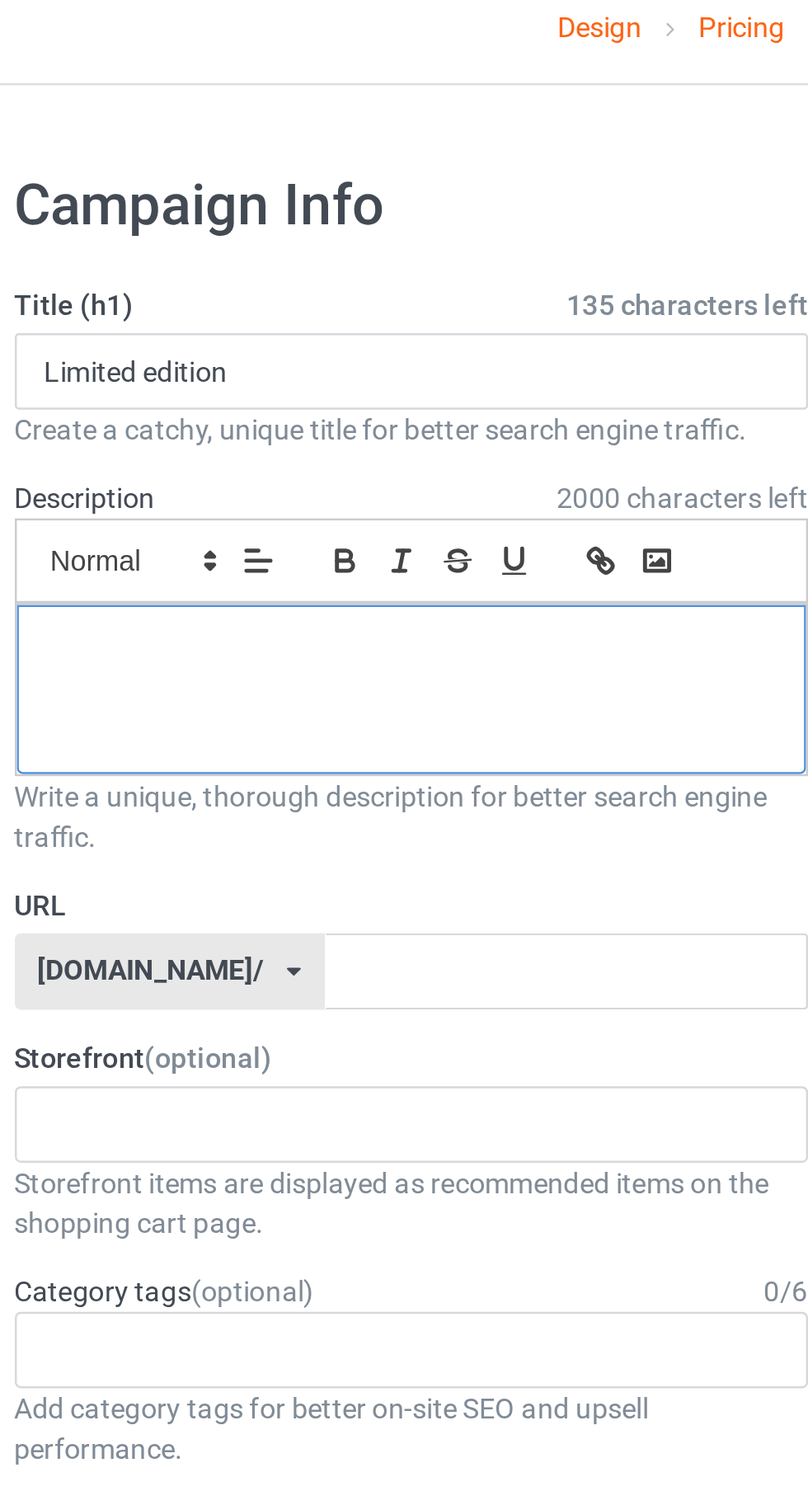
click at [299, 292] on div at bounding box center [268, 295] width 323 height 69
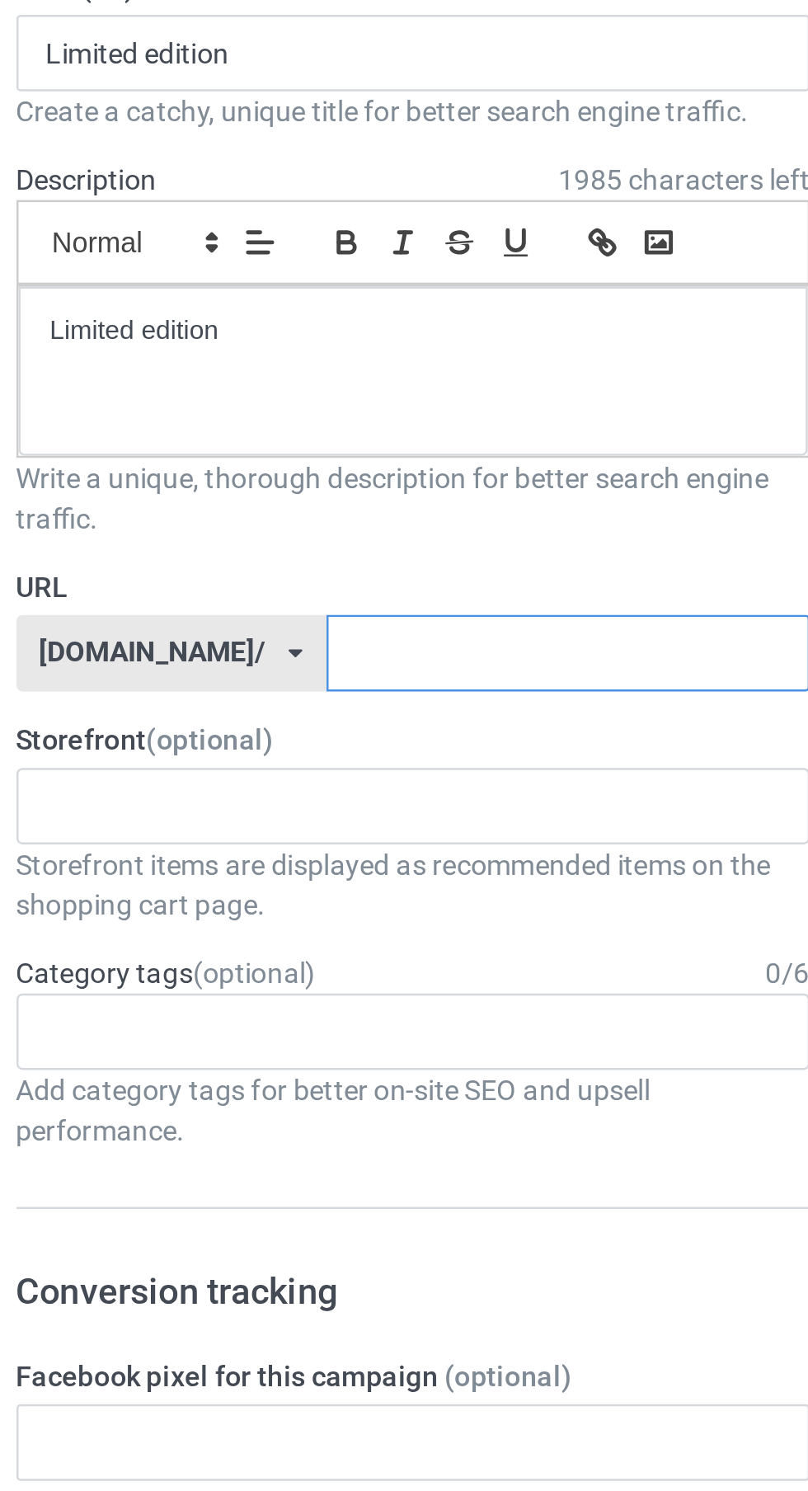
click at [322, 415] on input "text" at bounding box center [332, 410] width 198 height 31
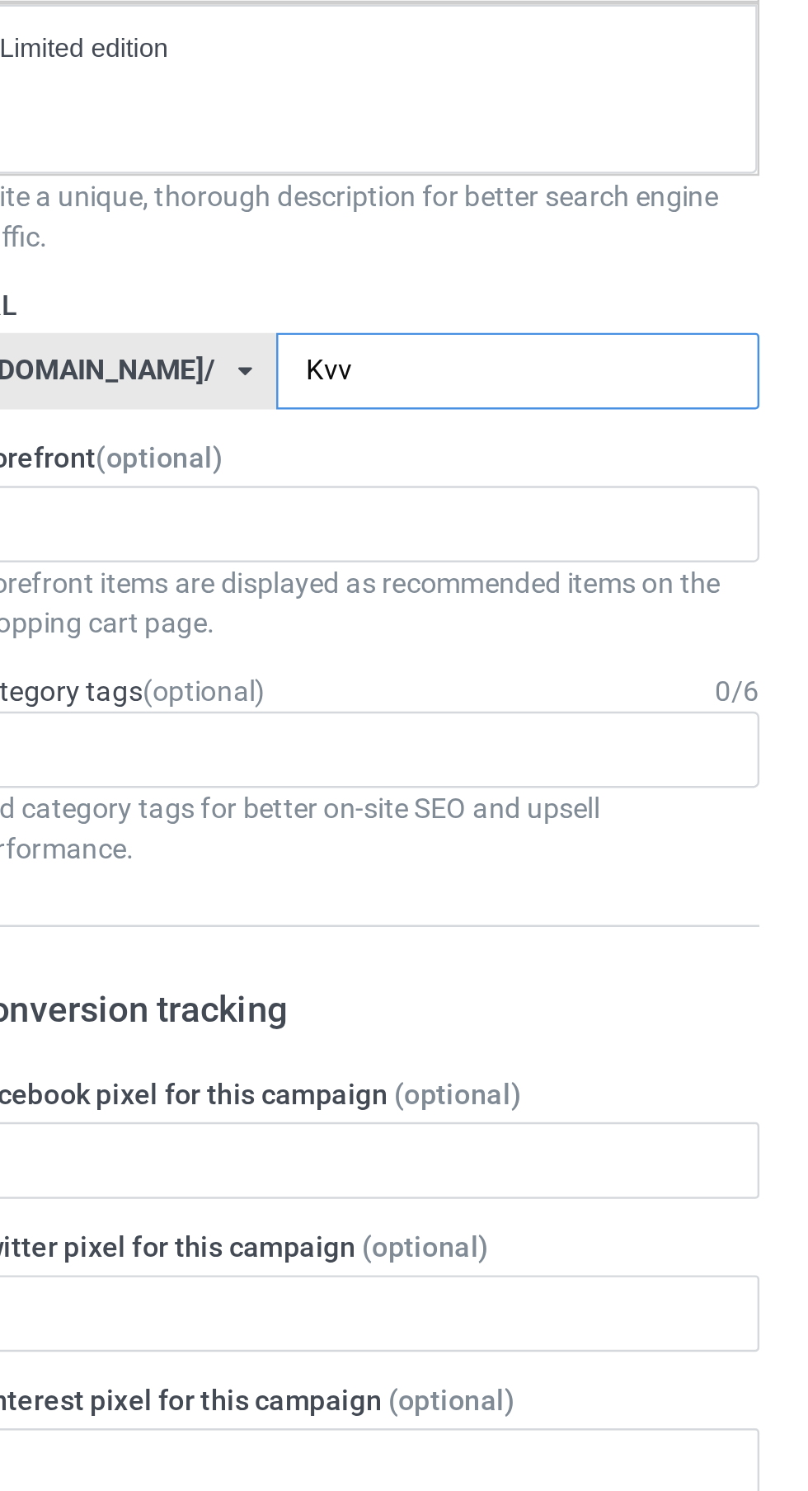
type input "Kvvv"
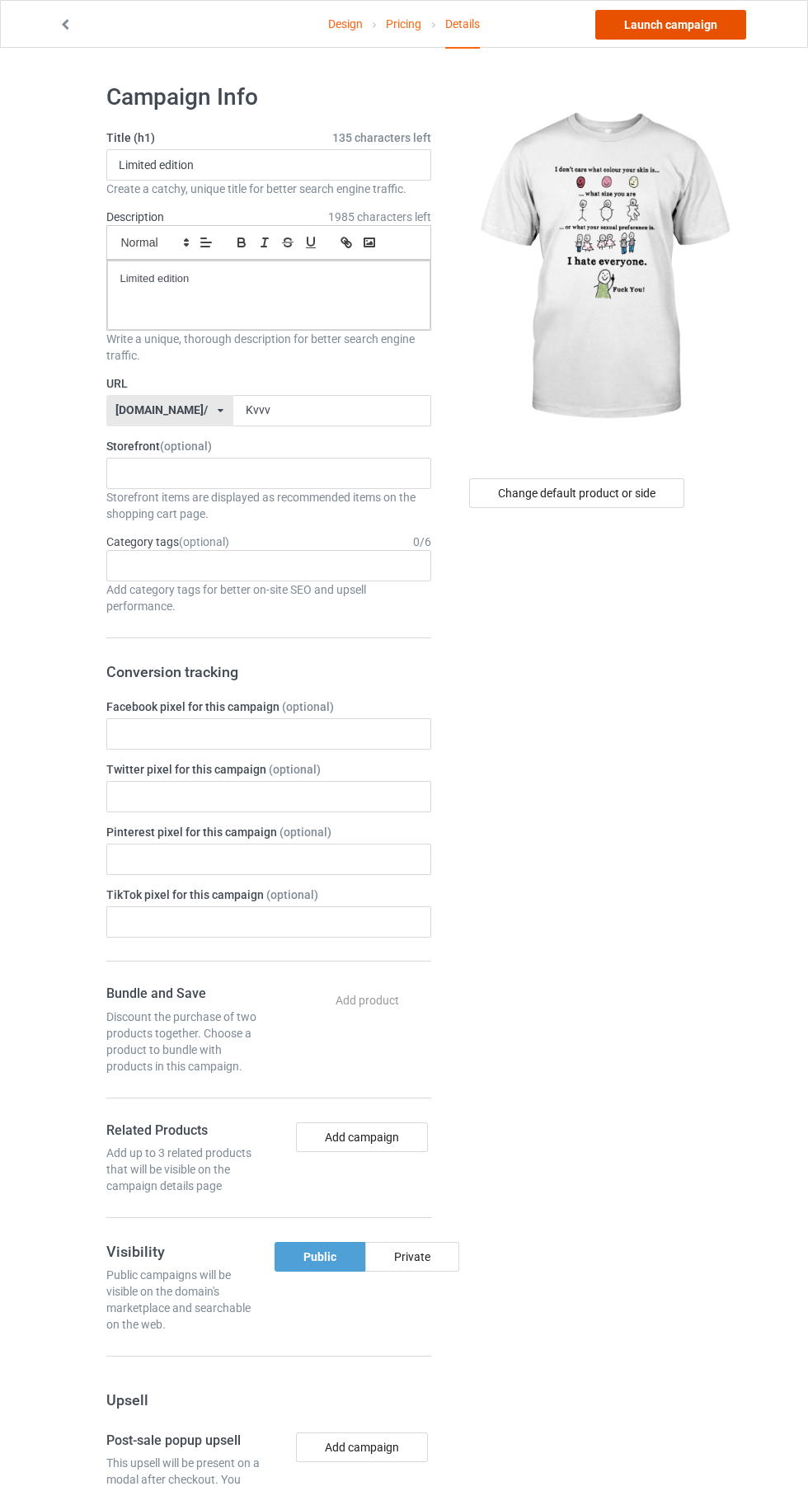
click at [710, 21] on link "Launch campaign" at bounding box center [670, 25] width 151 height 30
